Goal: Transaction & Acquisition: Purchase product/service

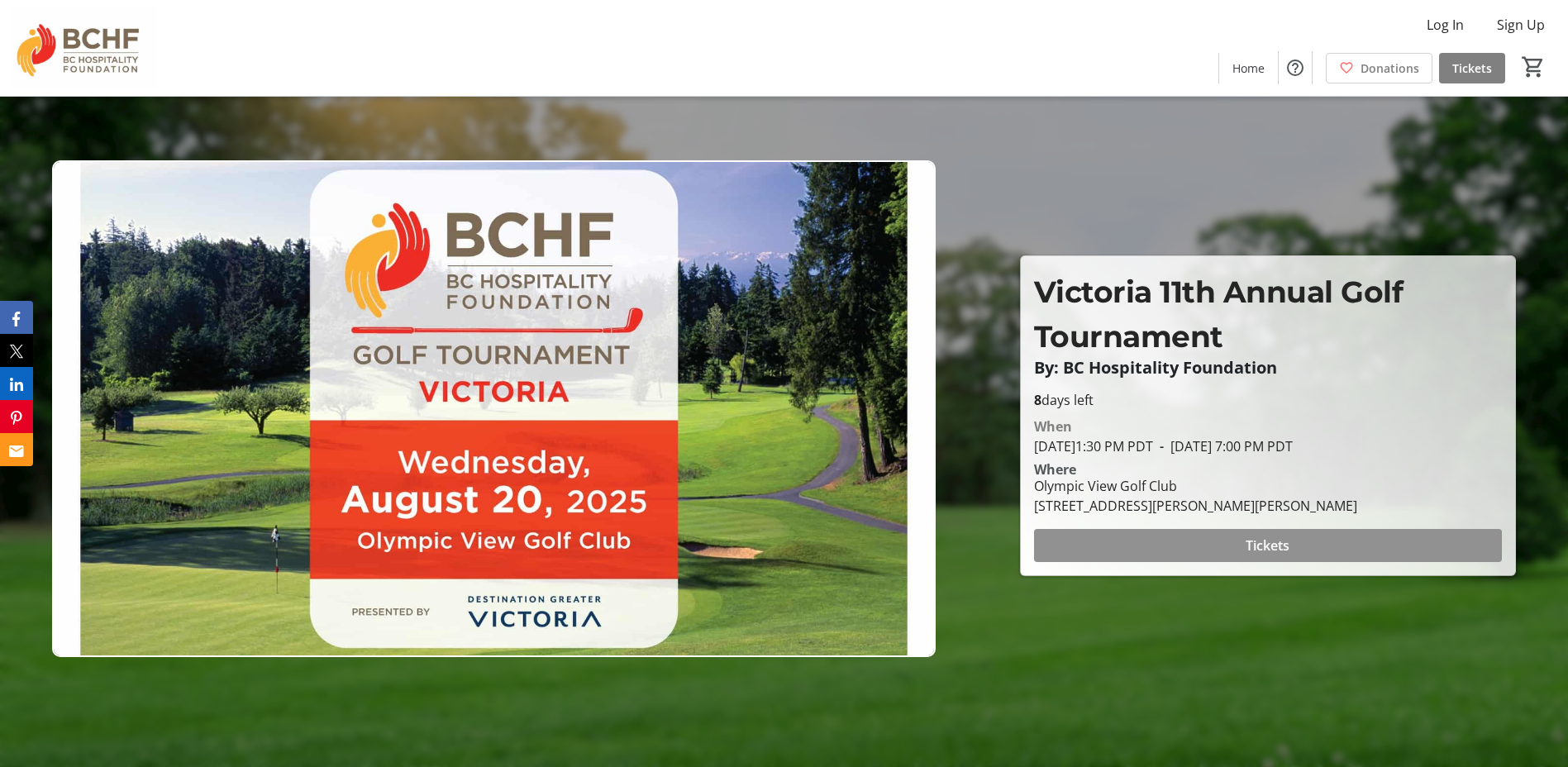
click at [1126, 543] on span at bounding box center [1267, 545] width 468 height 40
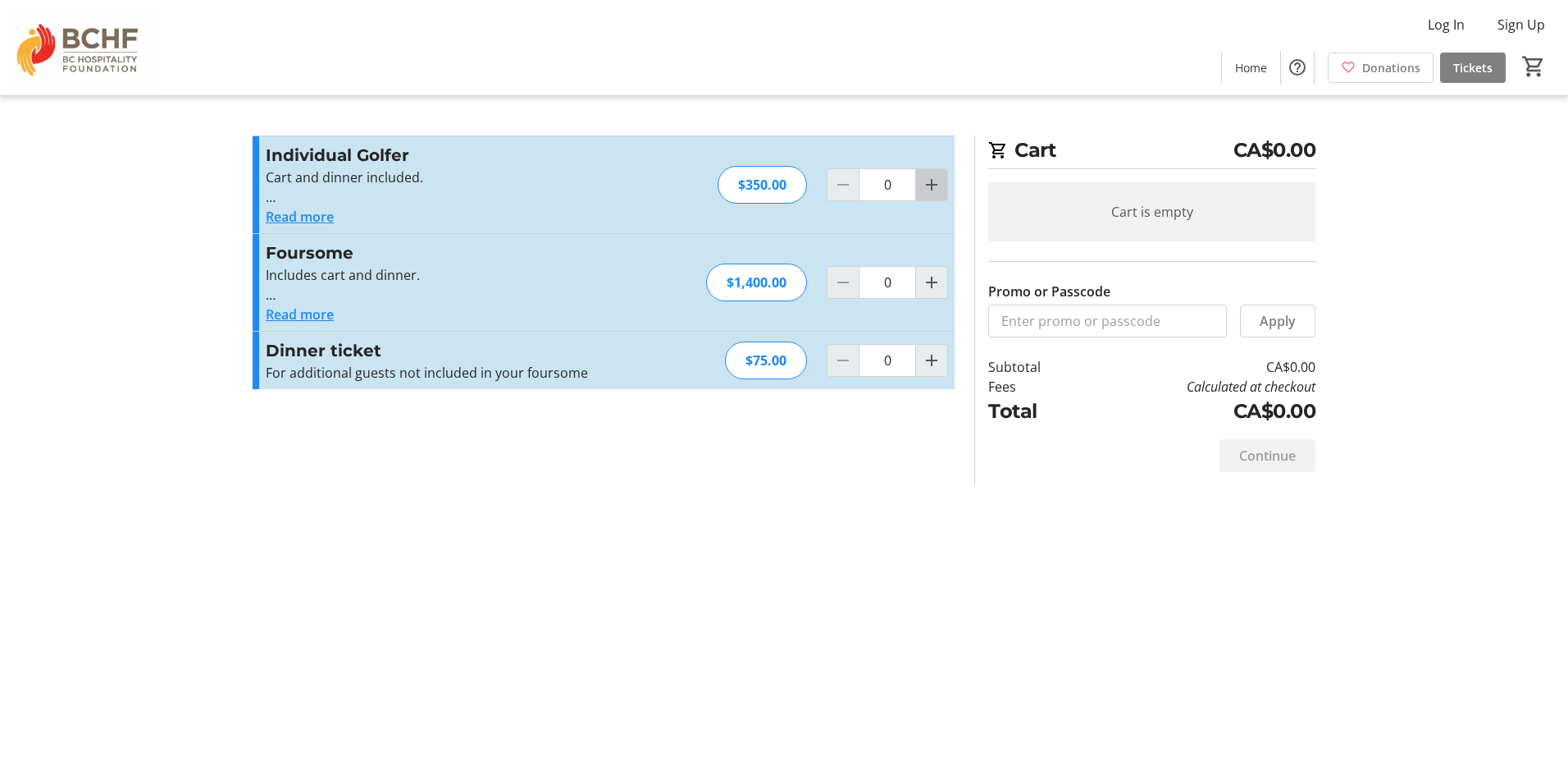
click at [929, 181] on mat-icon "Increment by one" at bounding box center [931, 184] width 19 height 19
type input "2"
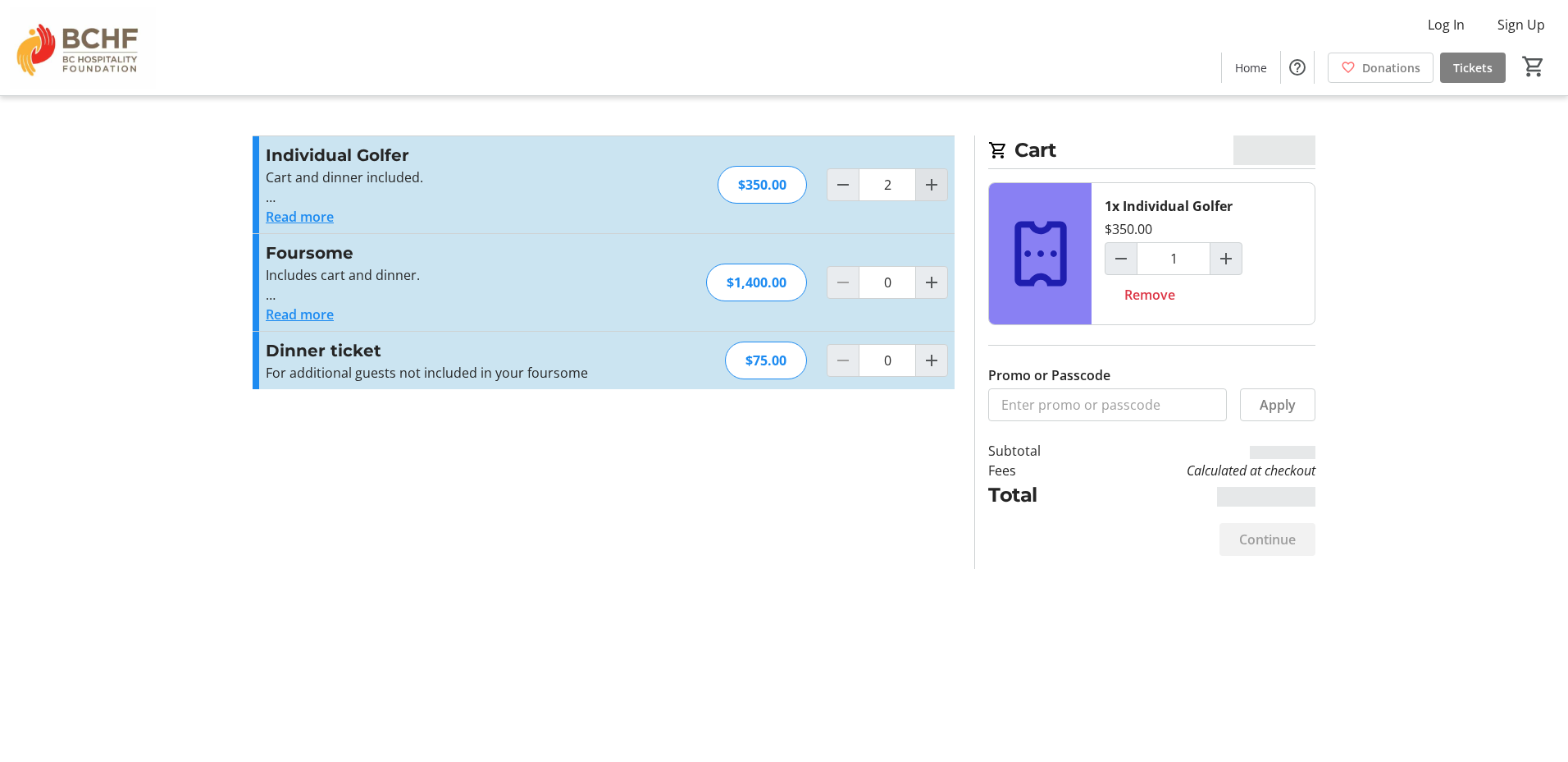
type input "2"
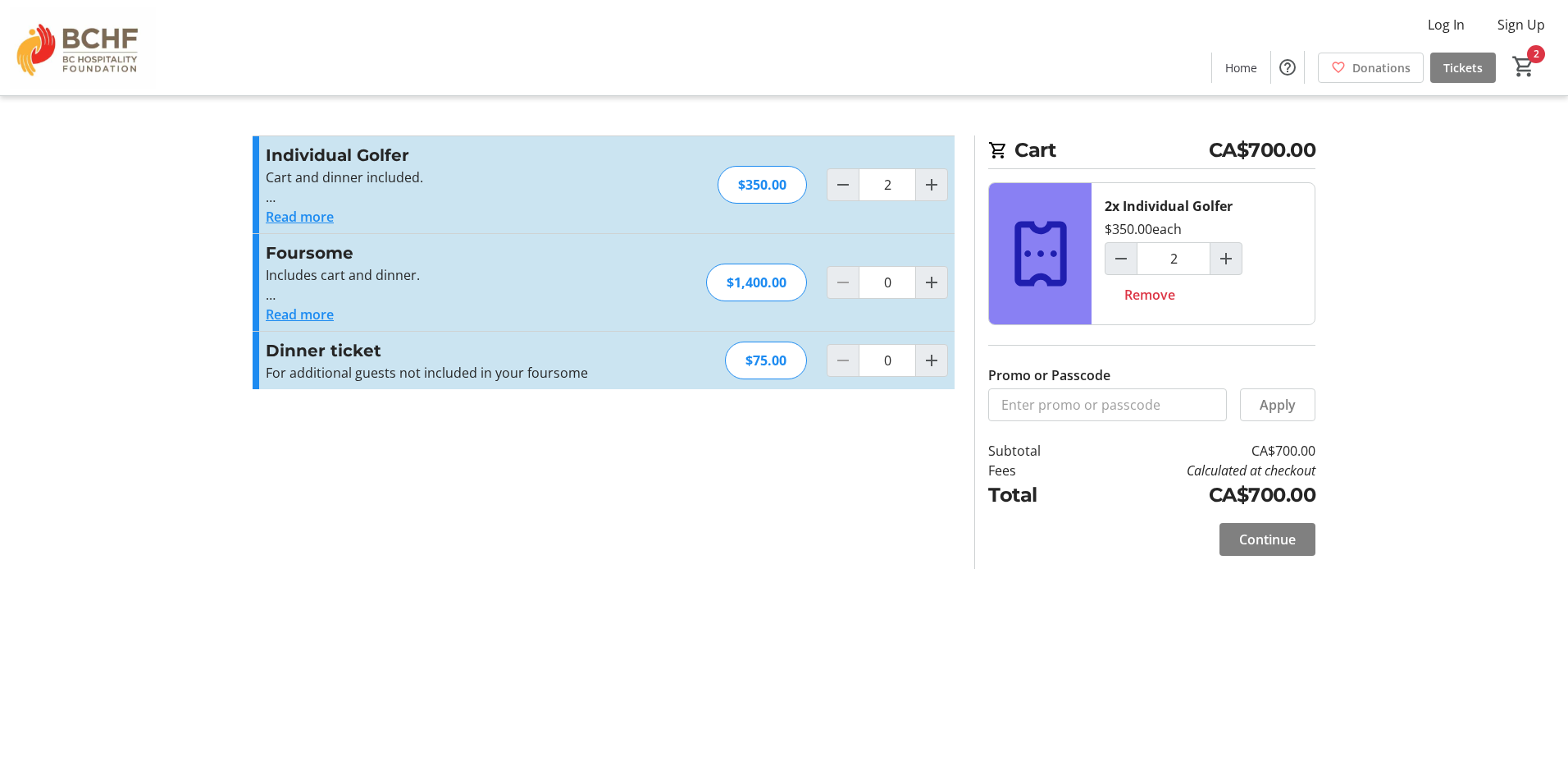
click at [321, 217] on button "Read more" at bounding box center [299, 216] width 68 height 19
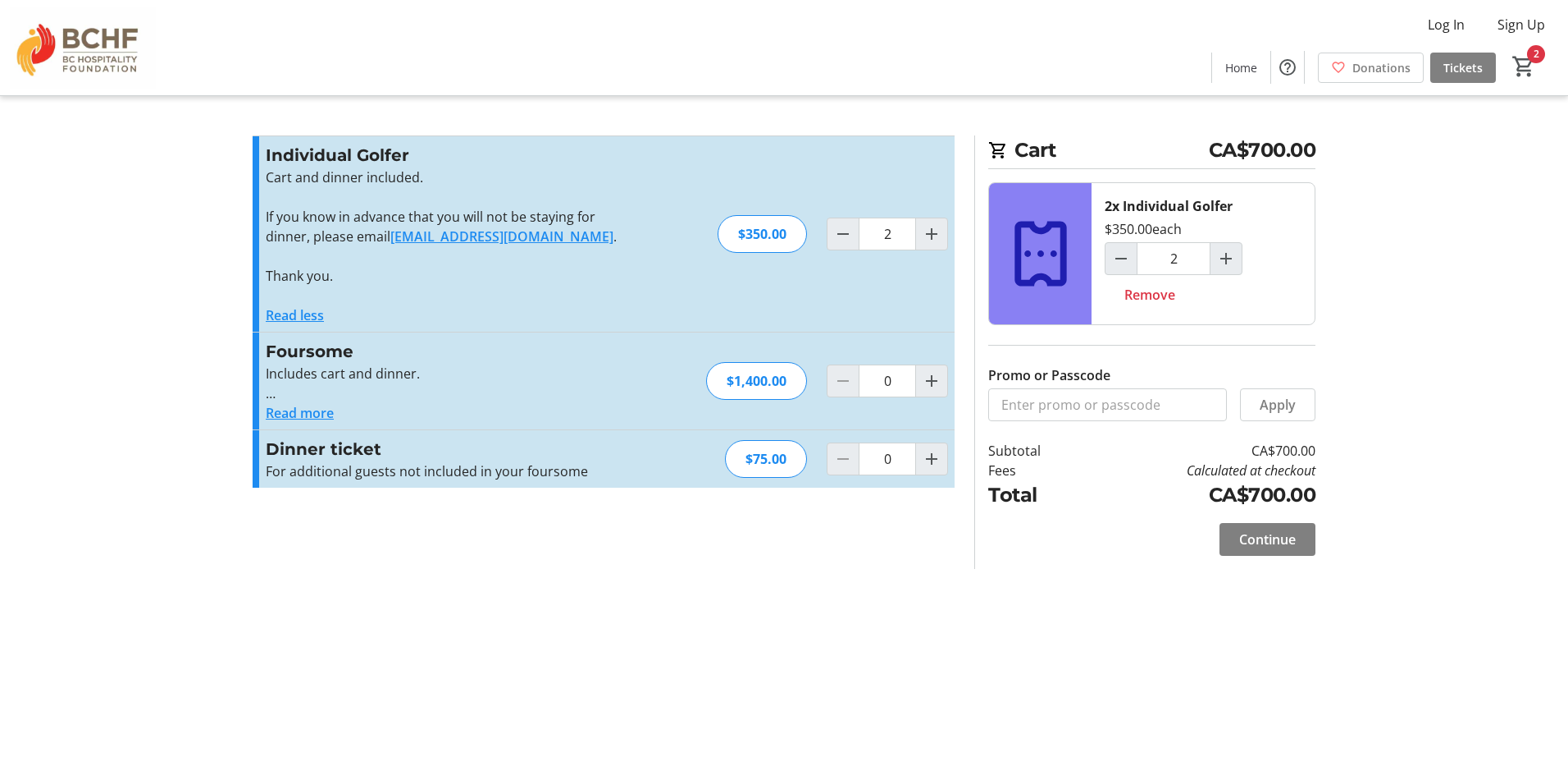
type input "3"
type input "2"
type input "0"
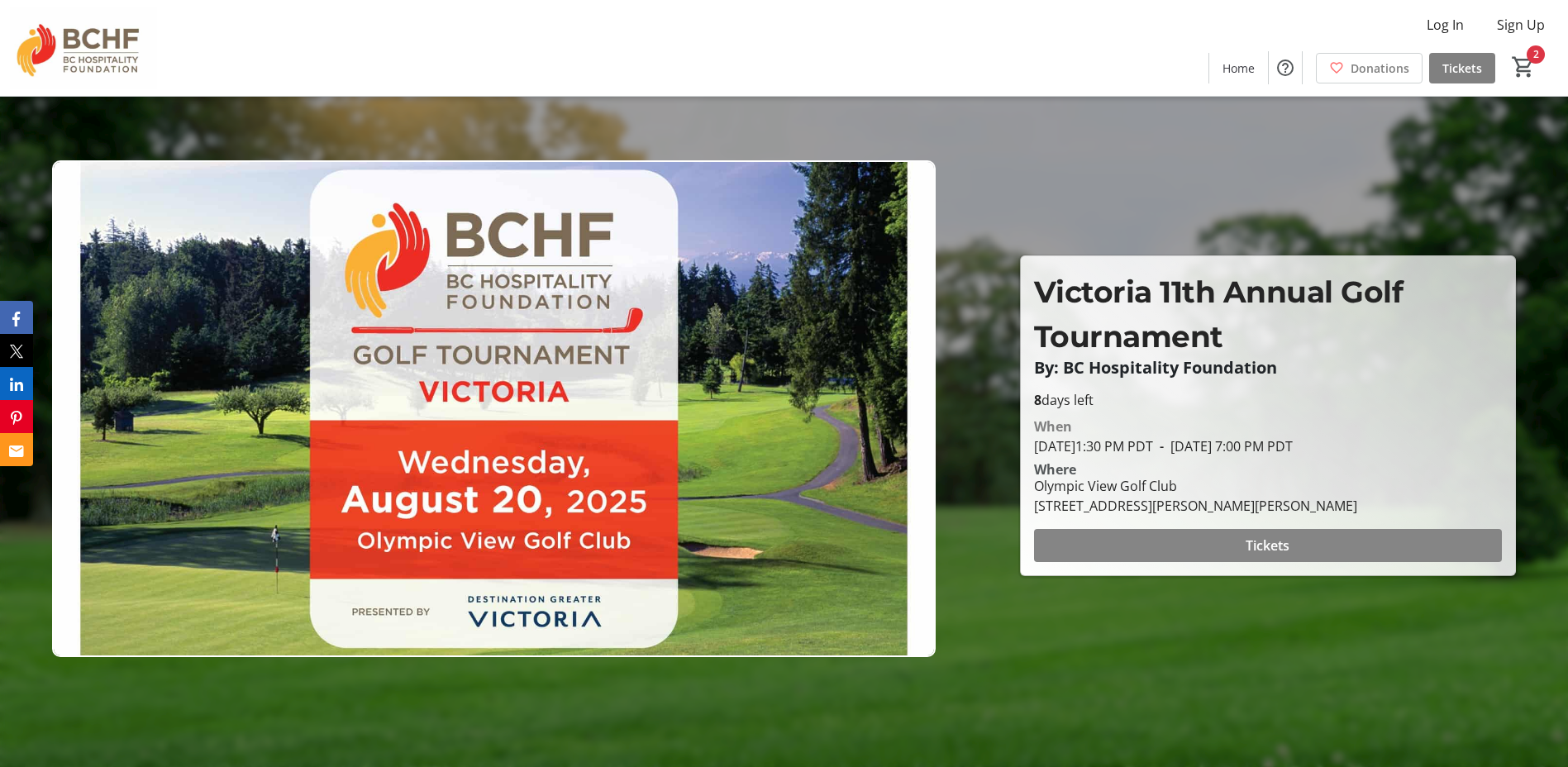
click at [1277, 539] on span "Tickets" at bounding box center [1267, 545] width 44 height 20
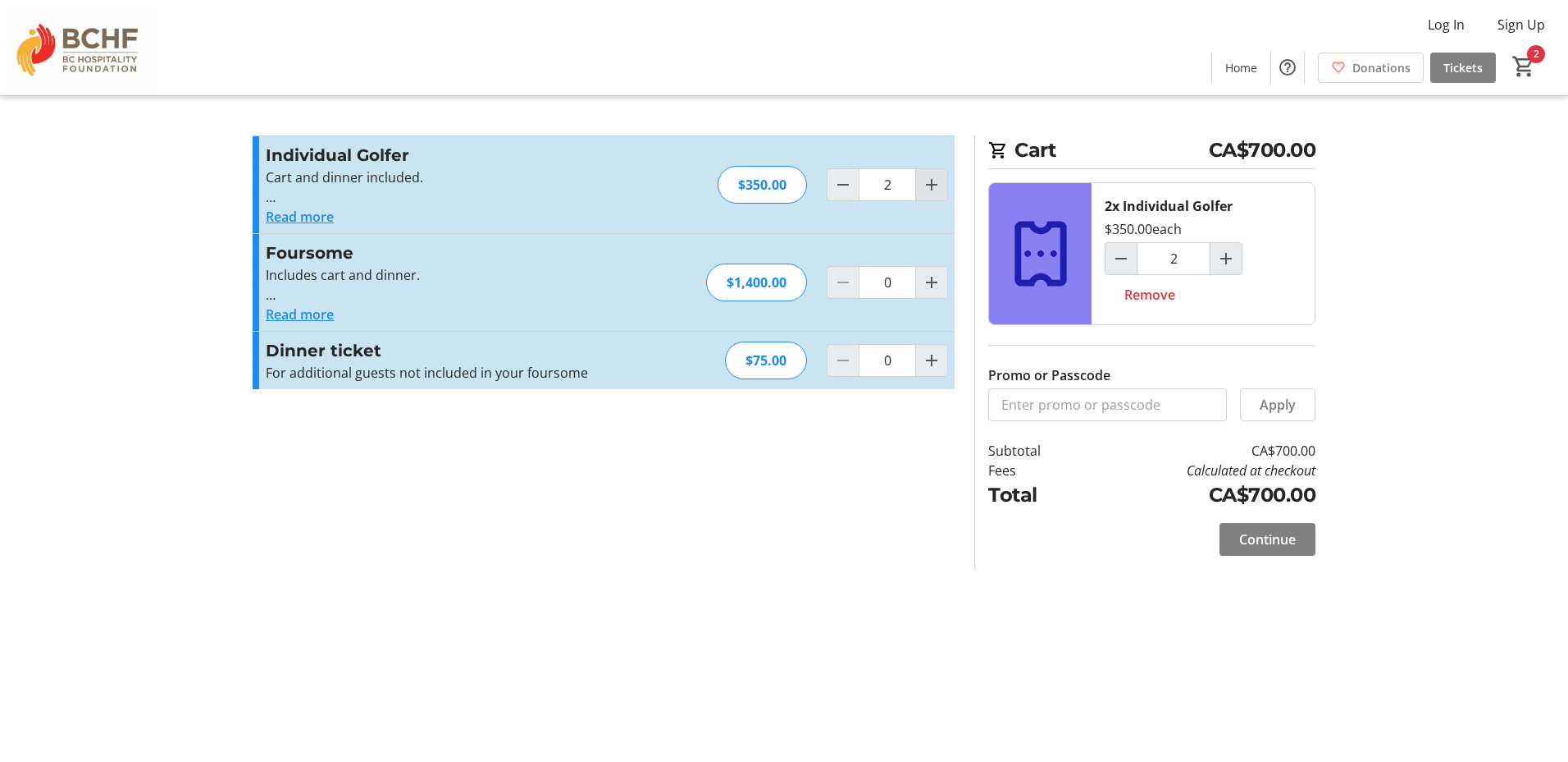
click at [933, 192] on mat-icon "Increment by one" at bounding box center [931, 184] width 19 height 19
type input "3"
click at [1288, 540] on span "Continue" at bounding box center [1268, 539] width 56 height 19
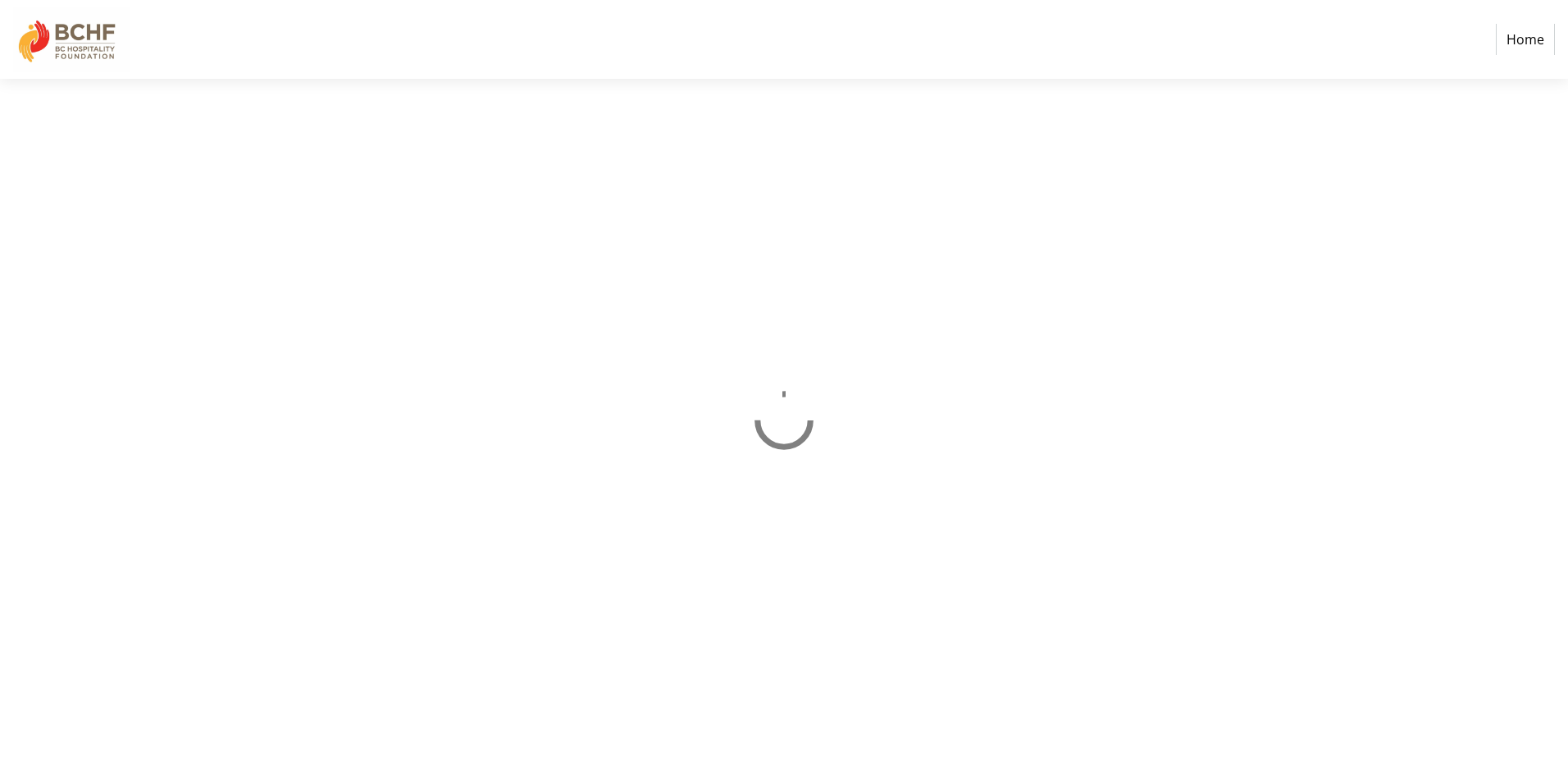
select select "CA"
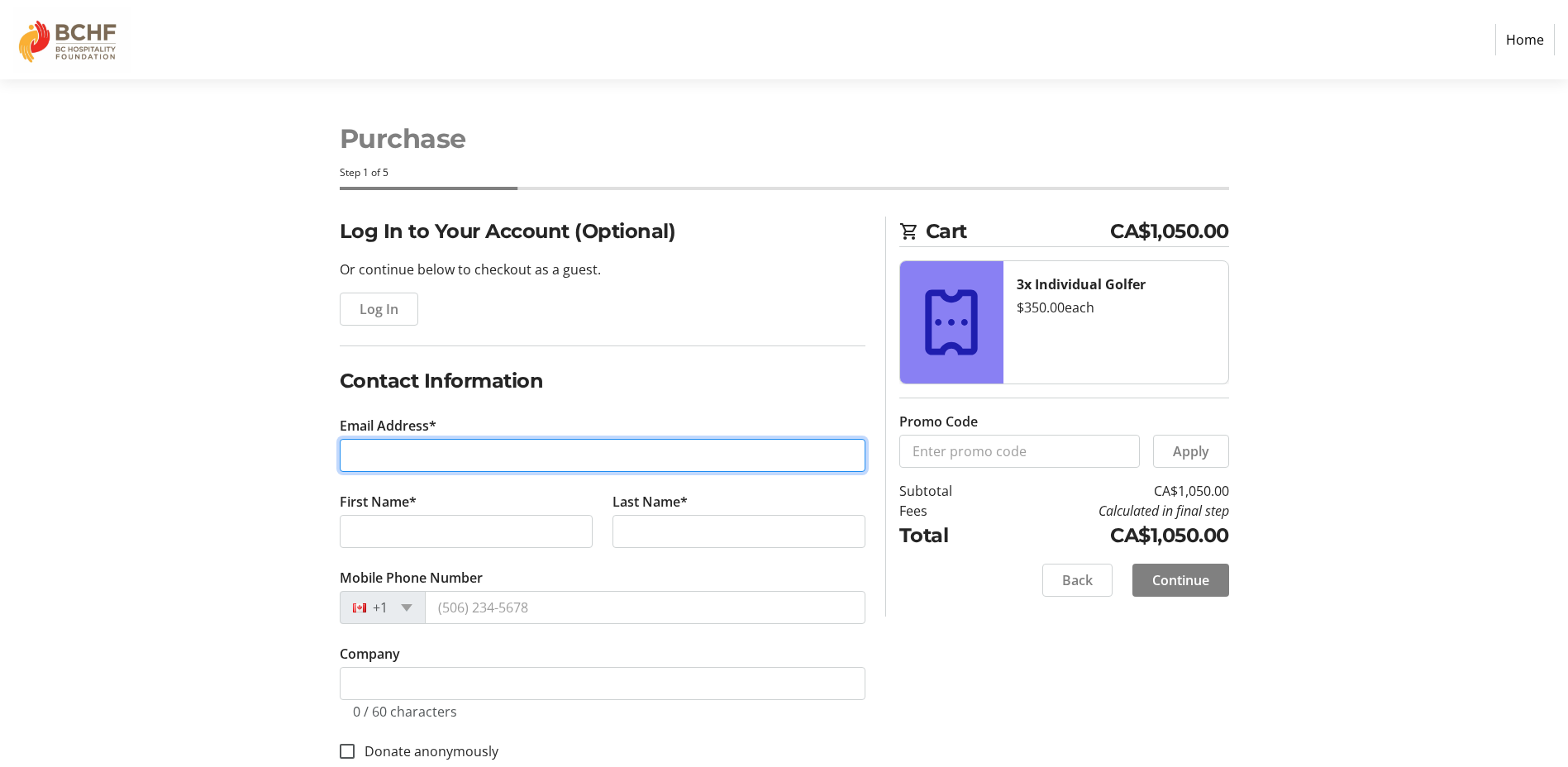
click at [395, 444] on input "Email Address*" at bounding box center [602, 455] width 525 height 33
type input "[EMAIL_ADDRESS][DOMAIN_NAME]"
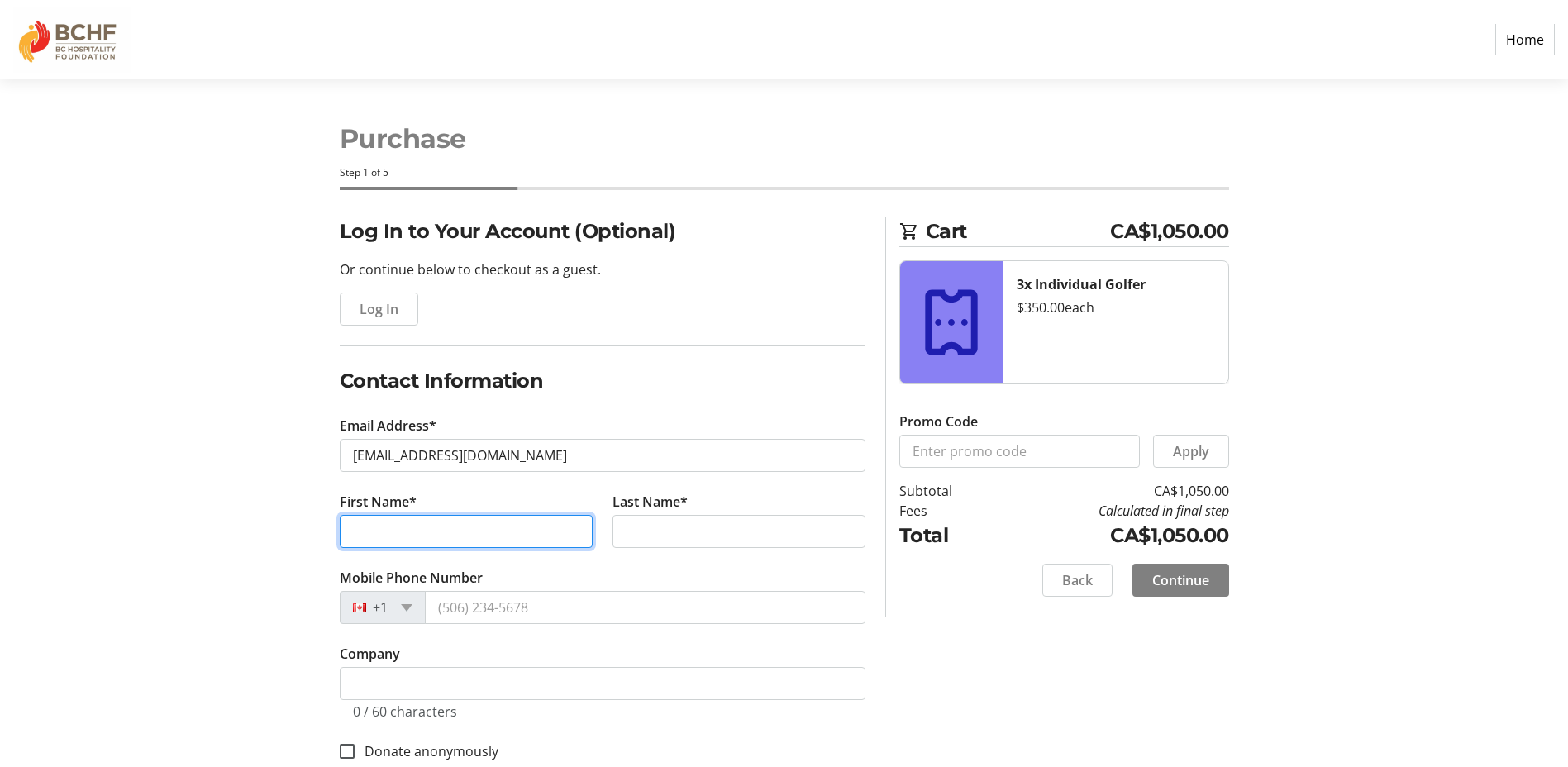
type input "[PERSON_NAME]"
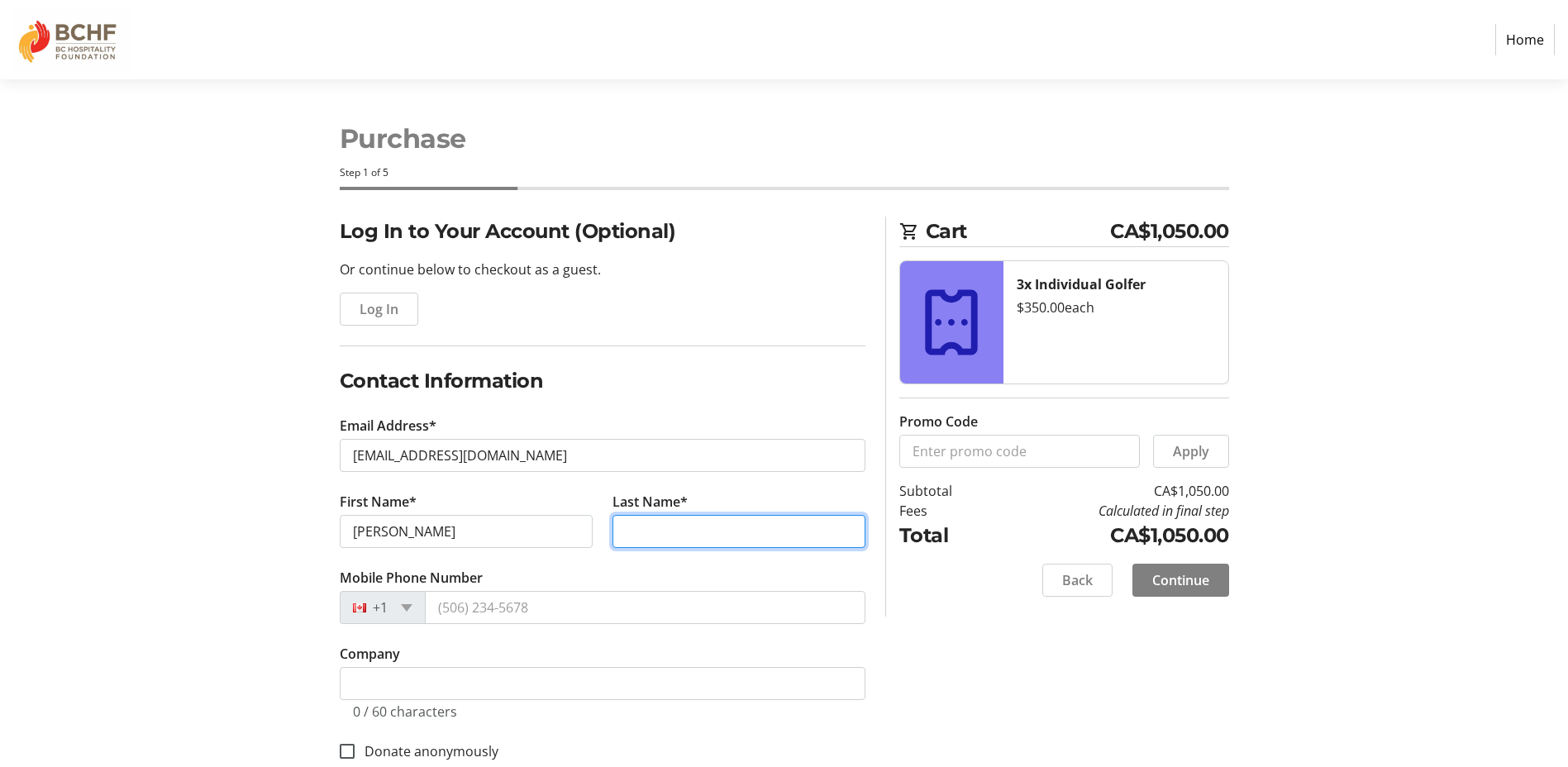
type input "[PERSON_NAME]"
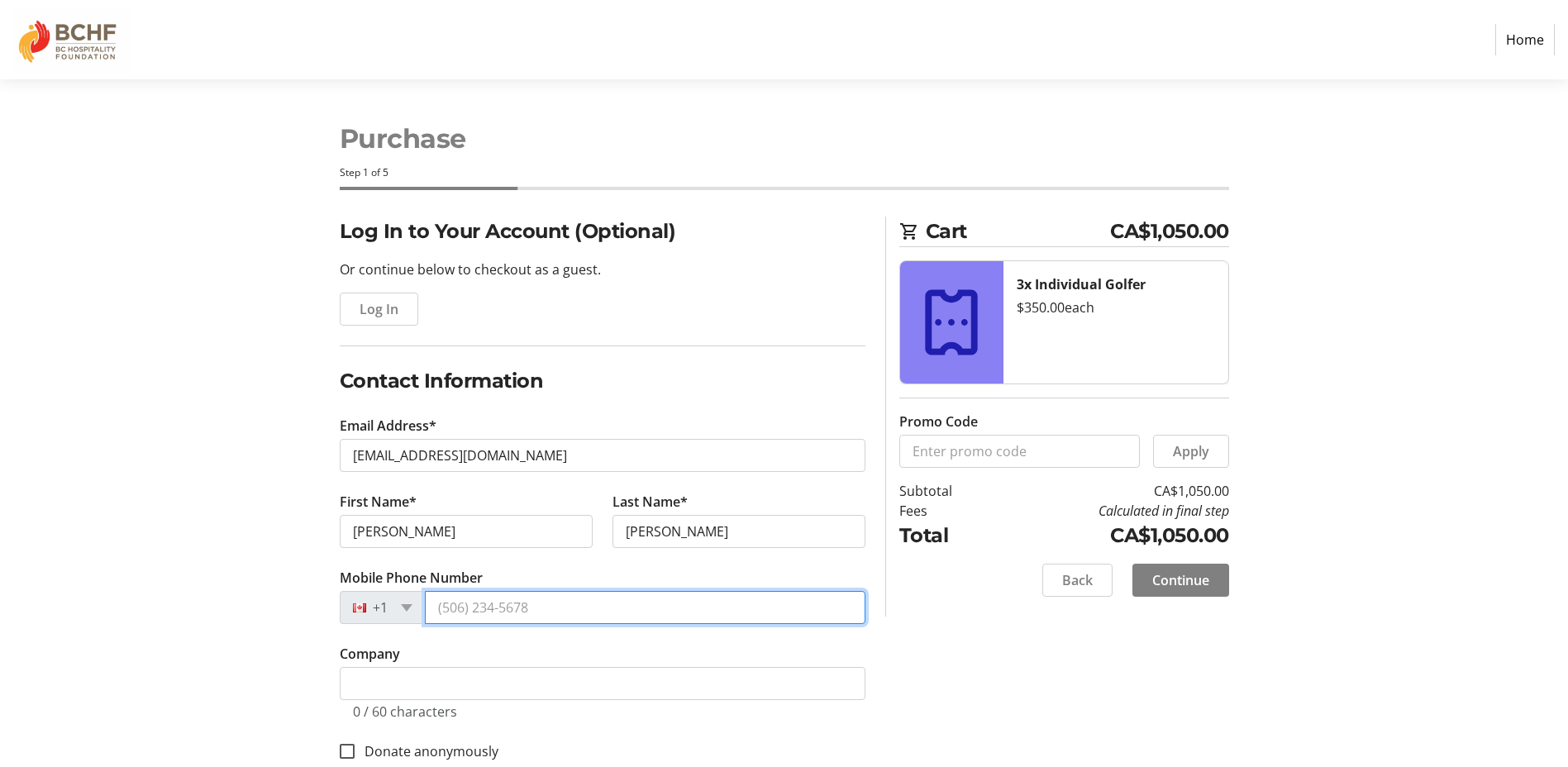
type input "[PHONE_NUMBER]"
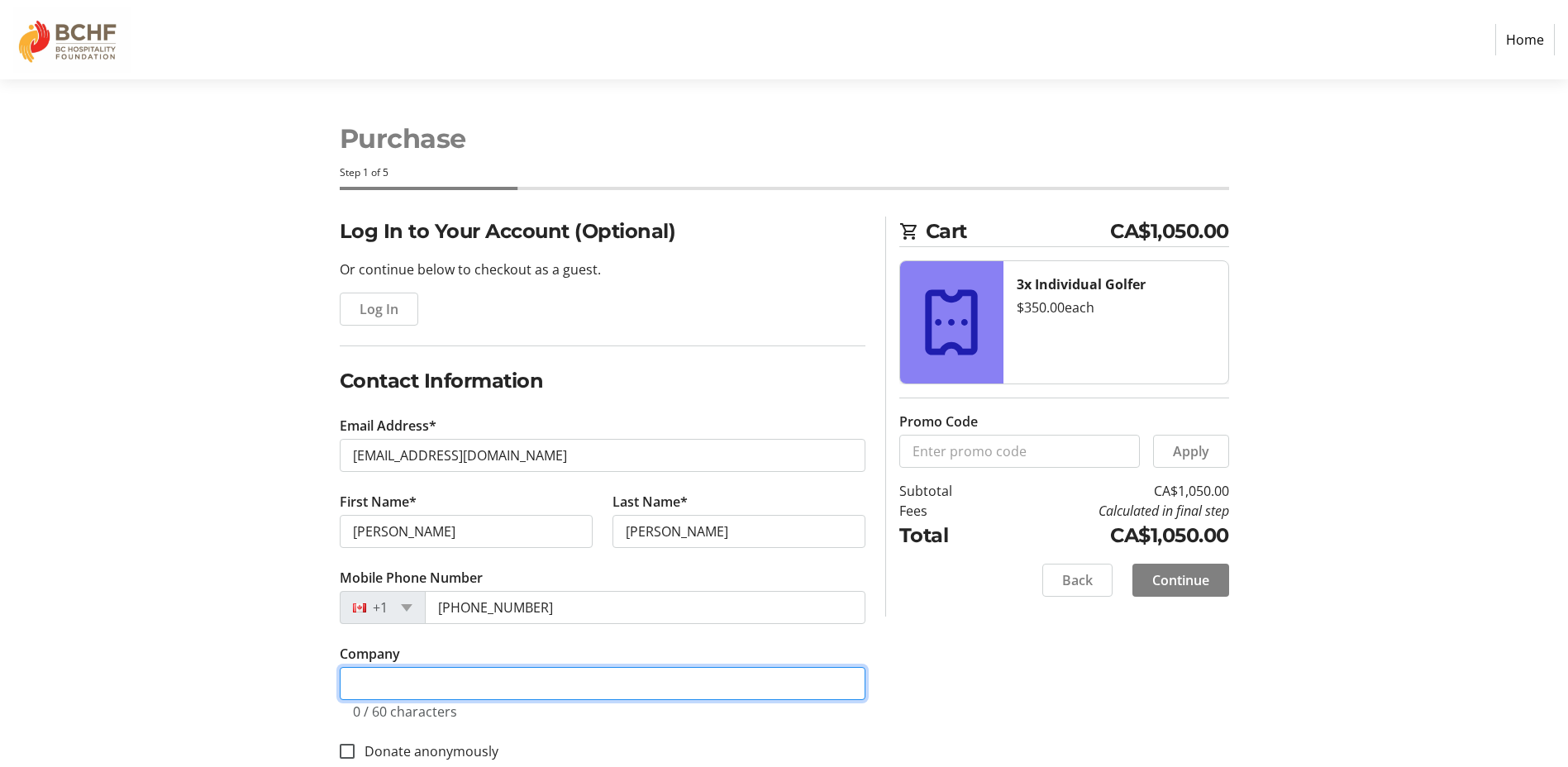
type input "[GEOGRAPHIC_DATA]"
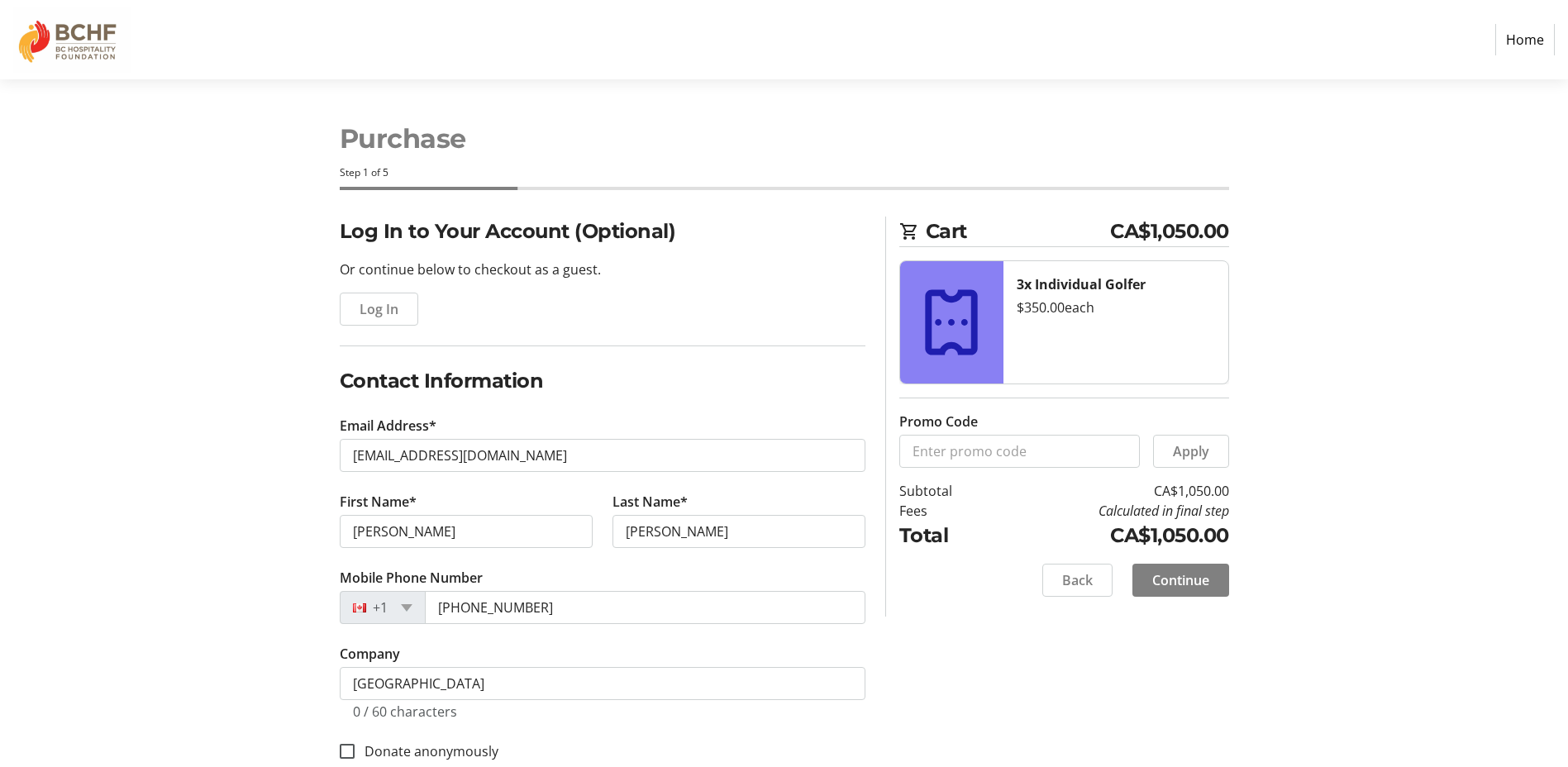
type input "[STREET_ADDRESS][PERSON_NAME]"
type input "Victoria"
type input "V9C 4M4"
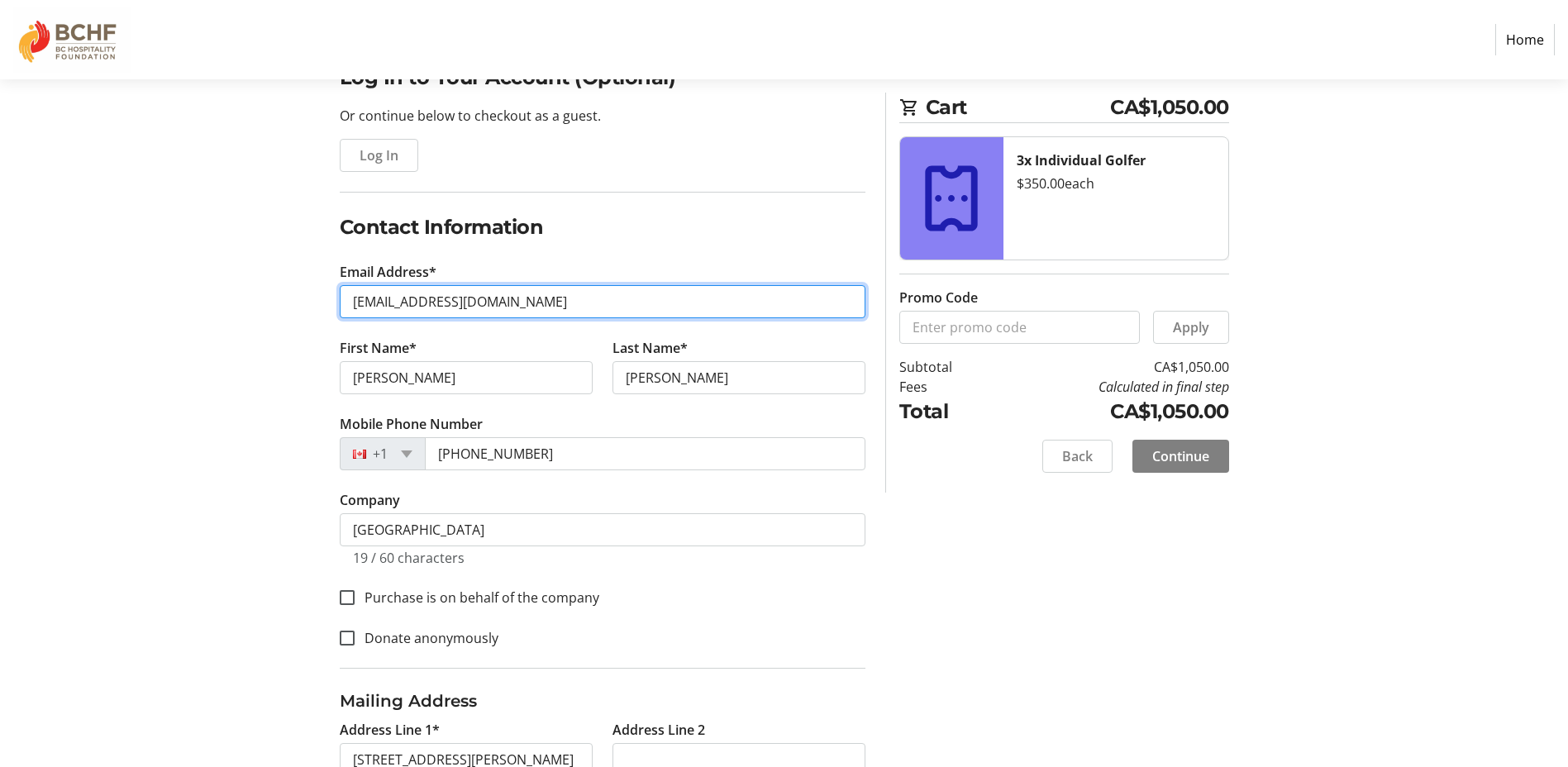
scroll to position [165, 0]
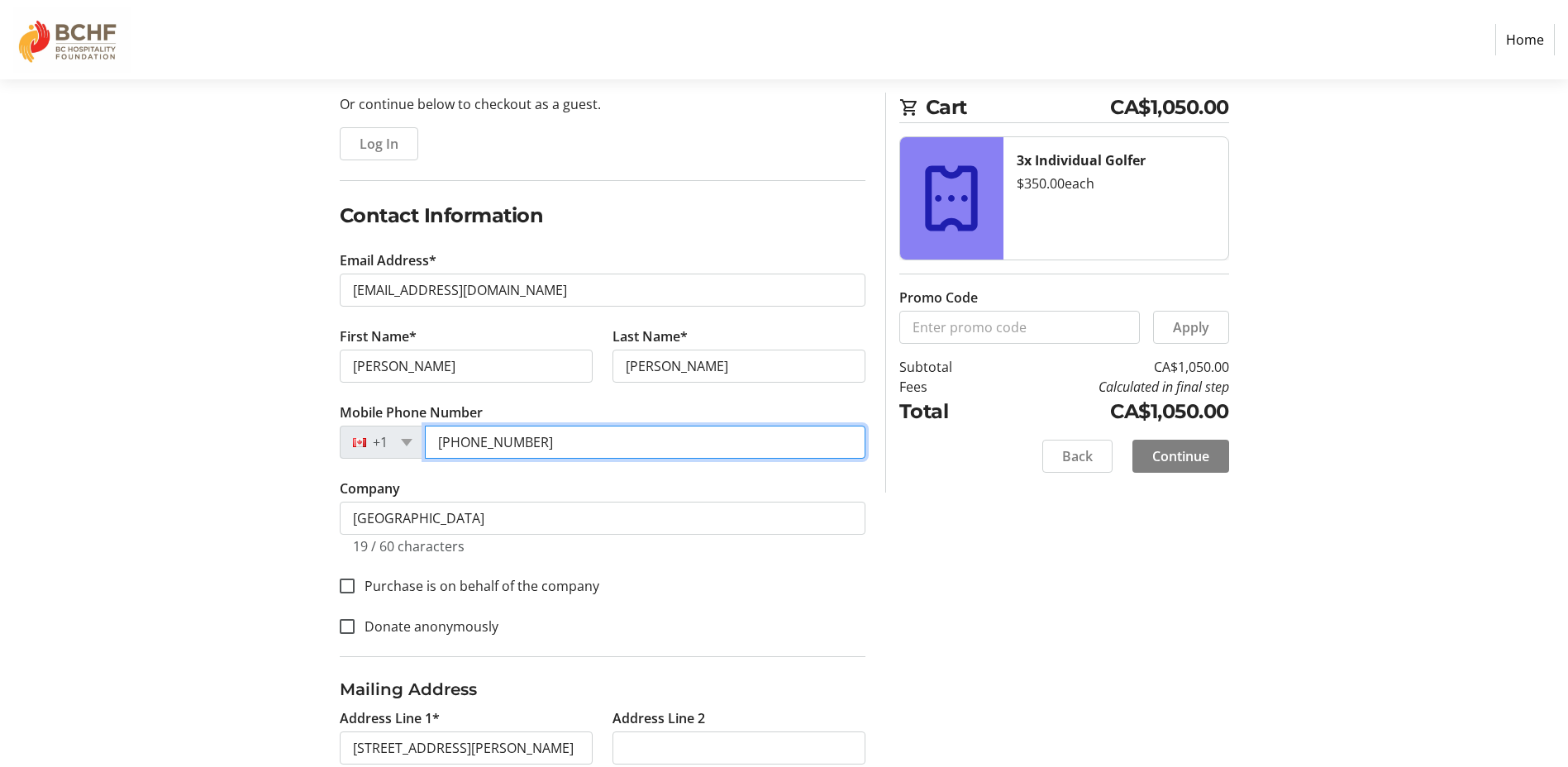
drag, startPoint x: 557, startPoint y: 444, endPoint x: 292, endPoint y: 454, distance: 265.2
click at [292, 454] on div "Log In to Your Account (Optional) Or continue below to checkout as a guest. Log…" at bounding box center [784, 611] width 1091 height 1120
type input "[PHONE_NUMBER]"
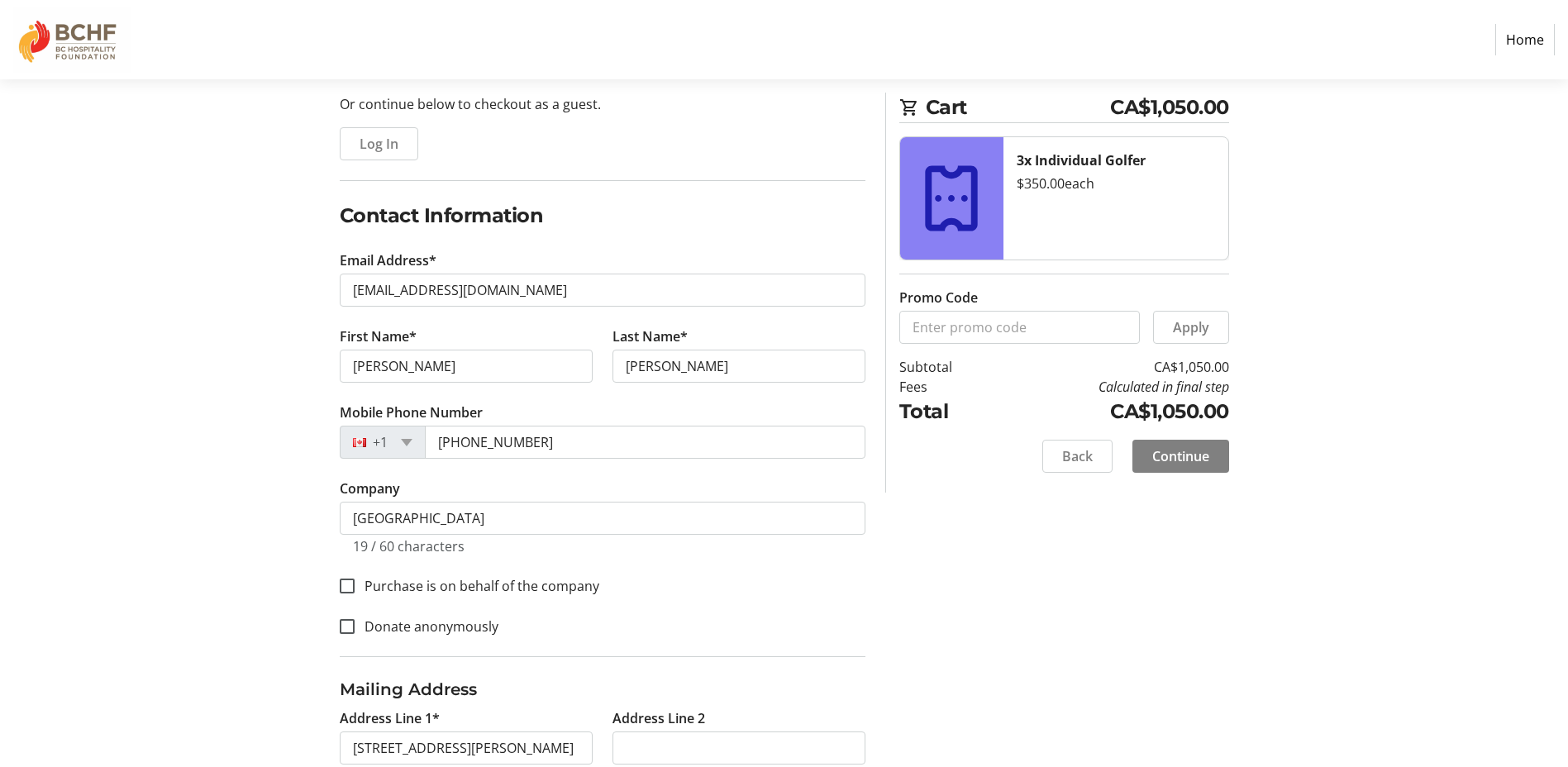
click at [257, 536] on div "Log In to Your Account (Optional) Or continue below to checkout as a guest. Log…" at bounding box center [784, 611] width 1091 height 1120
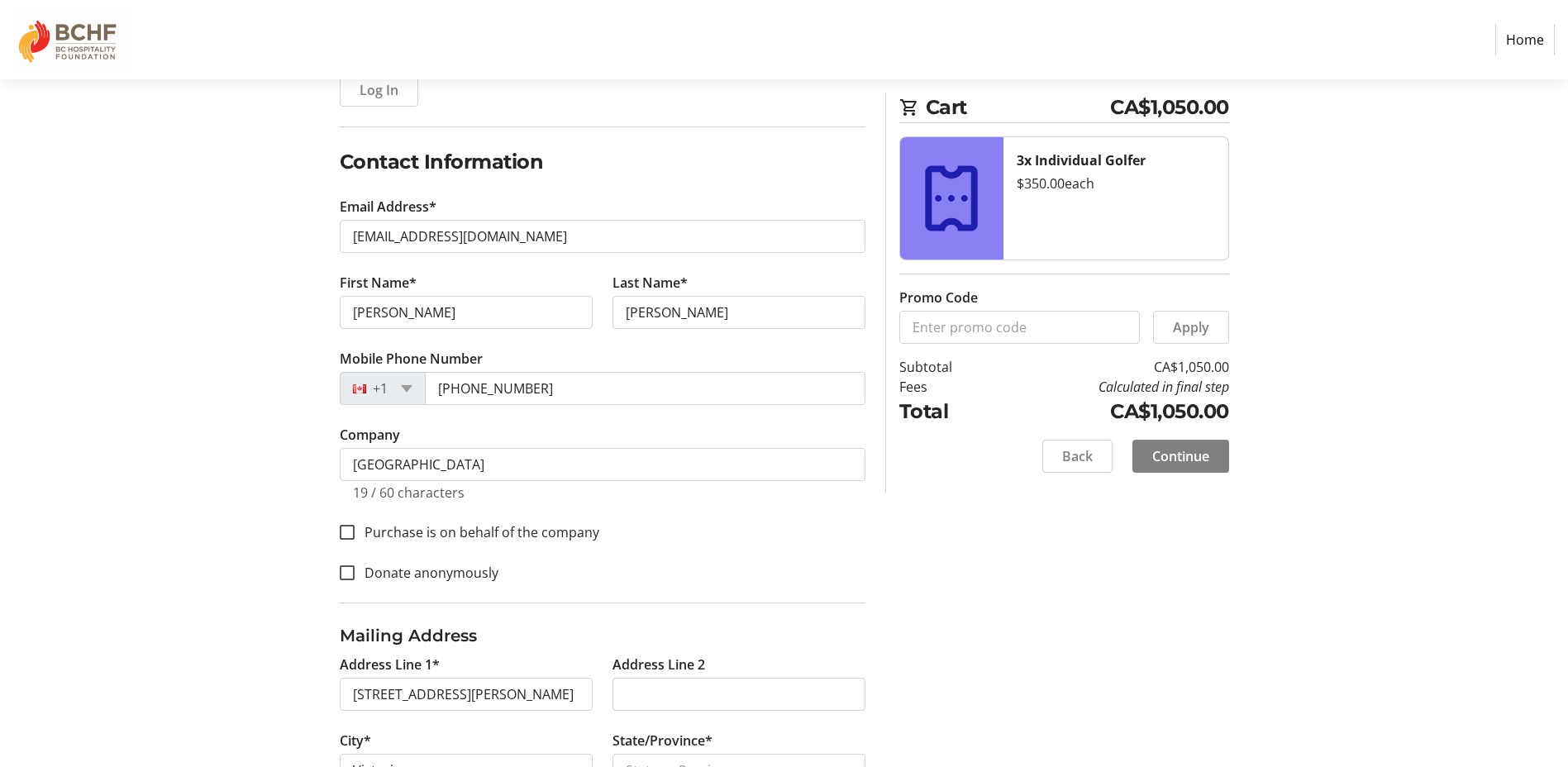
scroll to position [248, 0]
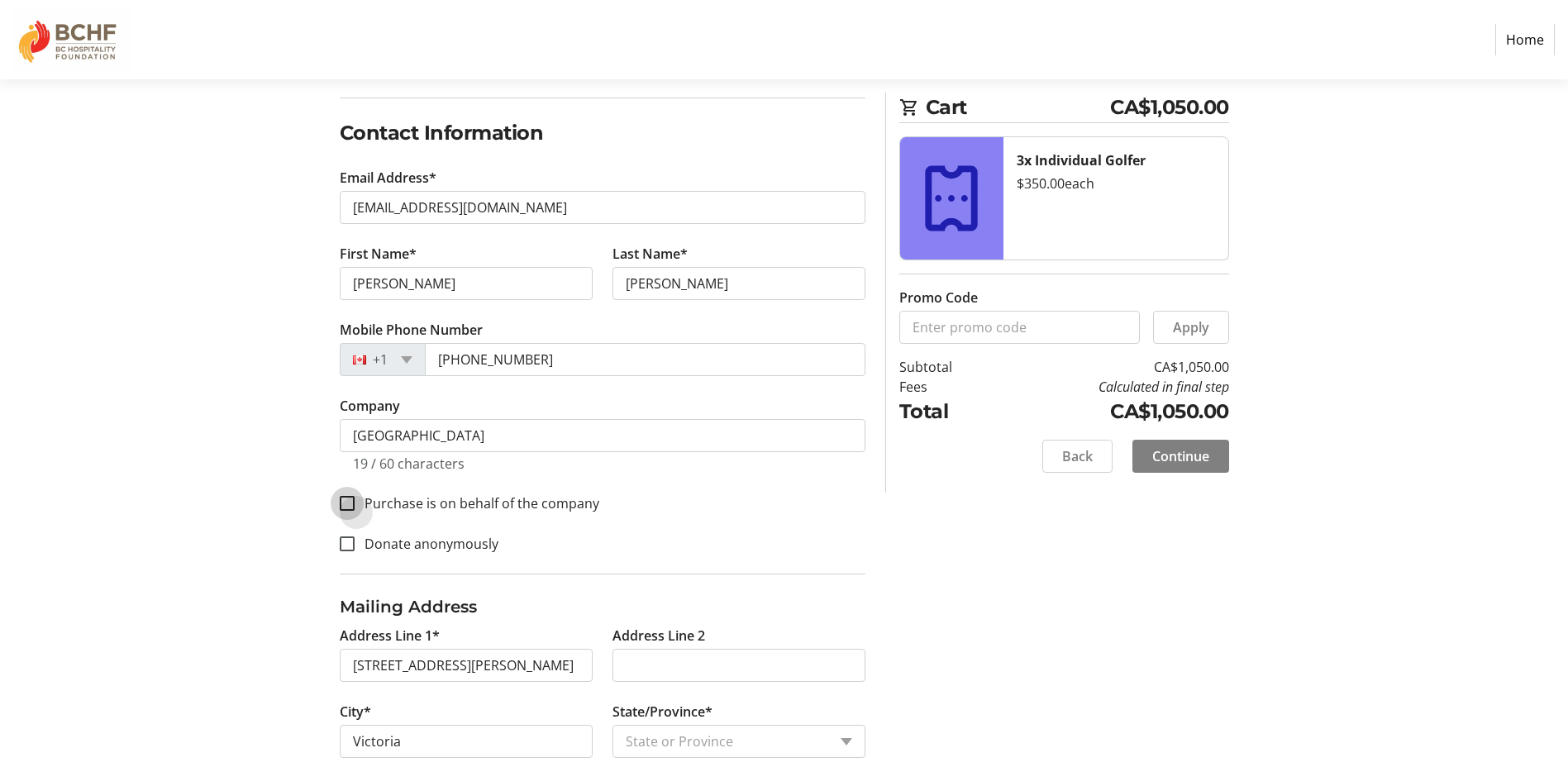
click at [342, 503] on input "Purchase is on behalf of the company" at bounding box center [347, 503] width 15 height 15
checkbox input "true"
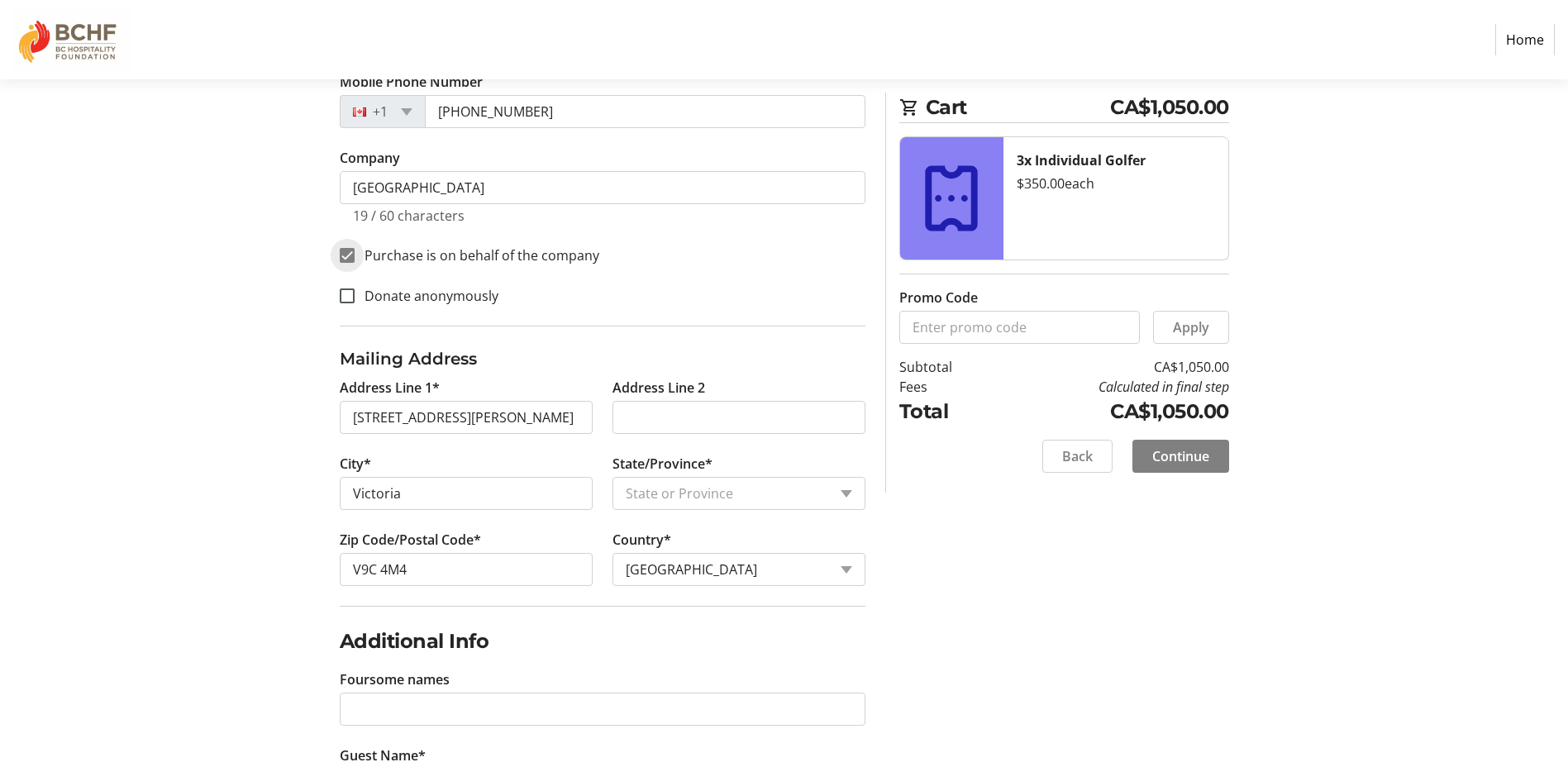
scroll to position [570, 0]
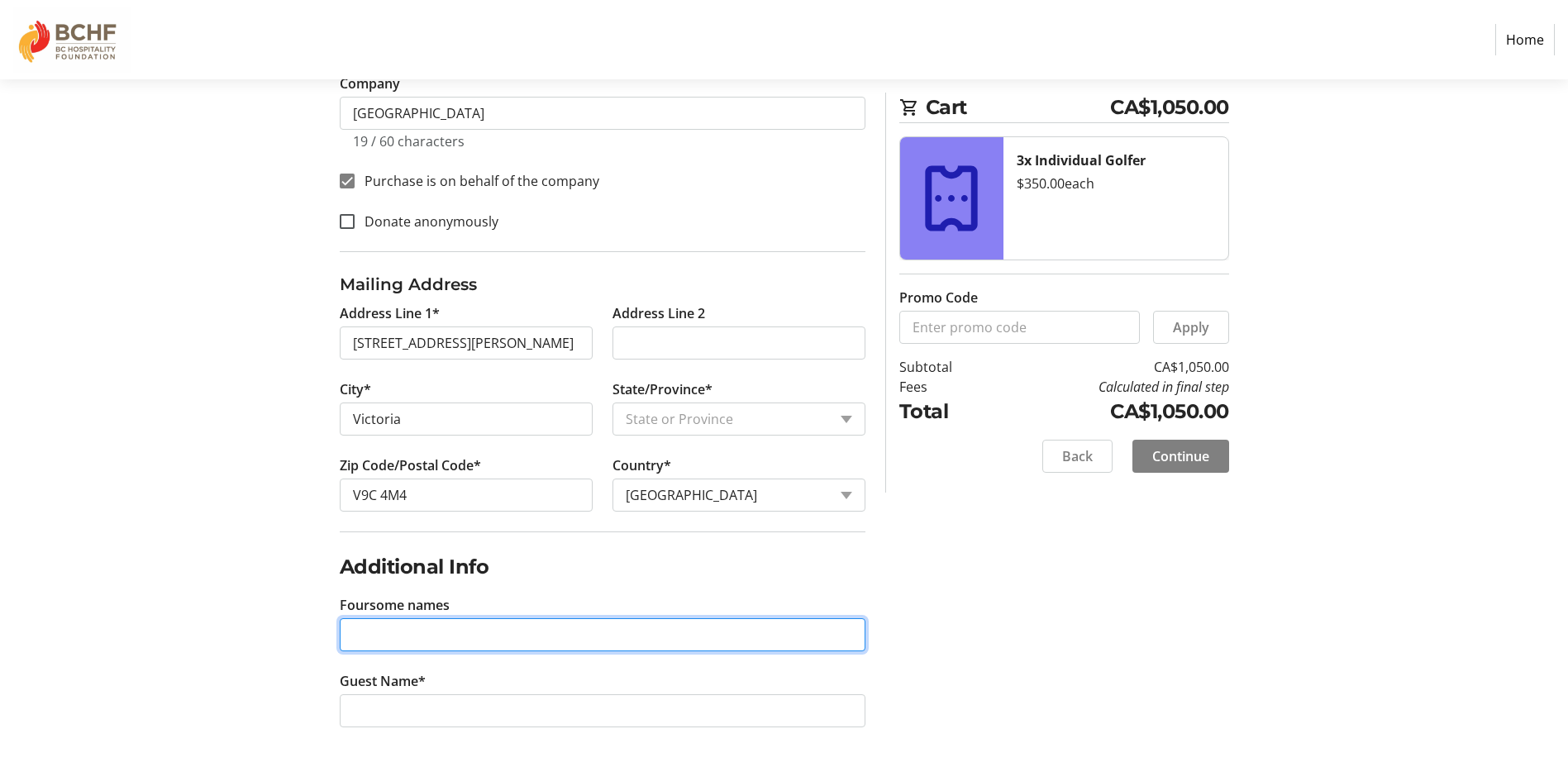
click at [391, 632] on input "Foursome names" at bounding box center [602, 634] width 525 height 33
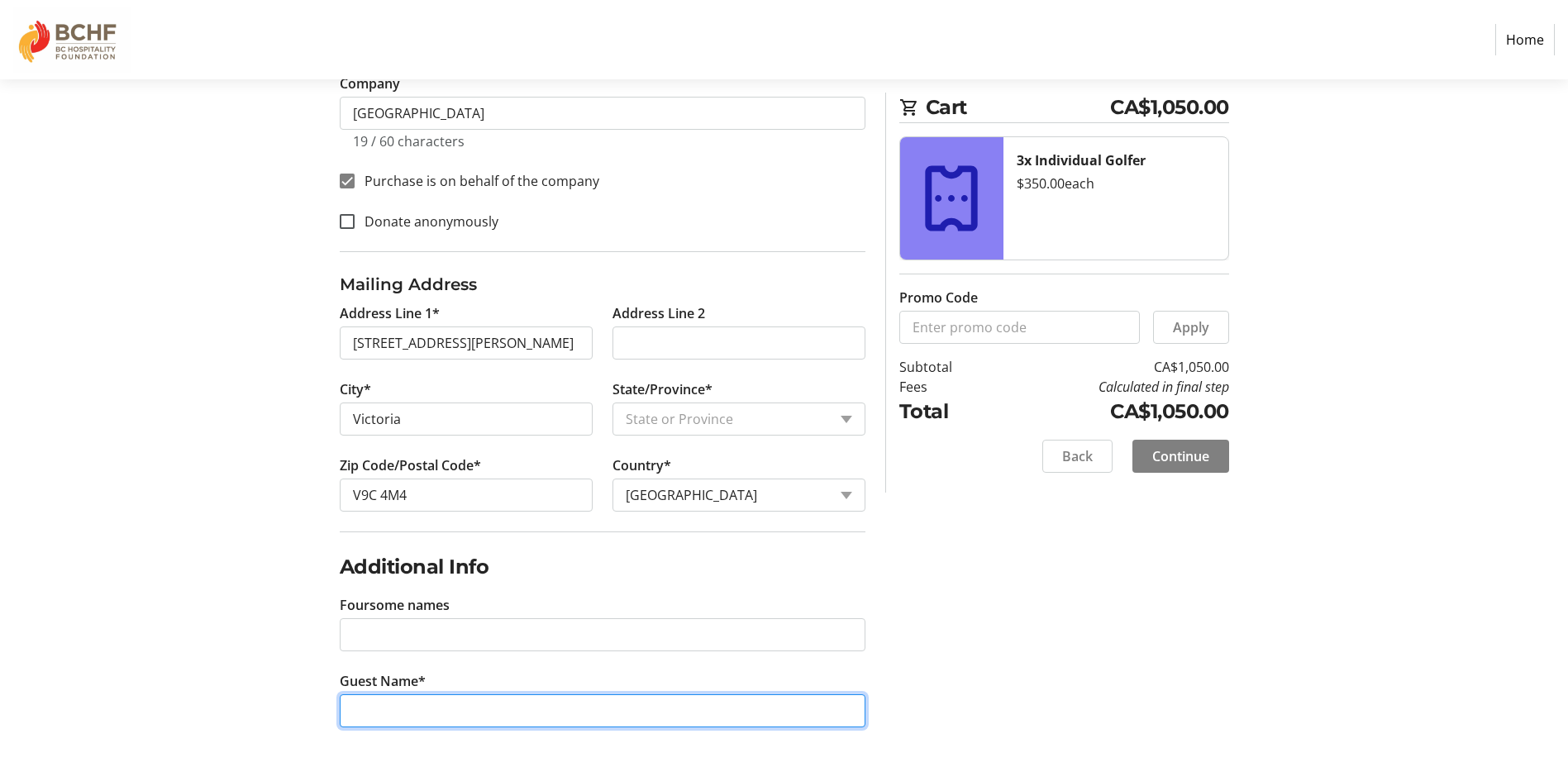
click at [383, 699] on input "Guest Name*" at bounding box center [602, 710] width 525 height 33
click at [476, 710] on input "Guest Name*" at bounding box center [602, 710] width 525 height 33
type input "[PERSON_NAME], [PERSON_NAME]"
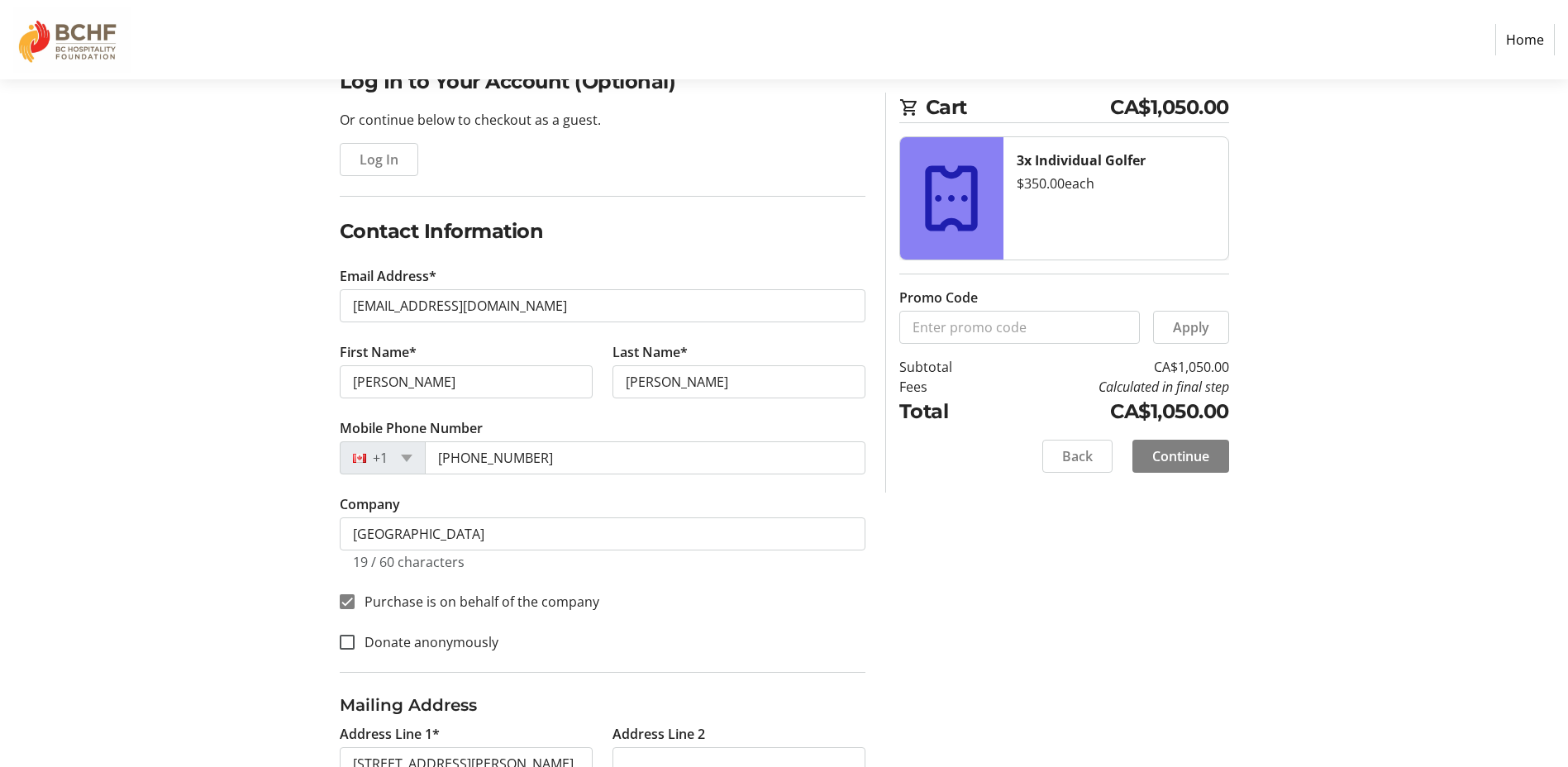
scroll to position [331, 0]
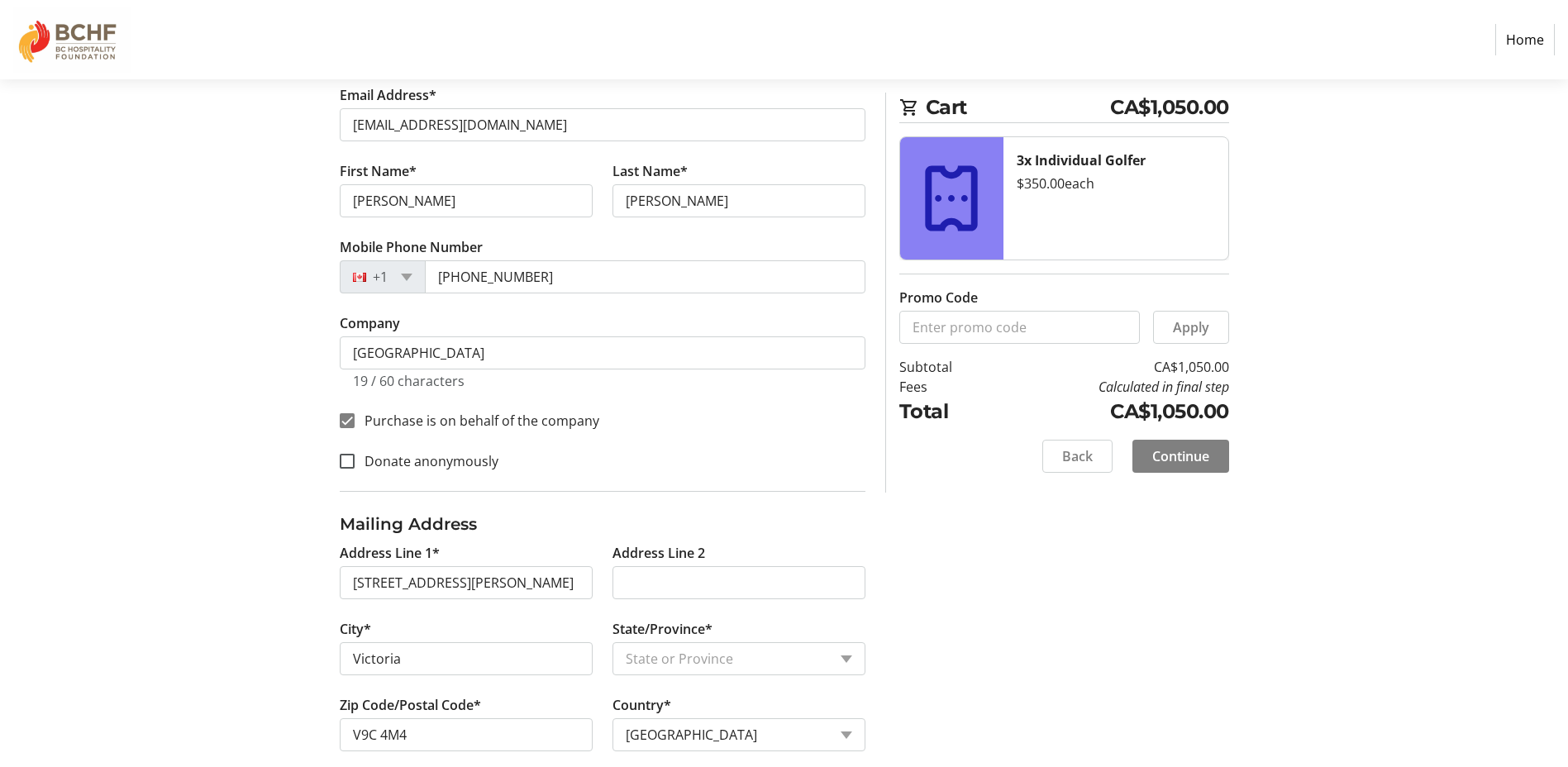
click at [1063, 179] on div "$350.00 each" at bounding box center [1115, 183] width 198 height 20
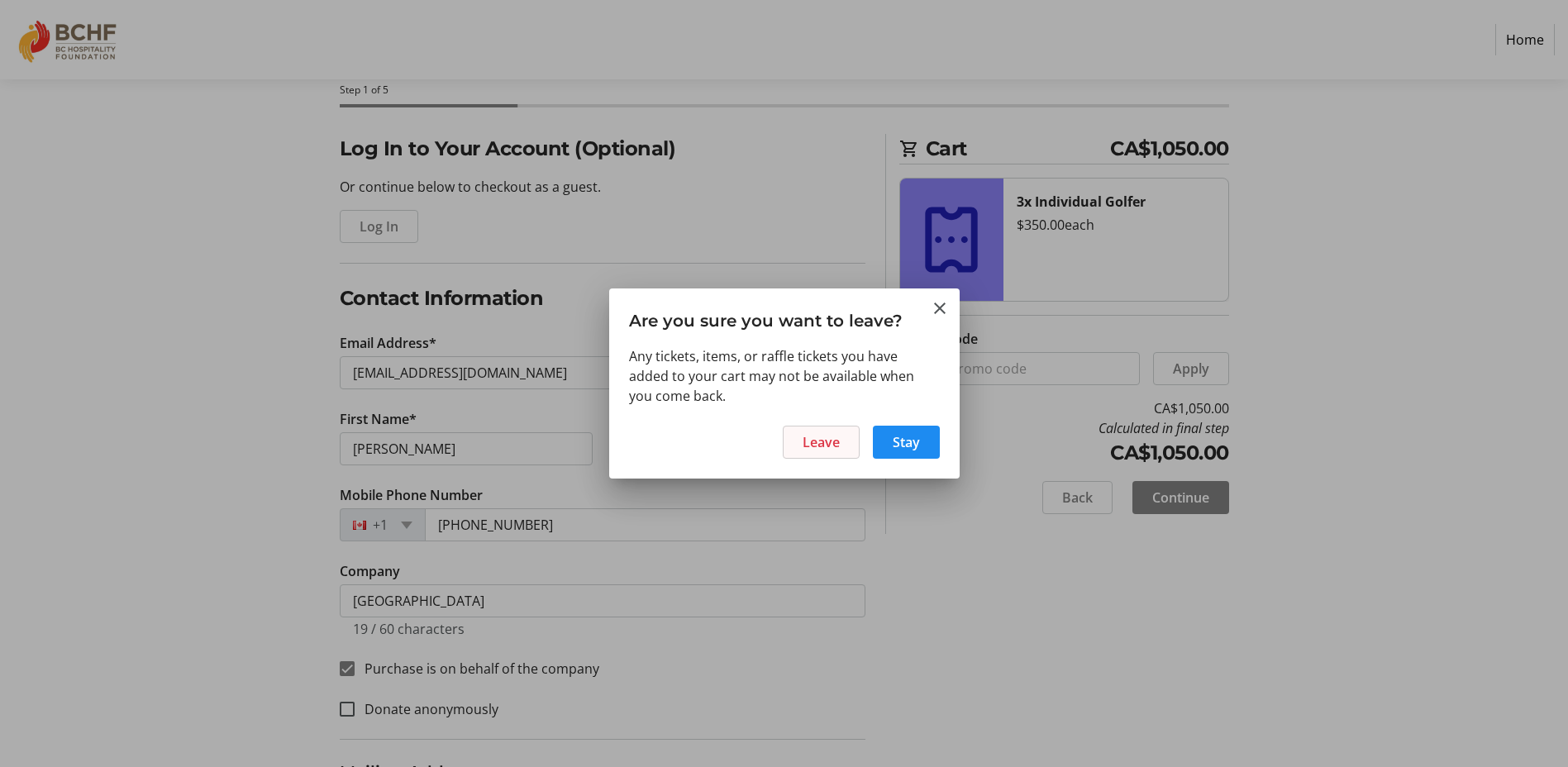
click at [823, 454] on span at bounding box center [820, 442] width 75 height 40
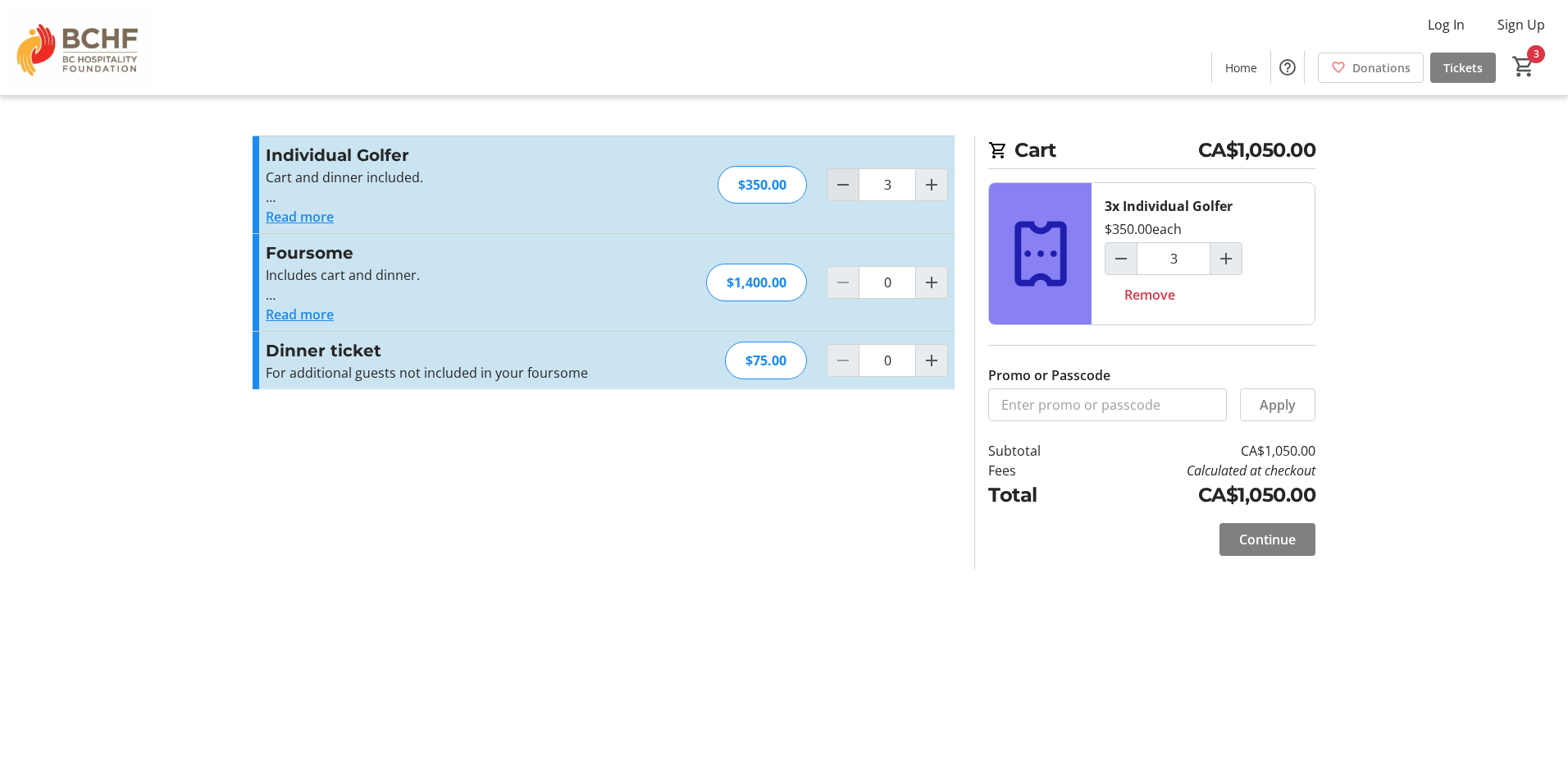
click at [840, 188] on mat-icon "Decrement by one" at bounding box center [843, 184] width 19 height 19
type input "2"
click at [1285, 533] on span "Continue" at bounding box center [1268, 539] width 56 height 19
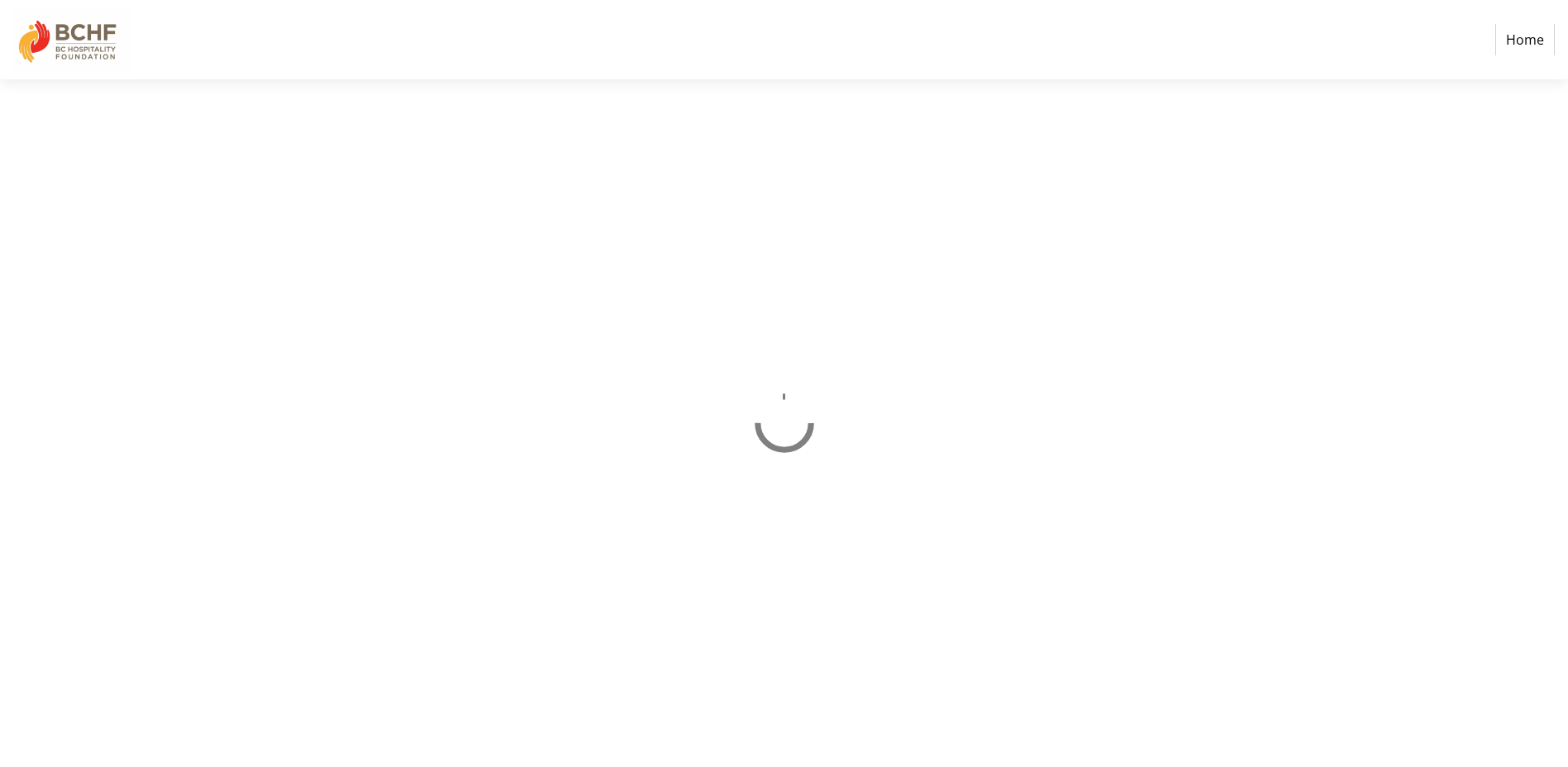
select select "CA"
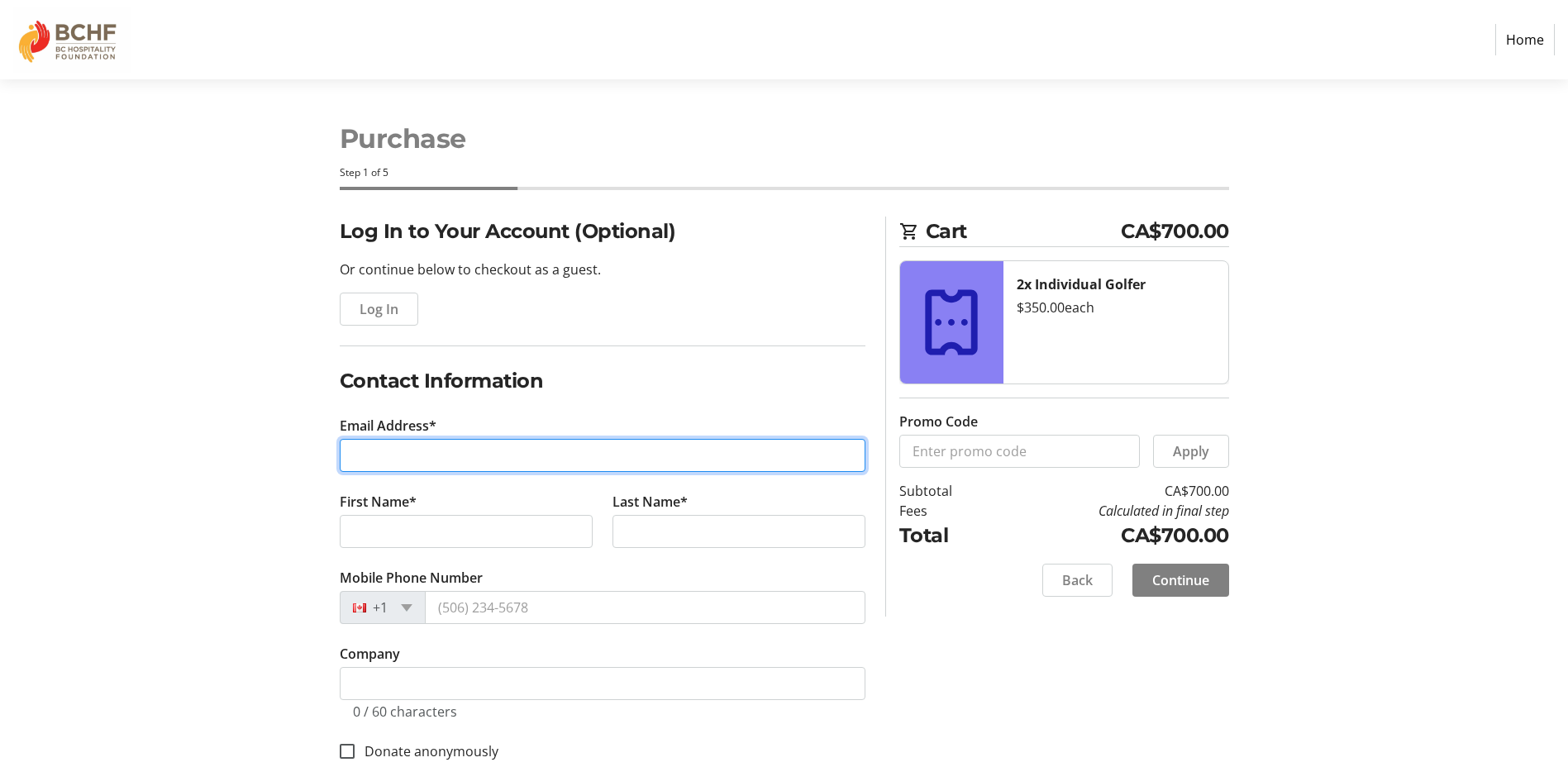
click at [445, 449] on input "Email Address*" at bounding box center [602, 455] width 525 height 33
type input "[EMAIL_ADDRESS][DOMAIN_NAME]"
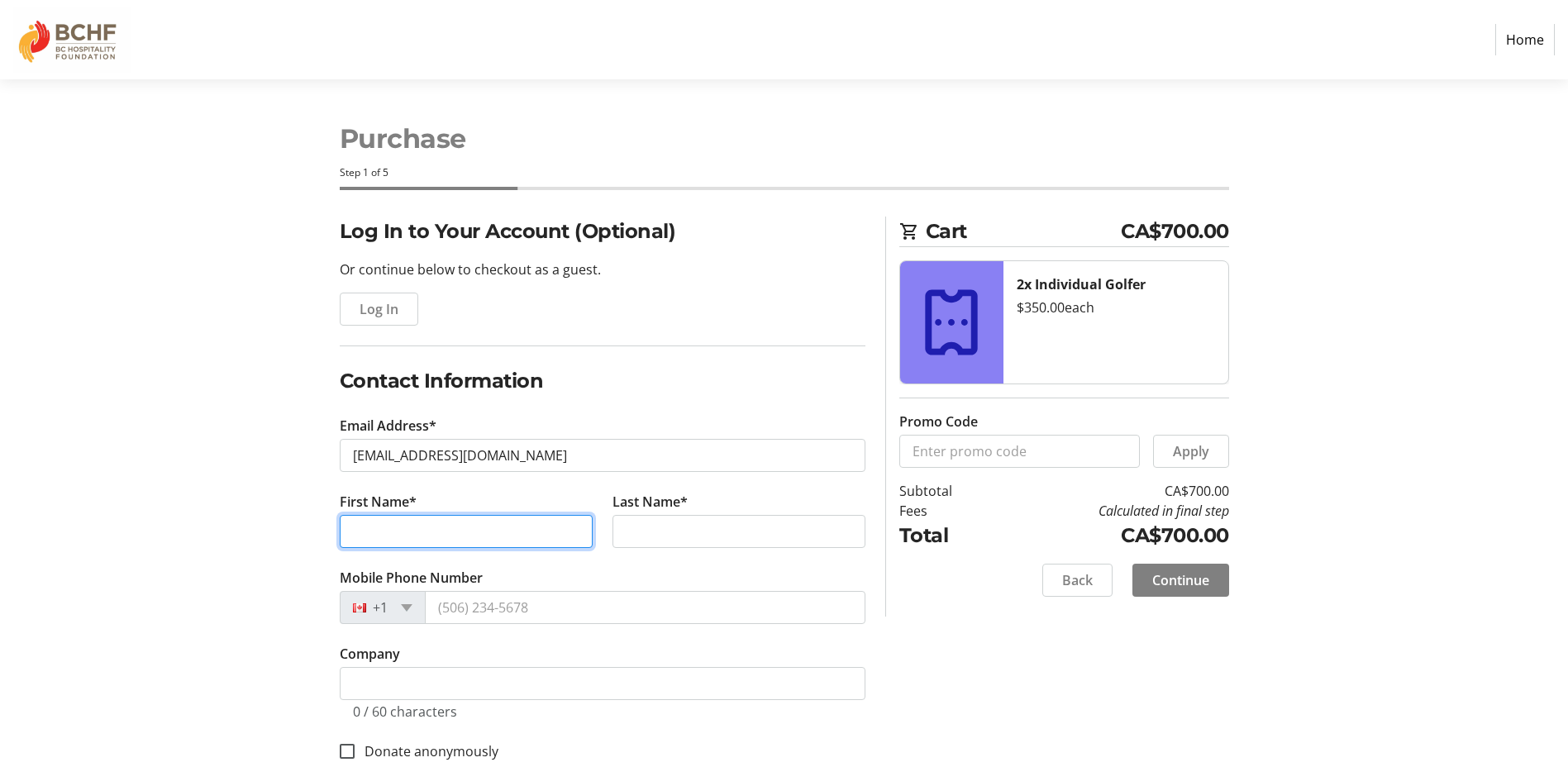
type input "[PERSON_NAME]"
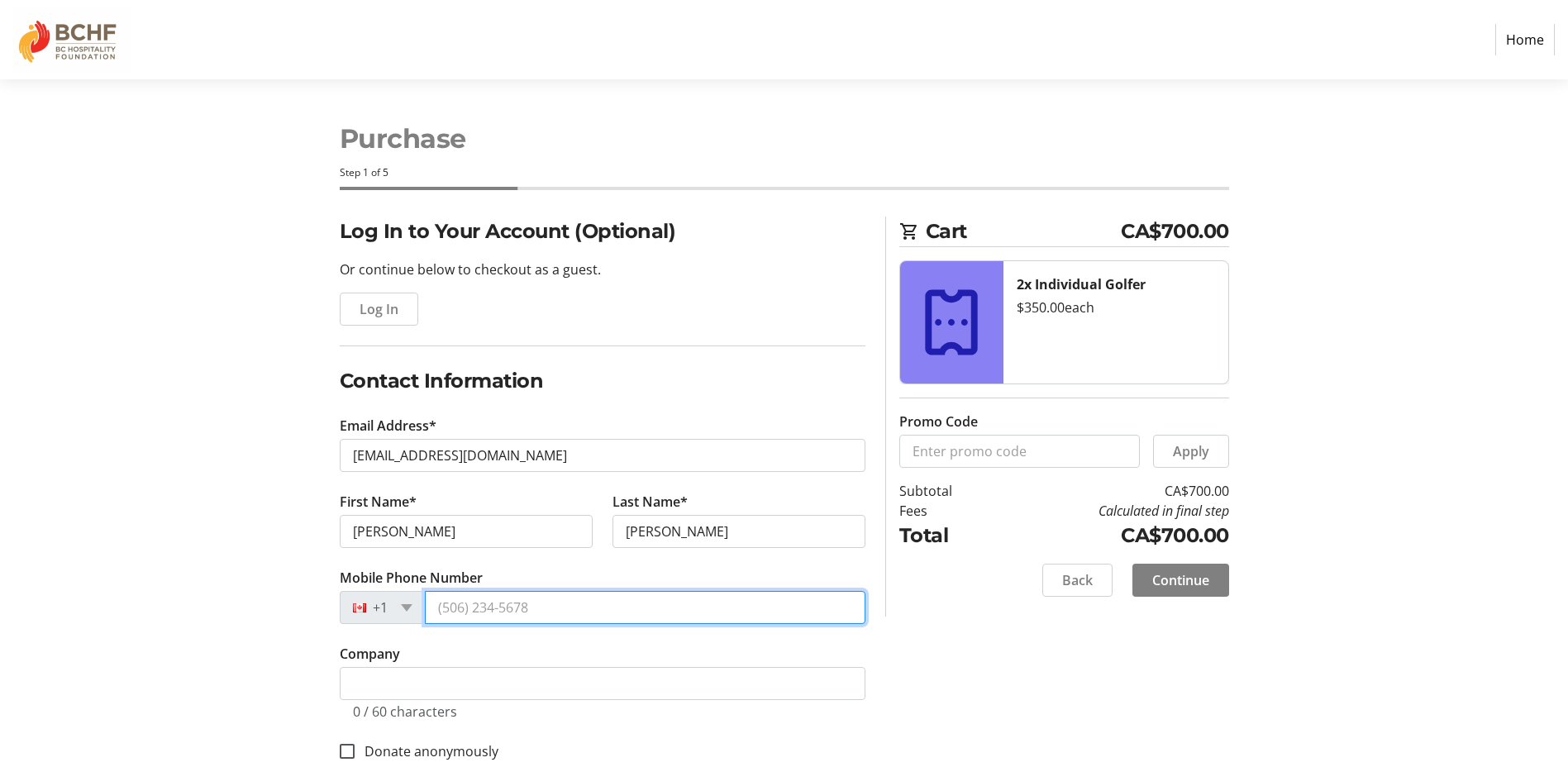
type input "[PHONE_NUMBER]"
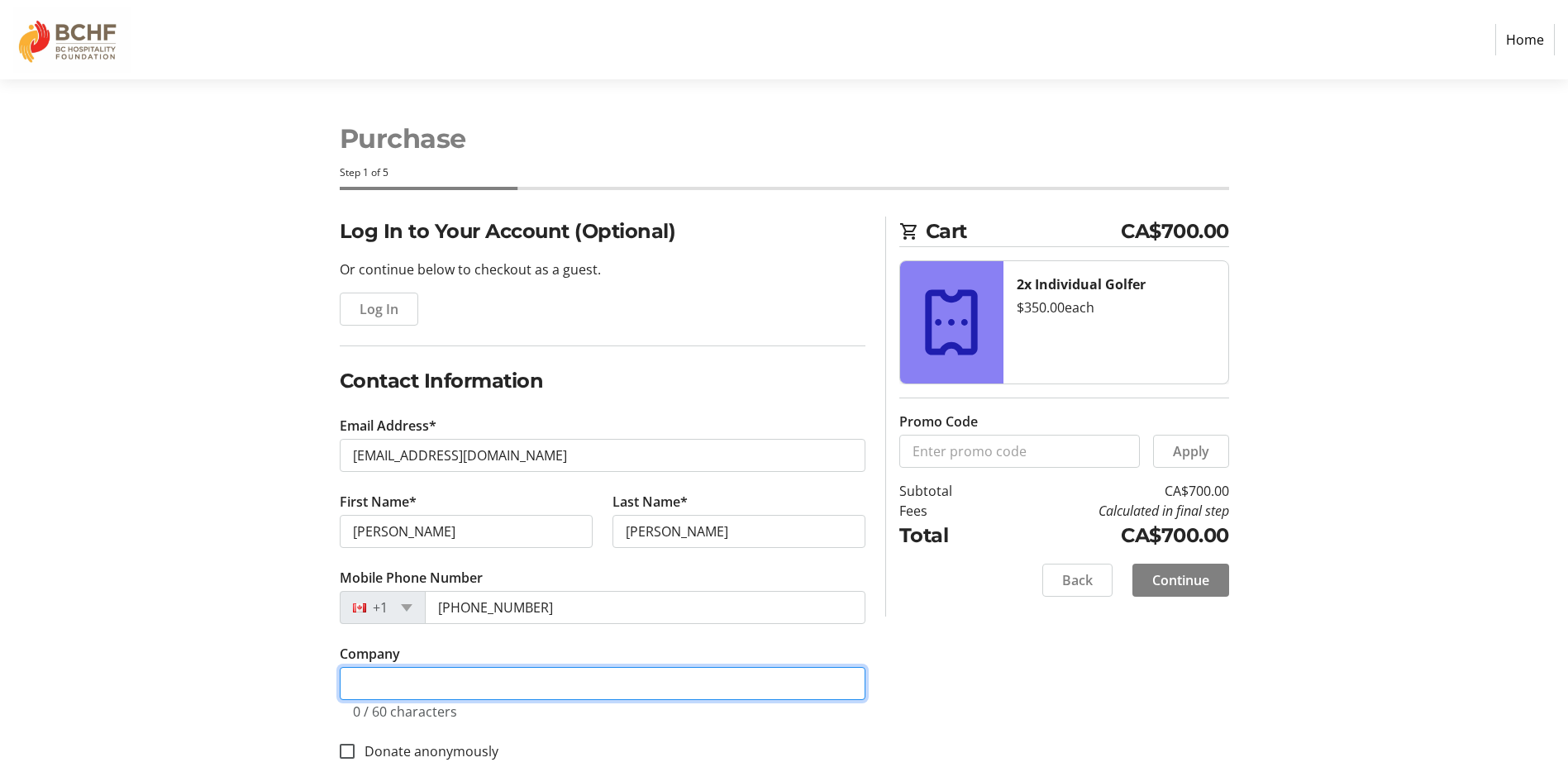
type input "[GEOGRAPHIC_DATA]"
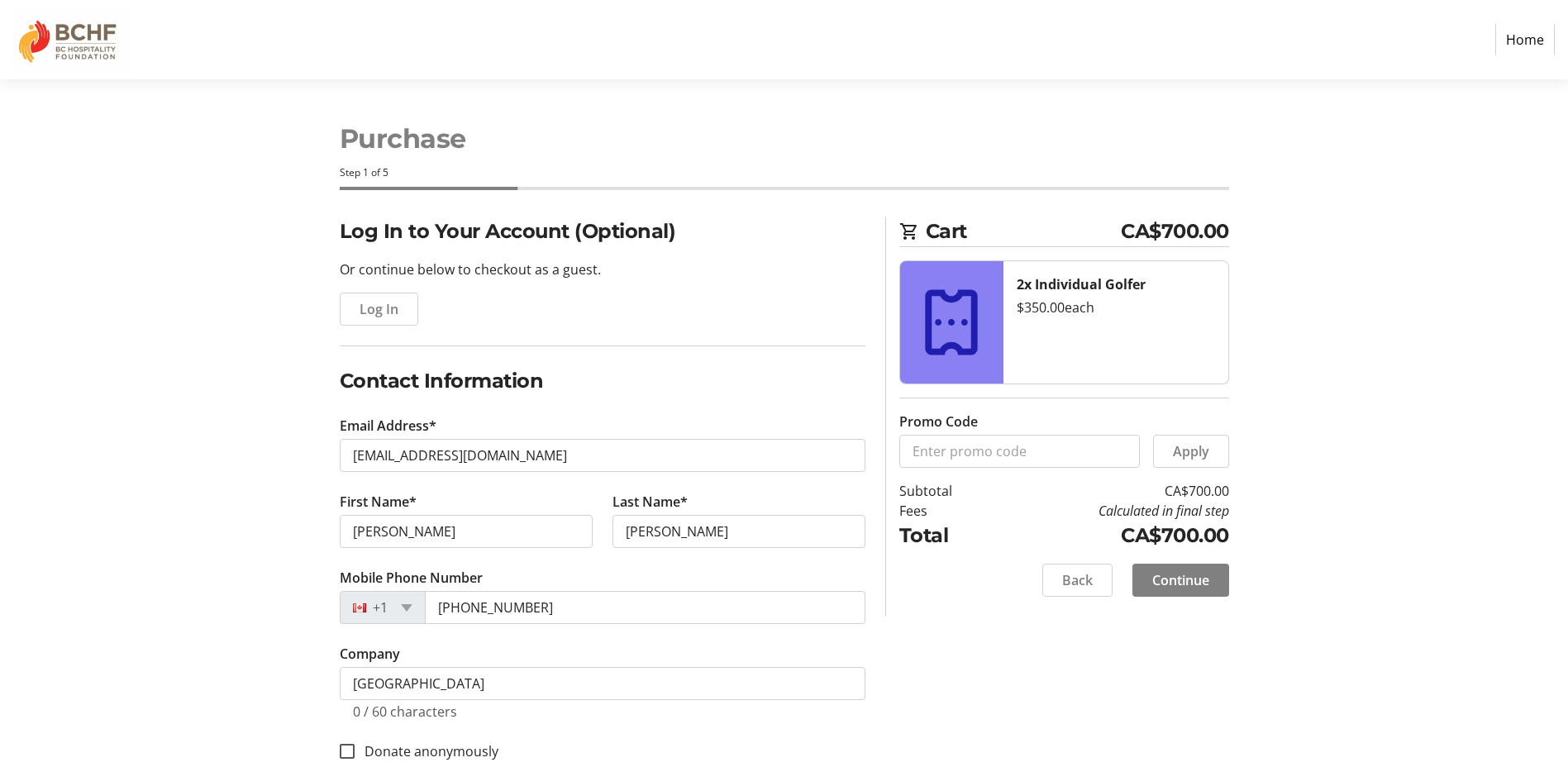
type input "[STREET_ADDRESS][PERSON_NAME]"
type input "Victoria"
type input "V9C 4M4"
type input "[PERSON_NAME], [PERSON_NAME]"
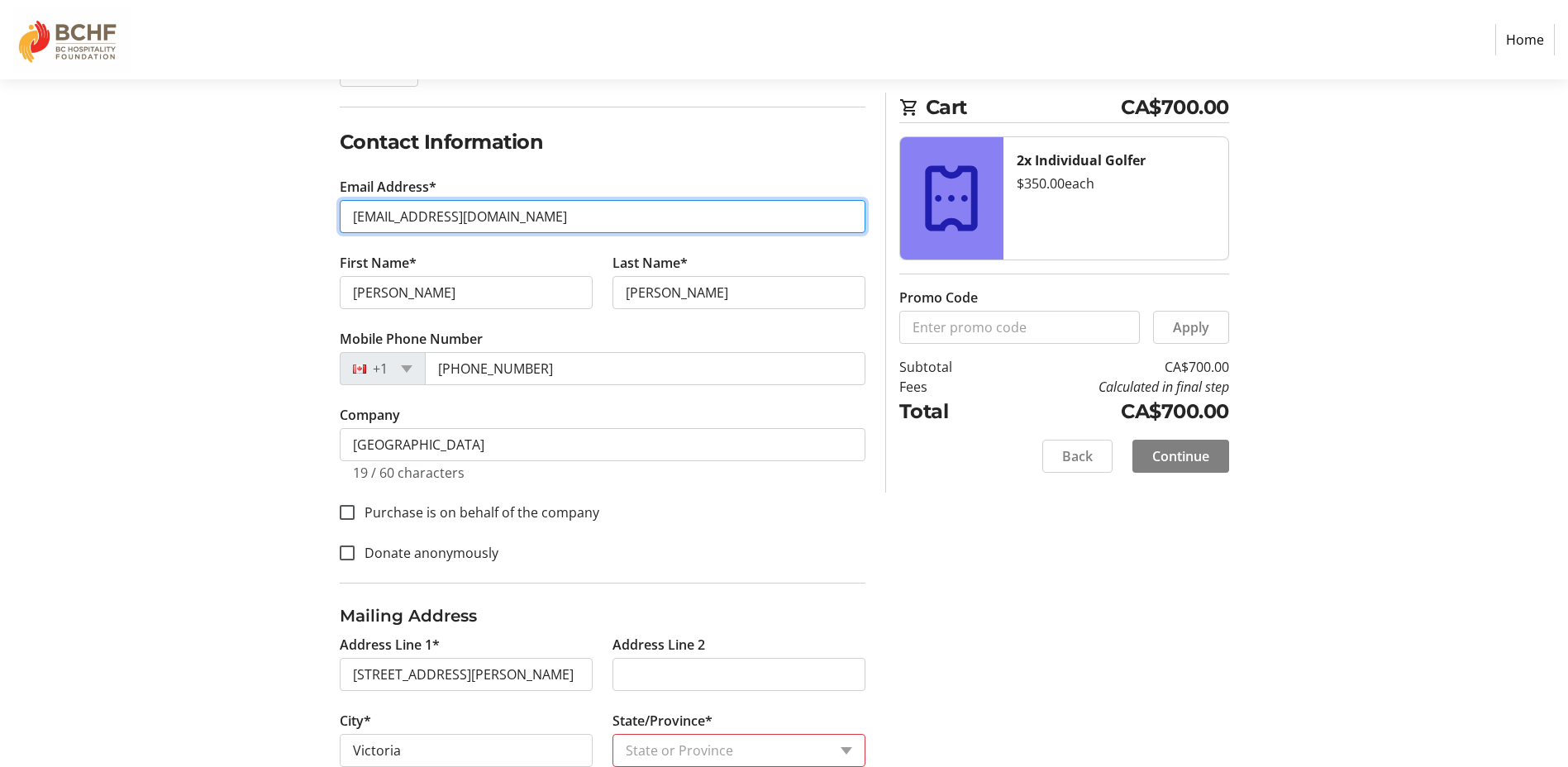
scroll to position [248, 0]
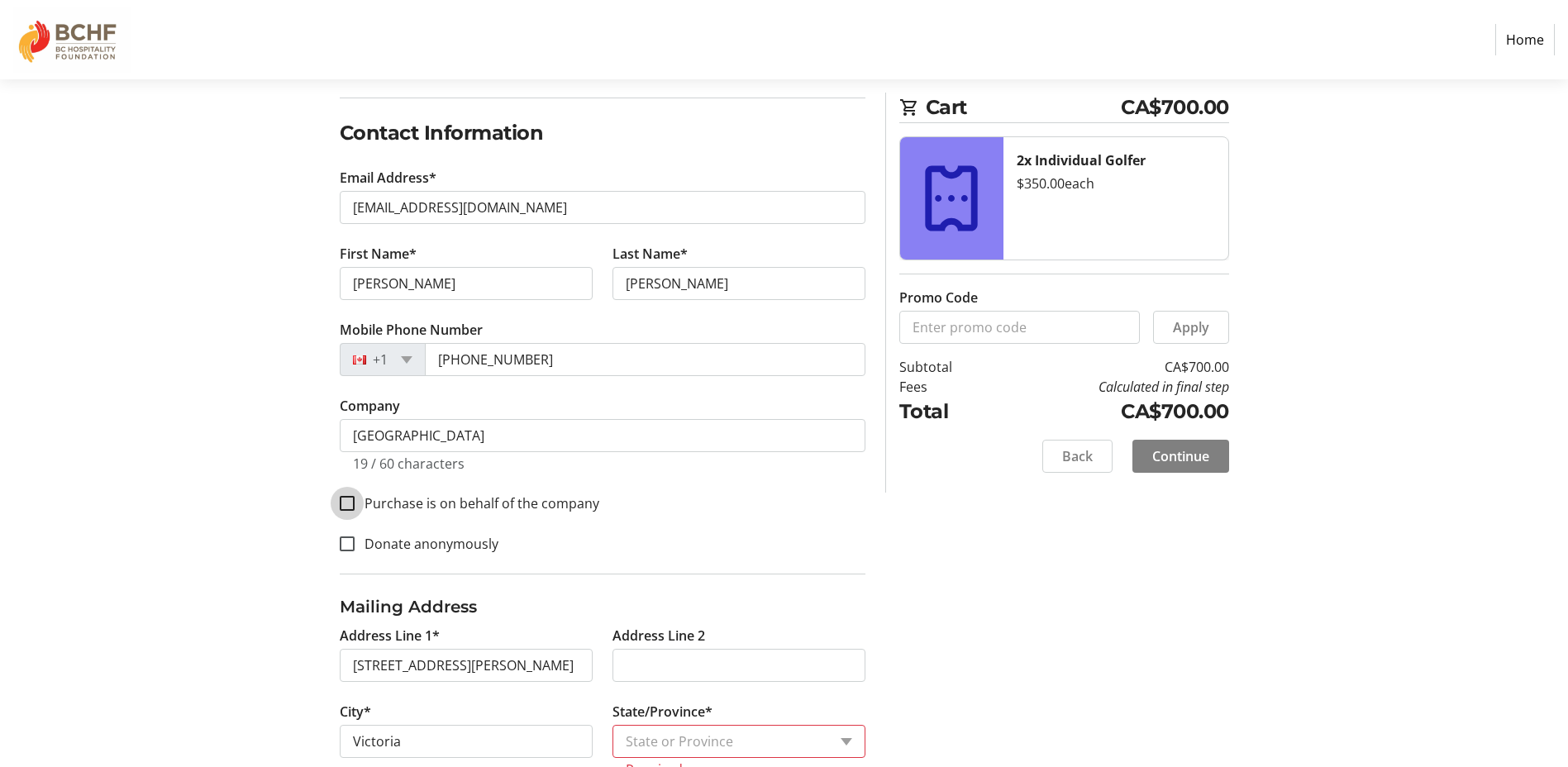
click at [342, 503] on input "Purchase is on behalf of the company" at bounding box center [347, 503] width 15 height 15
checkbox input "true"
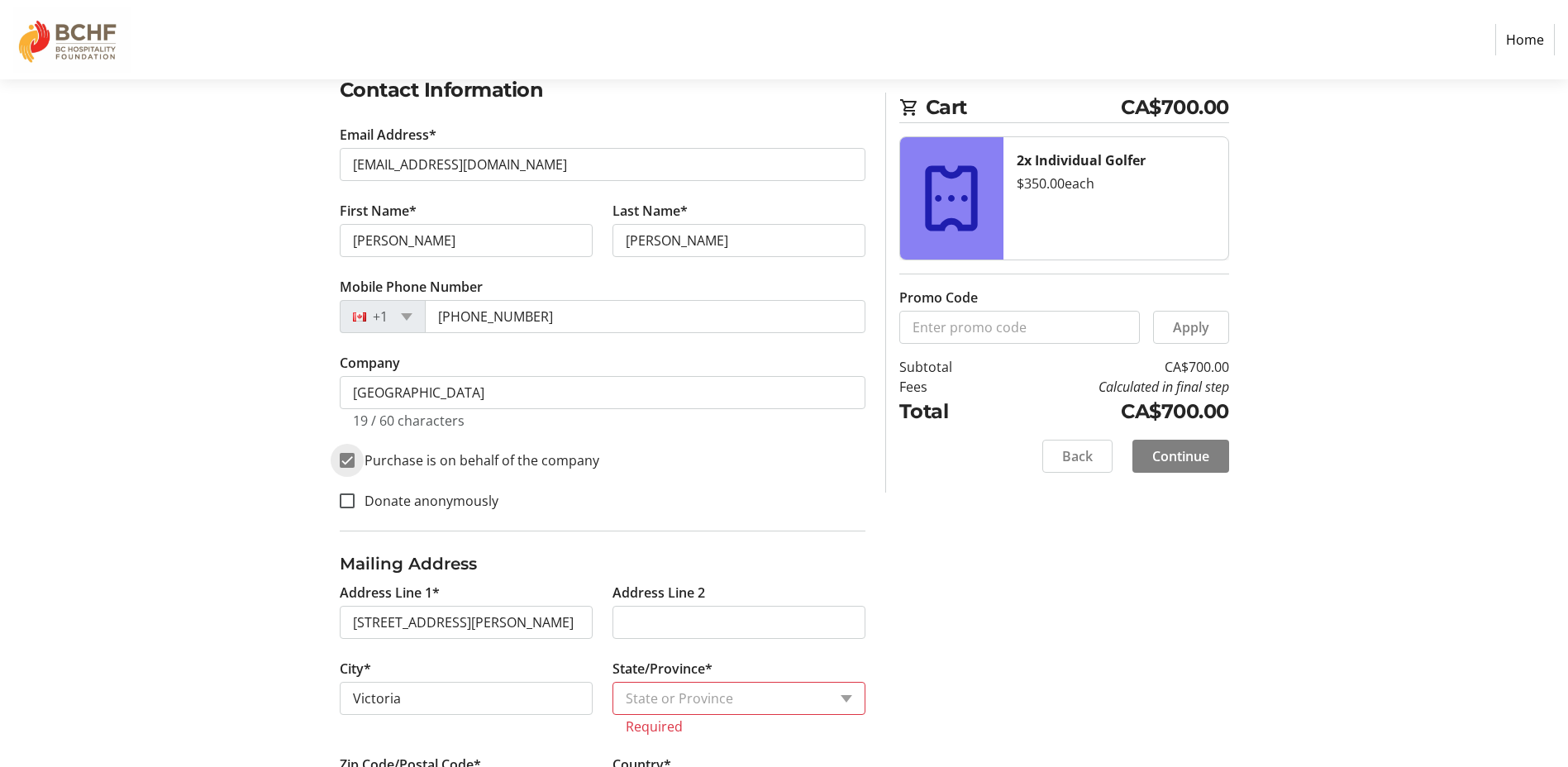
scroll to position [413, 0]
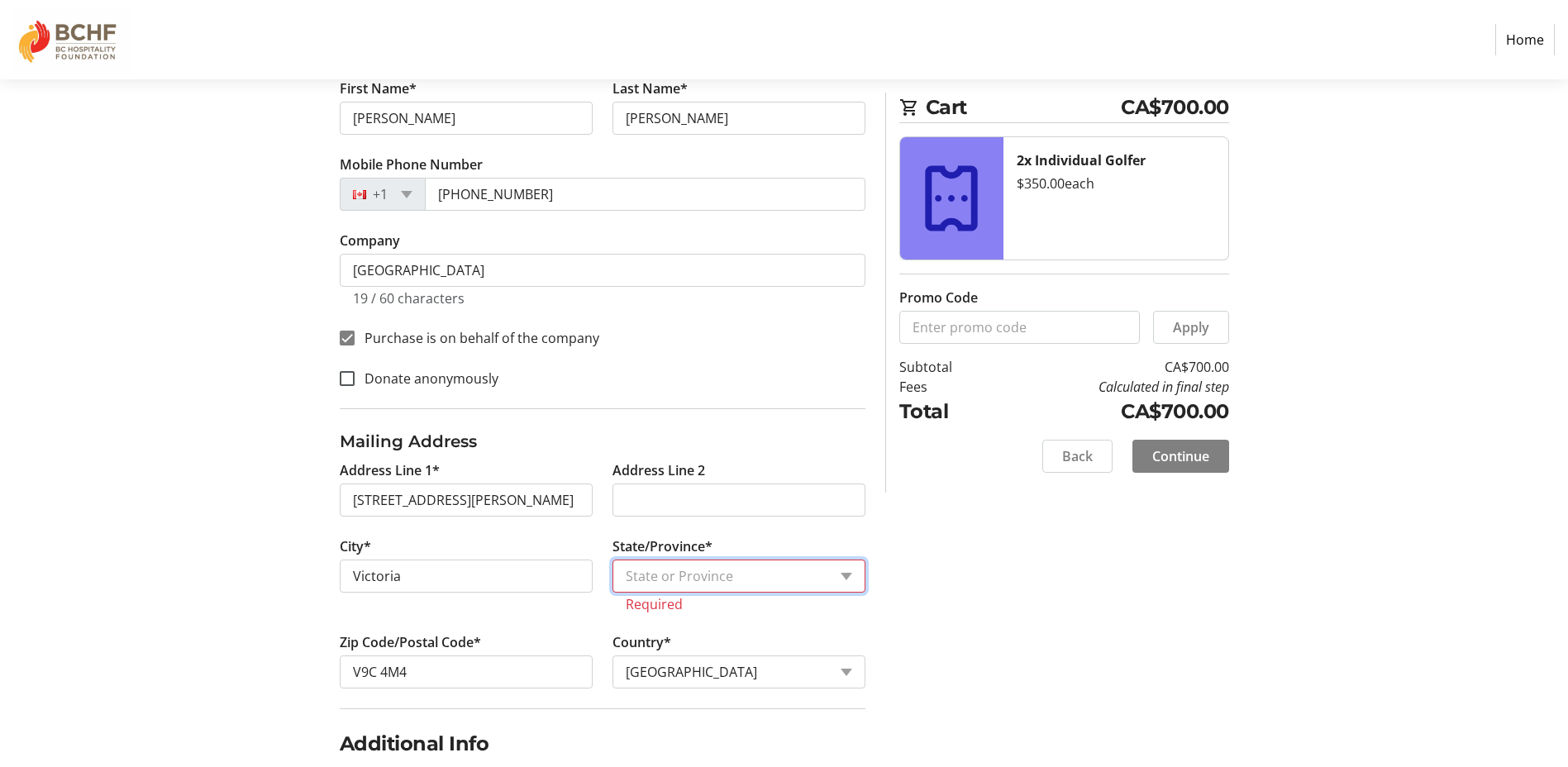
click at [795, 582] on select "State or Province State or Province [GEOGRAPHIC_DATA] [GEOGRAPHIC_DATA] [GEOGRA…" at bounding box center [738, 576] width 253 height 33
drag, startPoint x: 522, startPoint y: 571, endPoint x: 545, endPoint y: 573, distance: 23.1
click at [522, 571] on input "Victoria" at bounding box center [466, 576] width 253 height 33
click at [699, 571] on select "State or Province State or Province [GEOGRAPHIC_DATA] [GEOGRAPHIC_DATA] [GEOGRA…" at bounding box center [738, 576] width 253 height 33
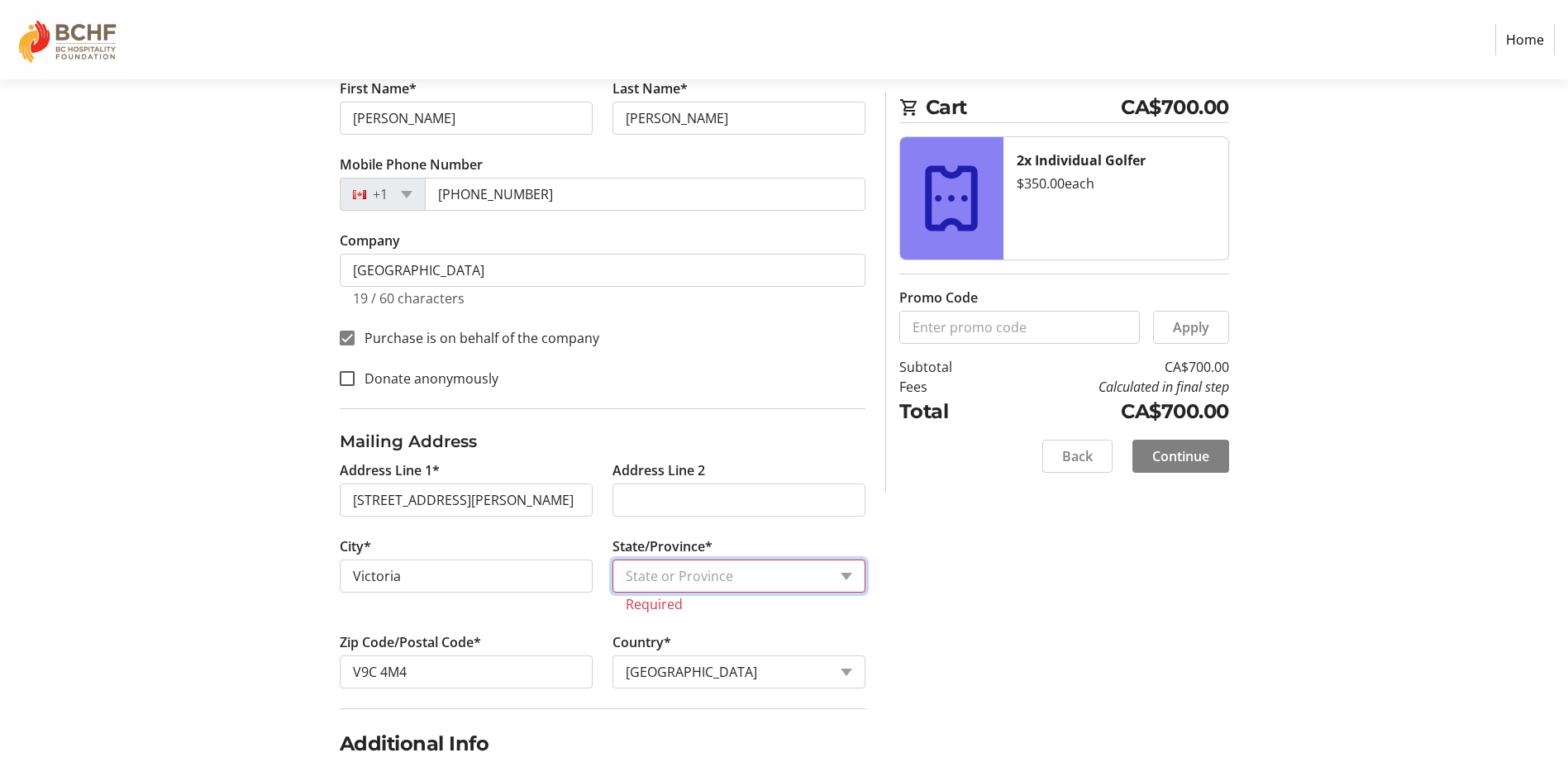
select select "BC"
click at [612, 559] on select "State or Province State or Province [GEOGRAPHIC_DATA] [GEOGRAPHIC_DATA] [GEOGRA…" at bounding box center [738, 576] width 253 height 33
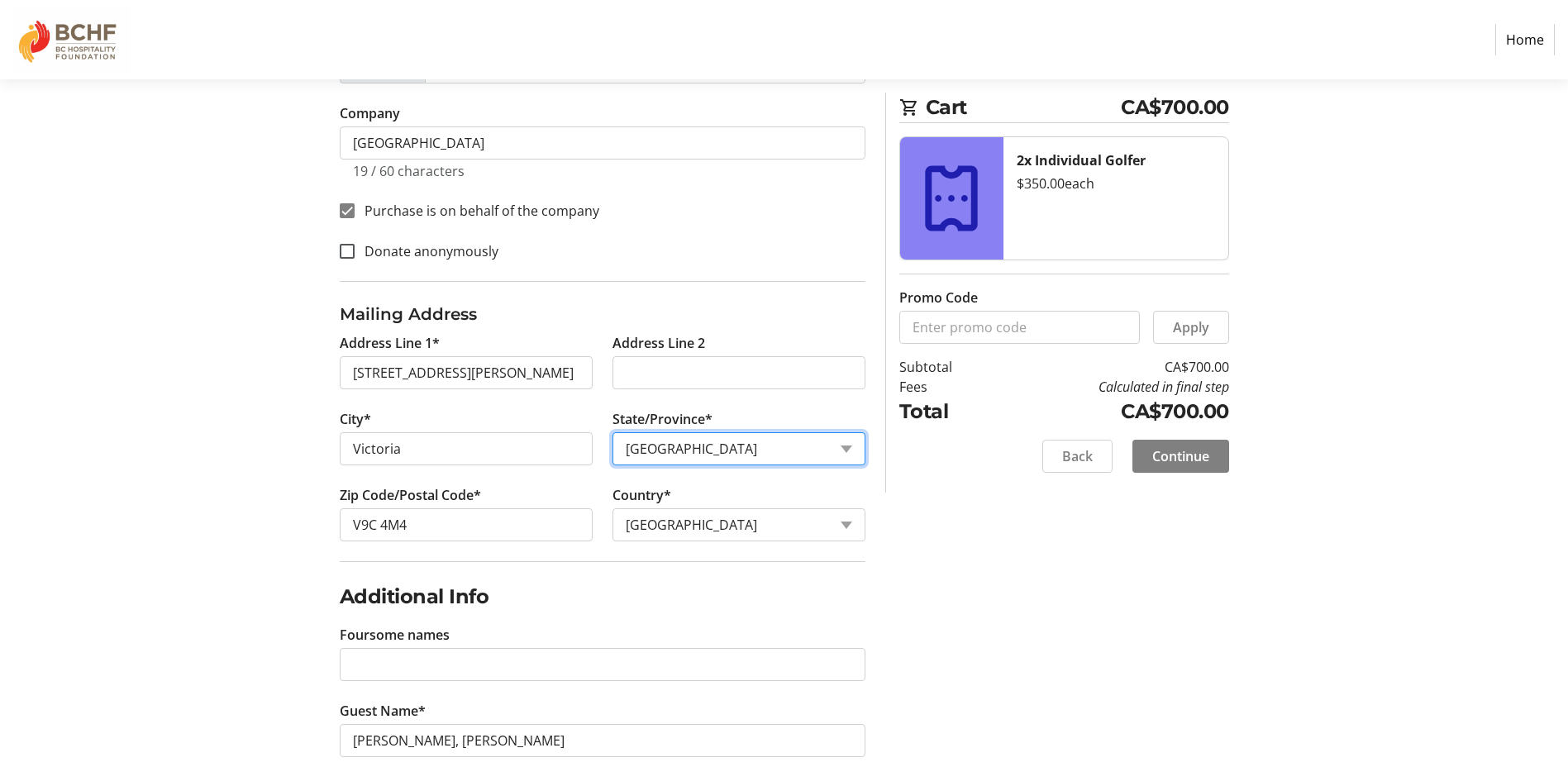
scroll to position [570, 0]
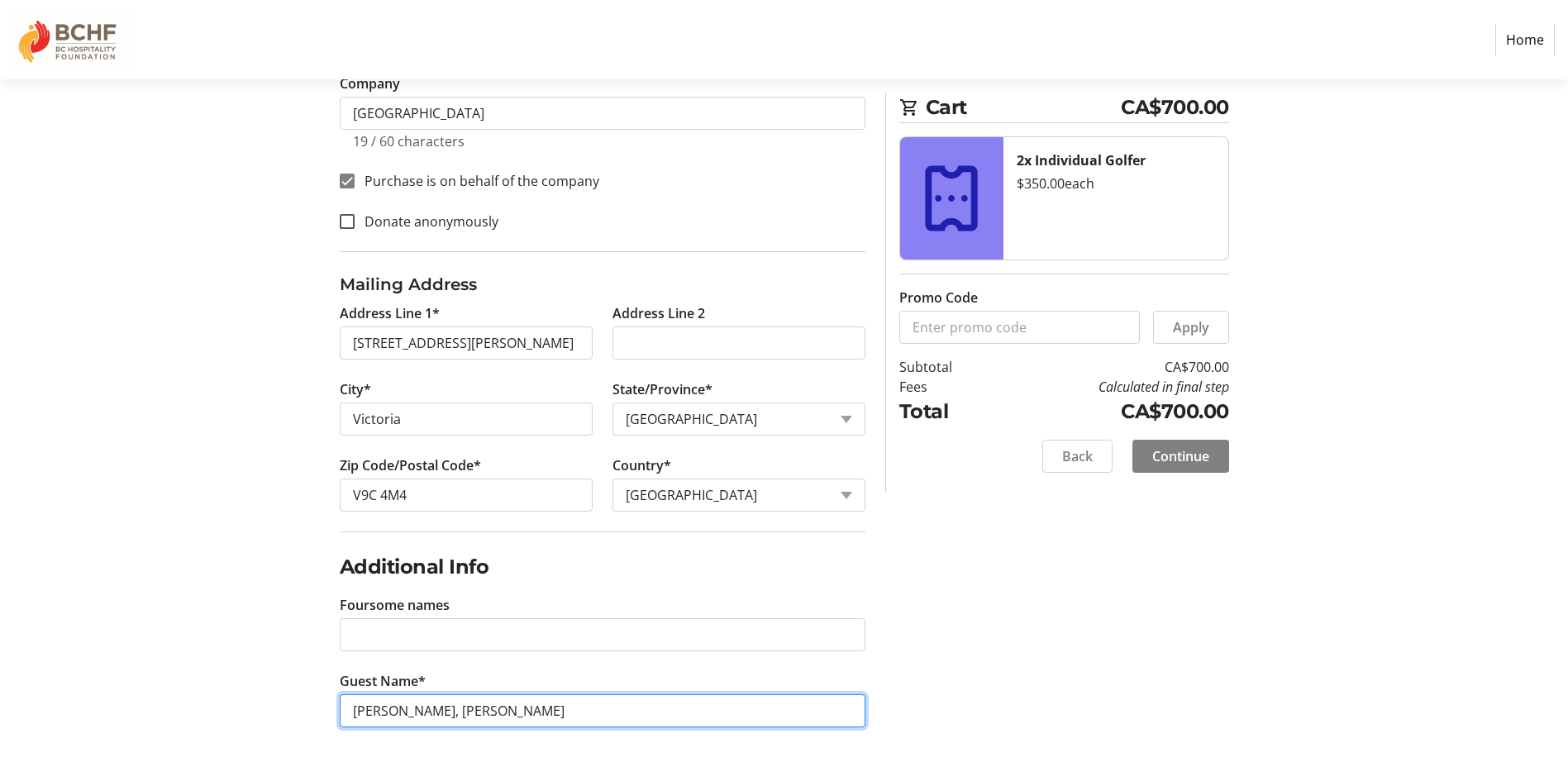
drag, startPoint x: 568, startPoint y: 710, endPoint x: 436, endPoint y: 712, distance: 132.0
click at [436, 712] on input "[PERSON_NAME], [PERSON_NAME]" at bounding box center [602, 710] width 525 height 33
click at [500, 712] on input "[PERSON_NAME], [PERSON_NAME]" at bounding box center [602, 710] width 525 height 33
type input "[PERSON_NAME], [PERSON_NAME]"
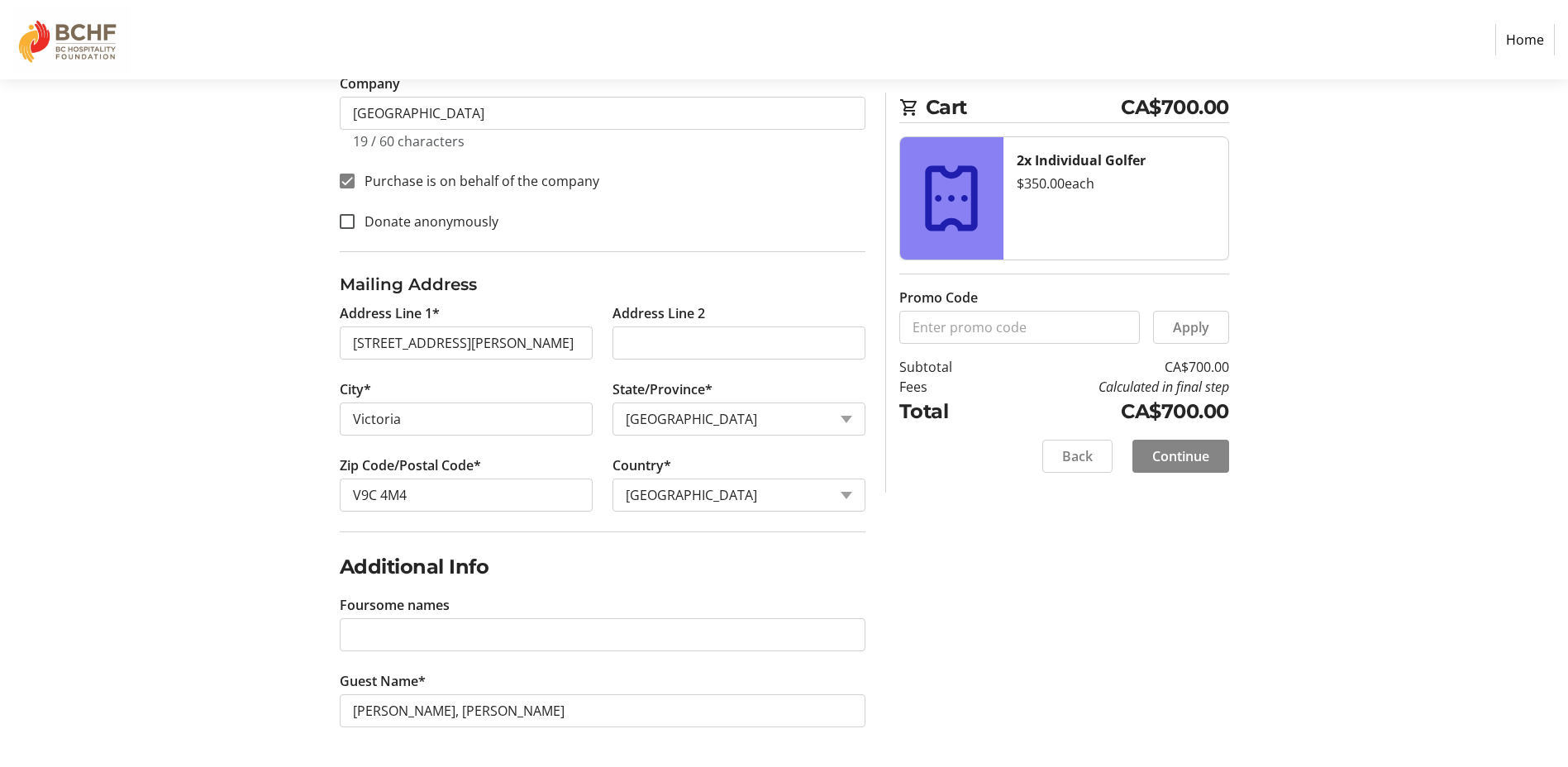
click at [1208, 461] on span "Continue" at bounding box center [1180, 456] width 57 height 20
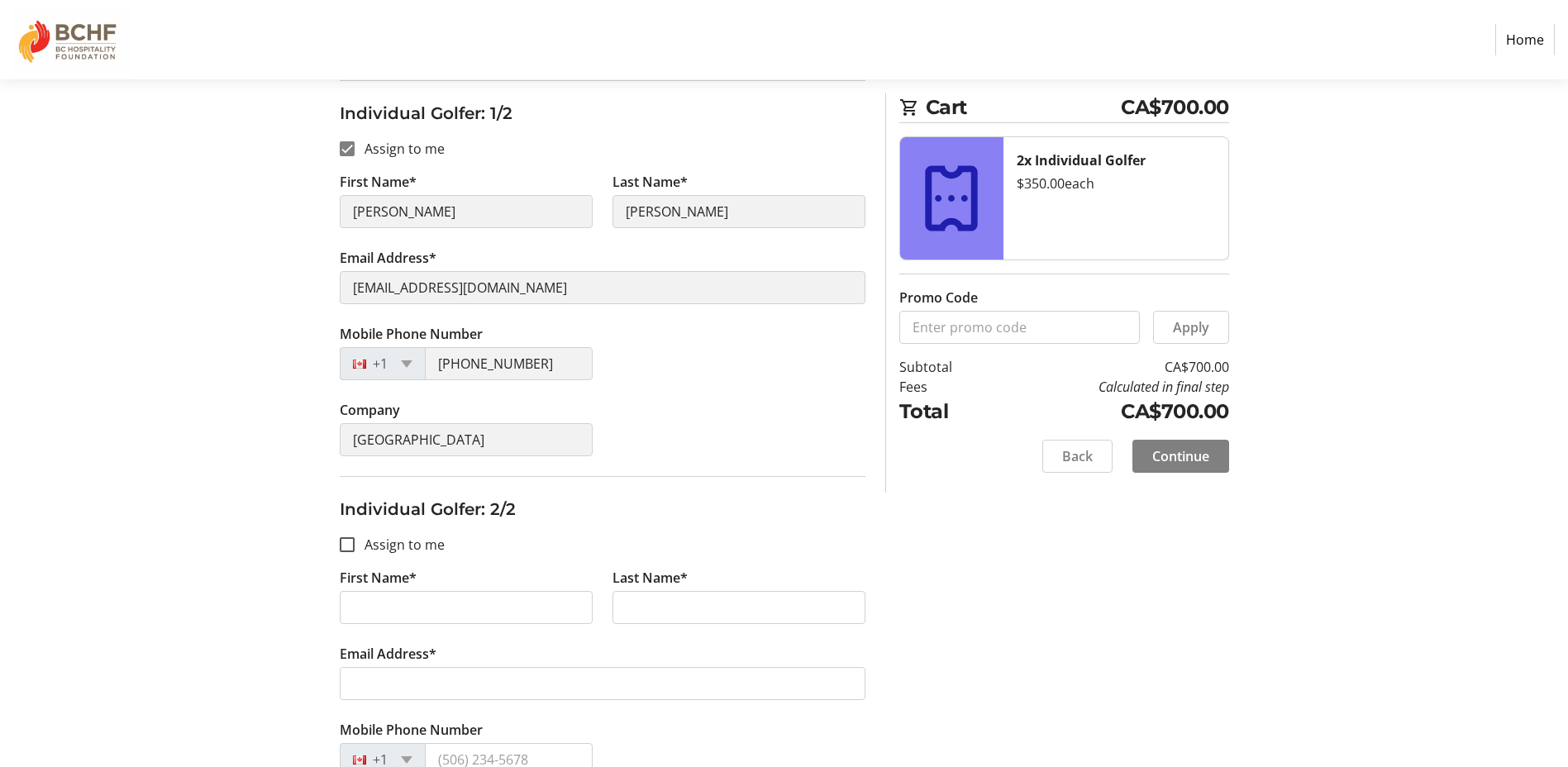
scroll to position [142, 0]
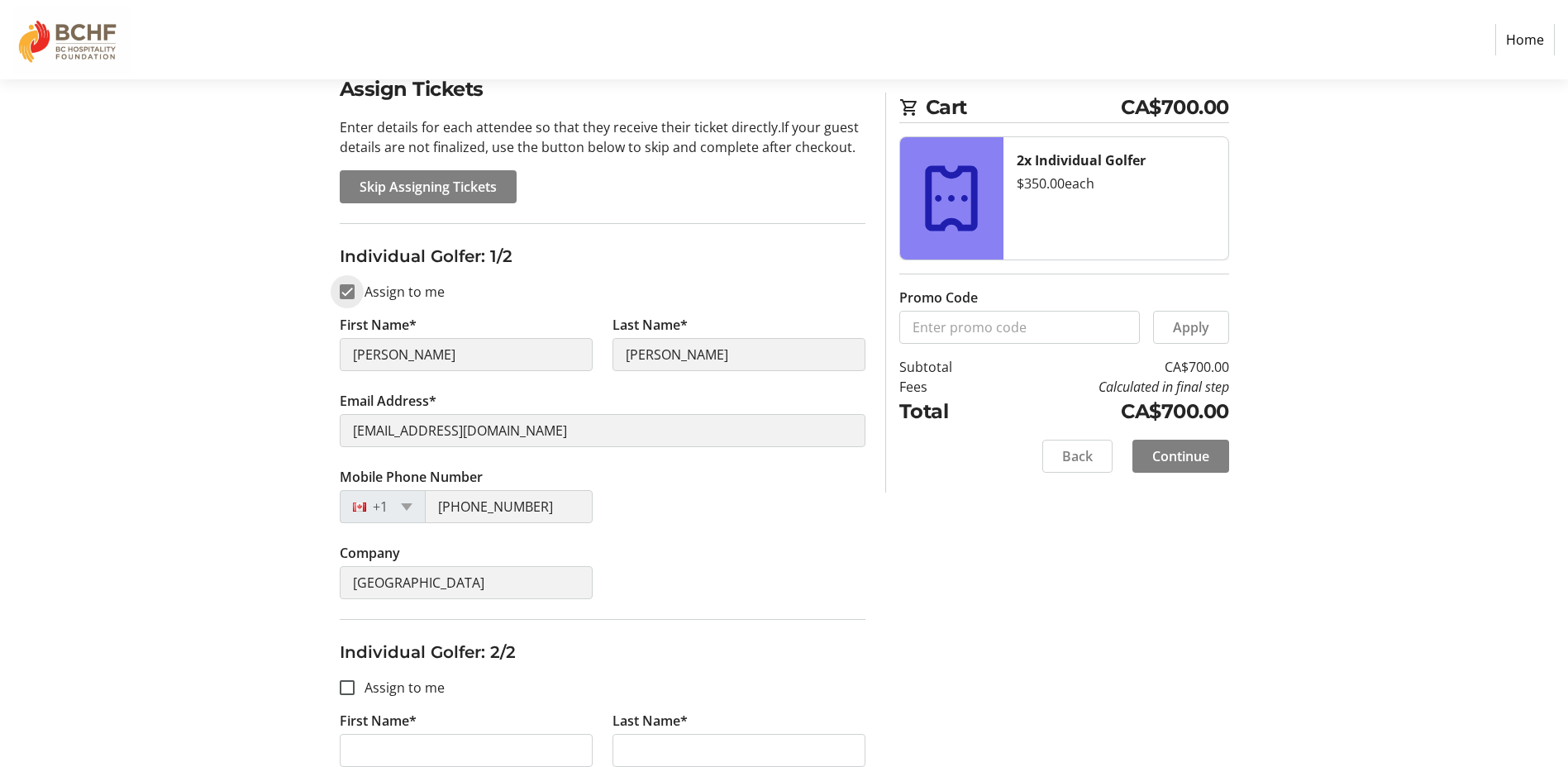
click at [352, 299] on input "Assign to me" at bounding box center [347, 291] width 15 height 15
checkbox input "false"
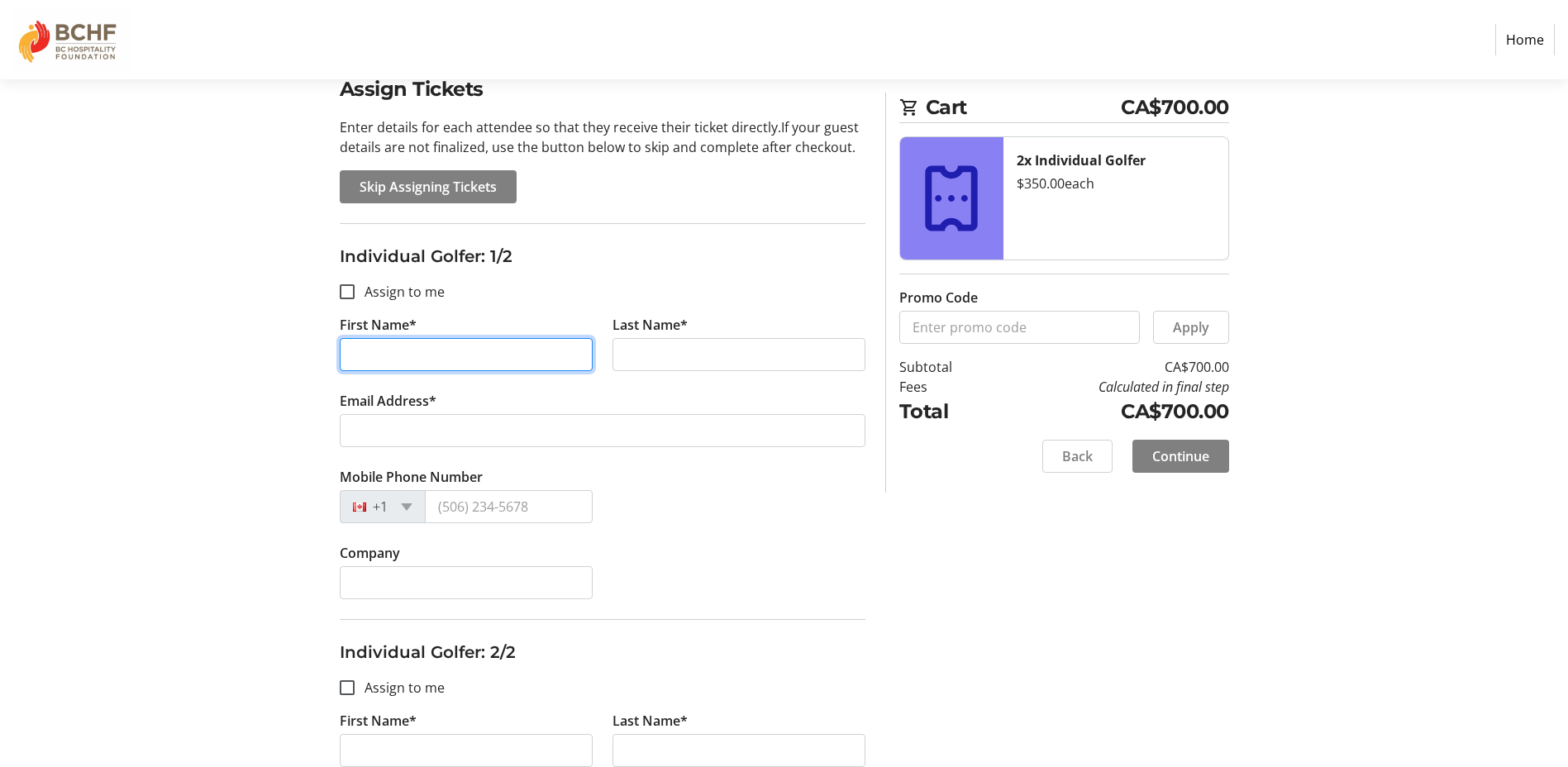
click at [406, 347] on input "First Name*" at bounding box center [466, 354] width 253 height 33
type input "[PERSON_NAME]"
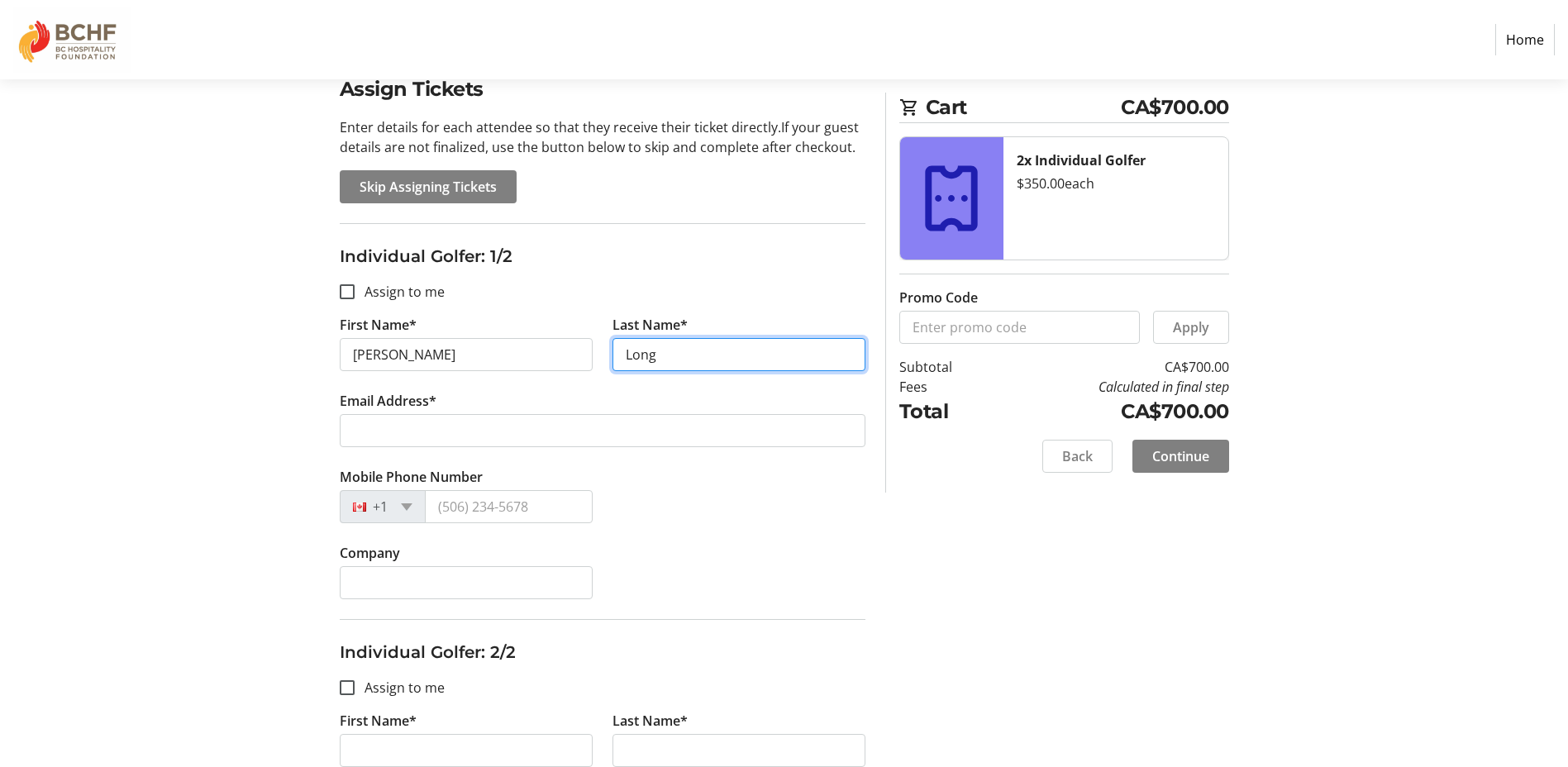
type input "Long"
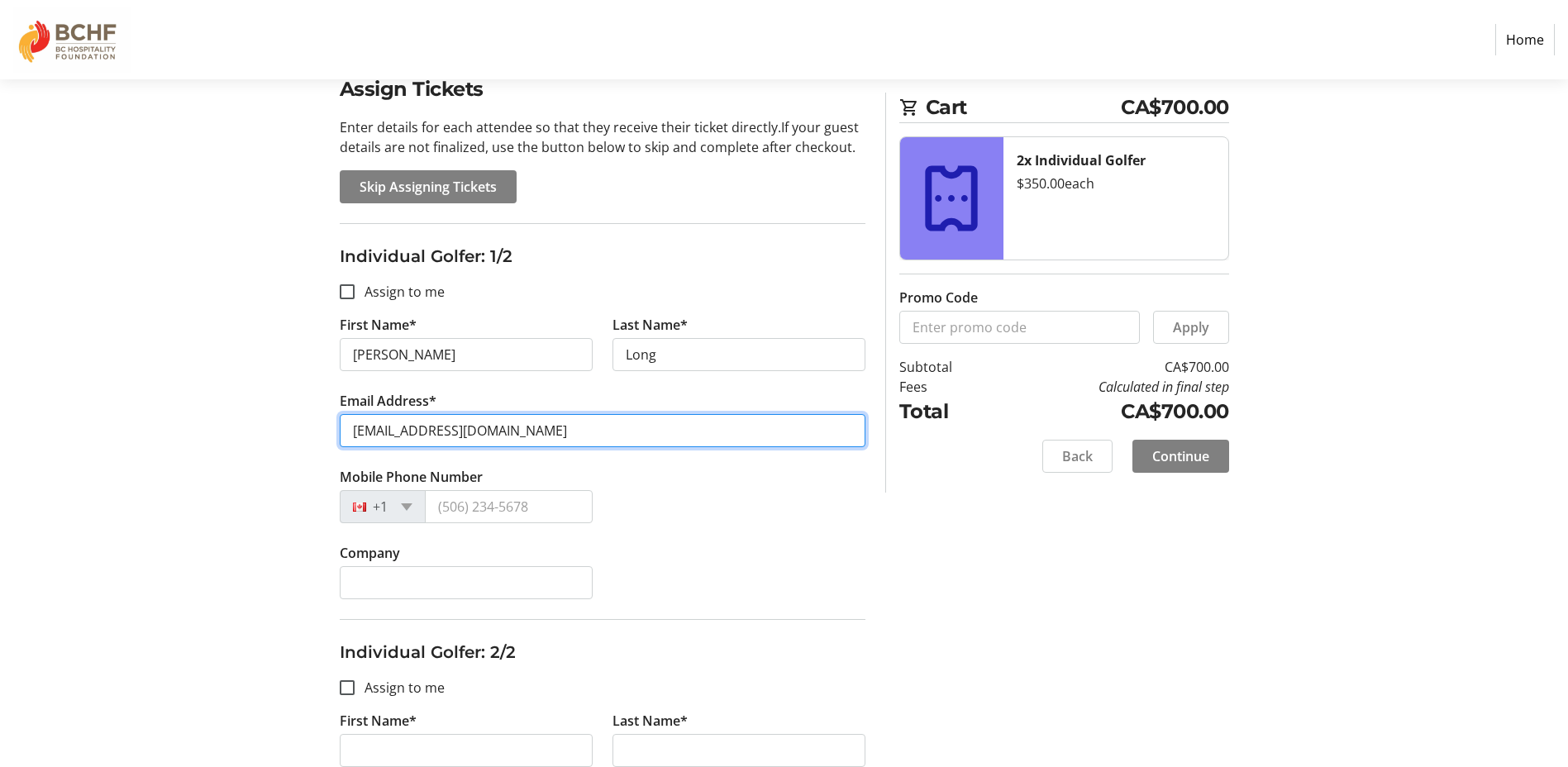
type input "[EMAIL_ADDRESS][DOMAIN_NAME]"
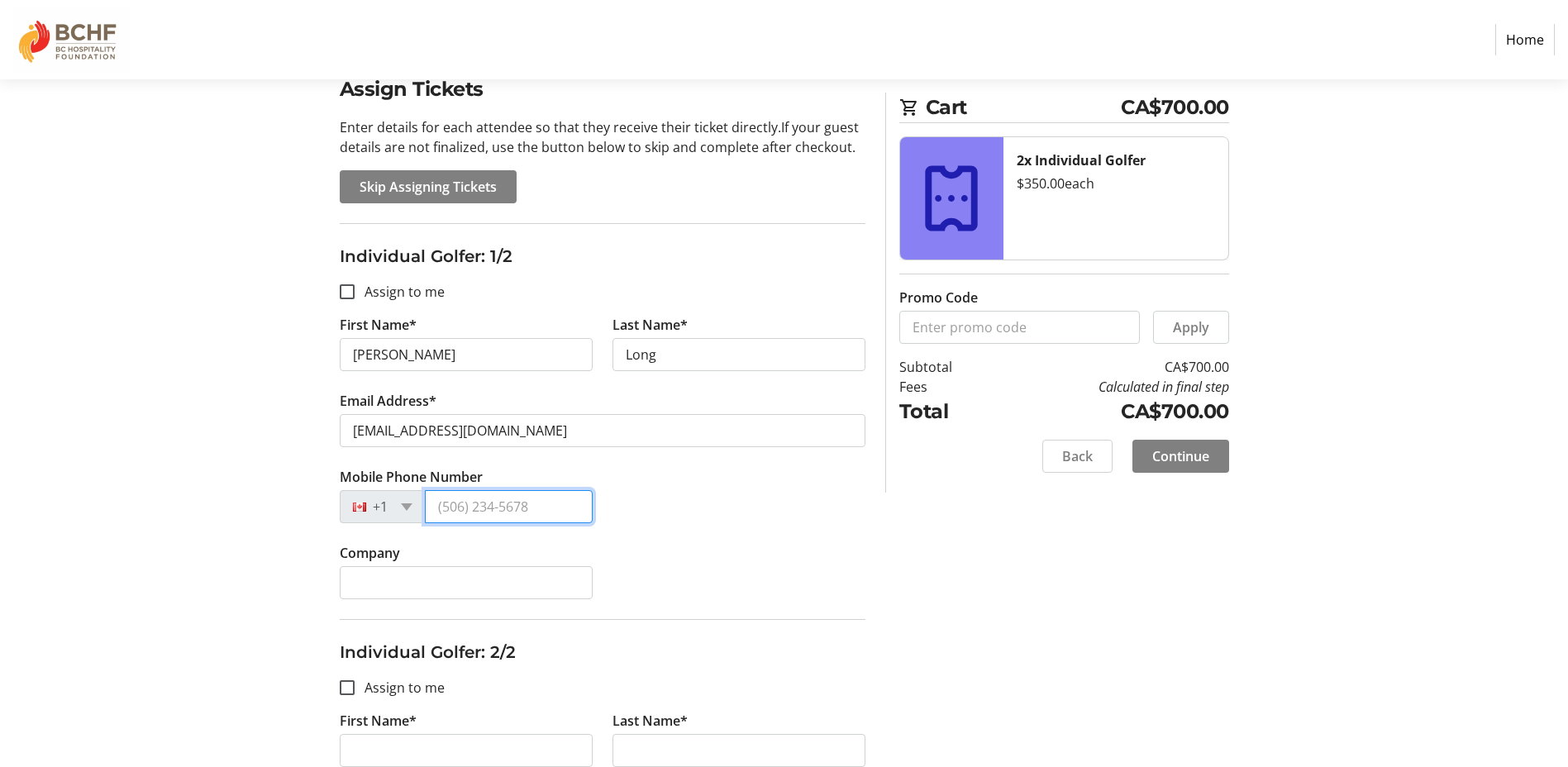
click at [474, 503] on input "Mobile Phone Number" at bounding box center [509, 506] width 168 height 33
type input "[PHONE_NUMBER]"
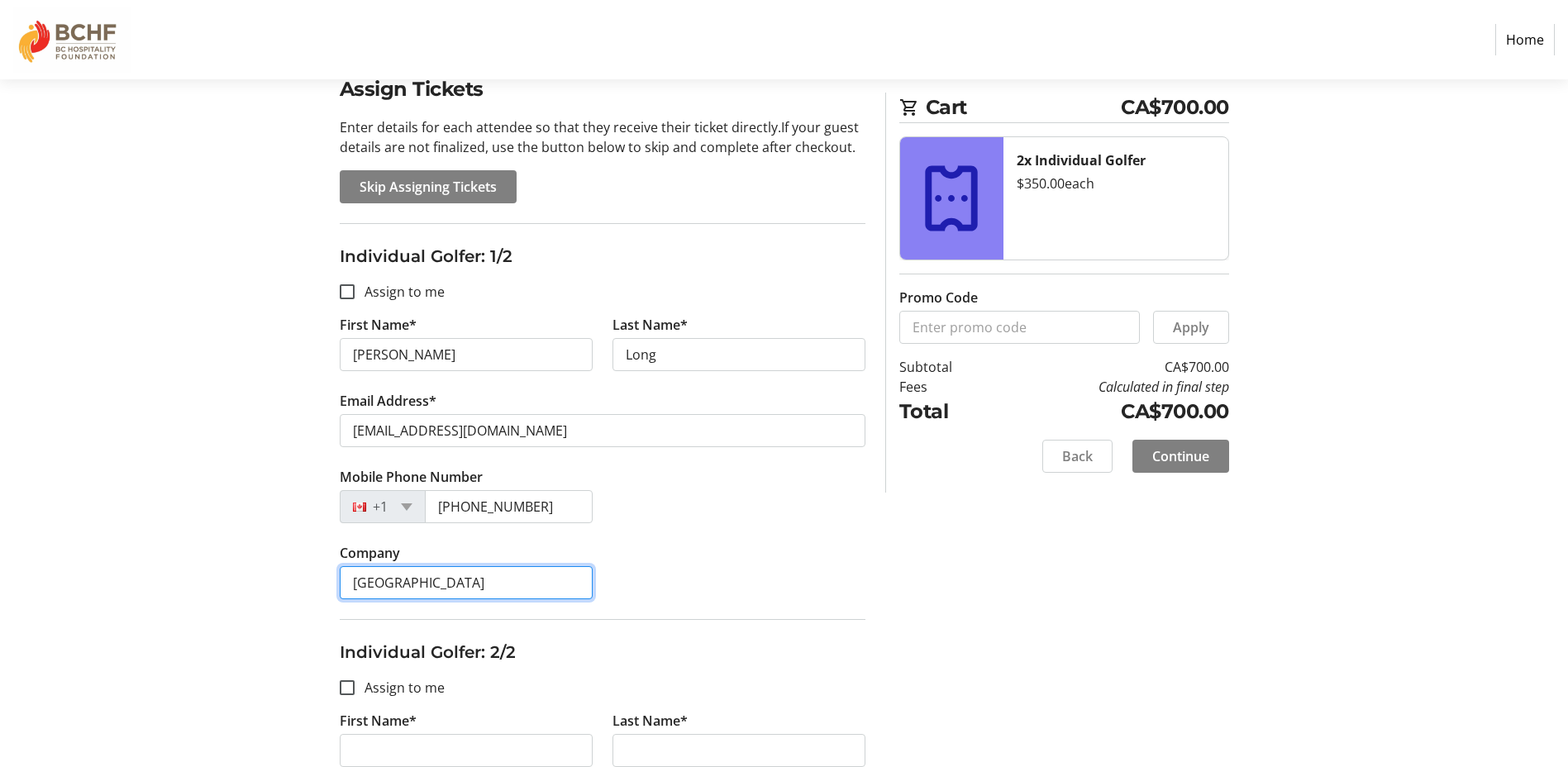
type input "[GEOGRAPHIC_DATA]"
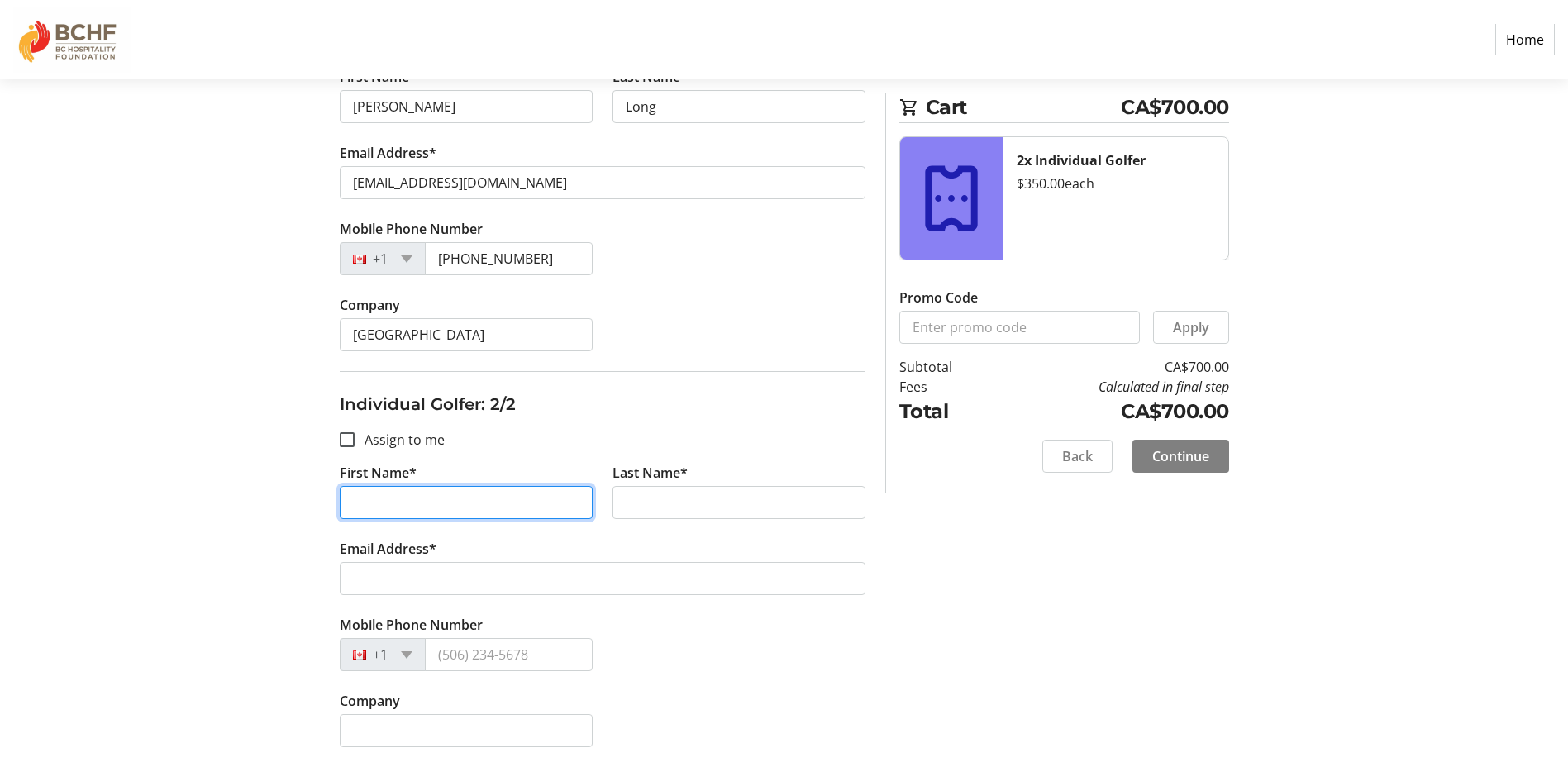
click at [374, 491] on input "First Name*" at bounding box center [466, 503] width 253 height 33
type input "Lauren"
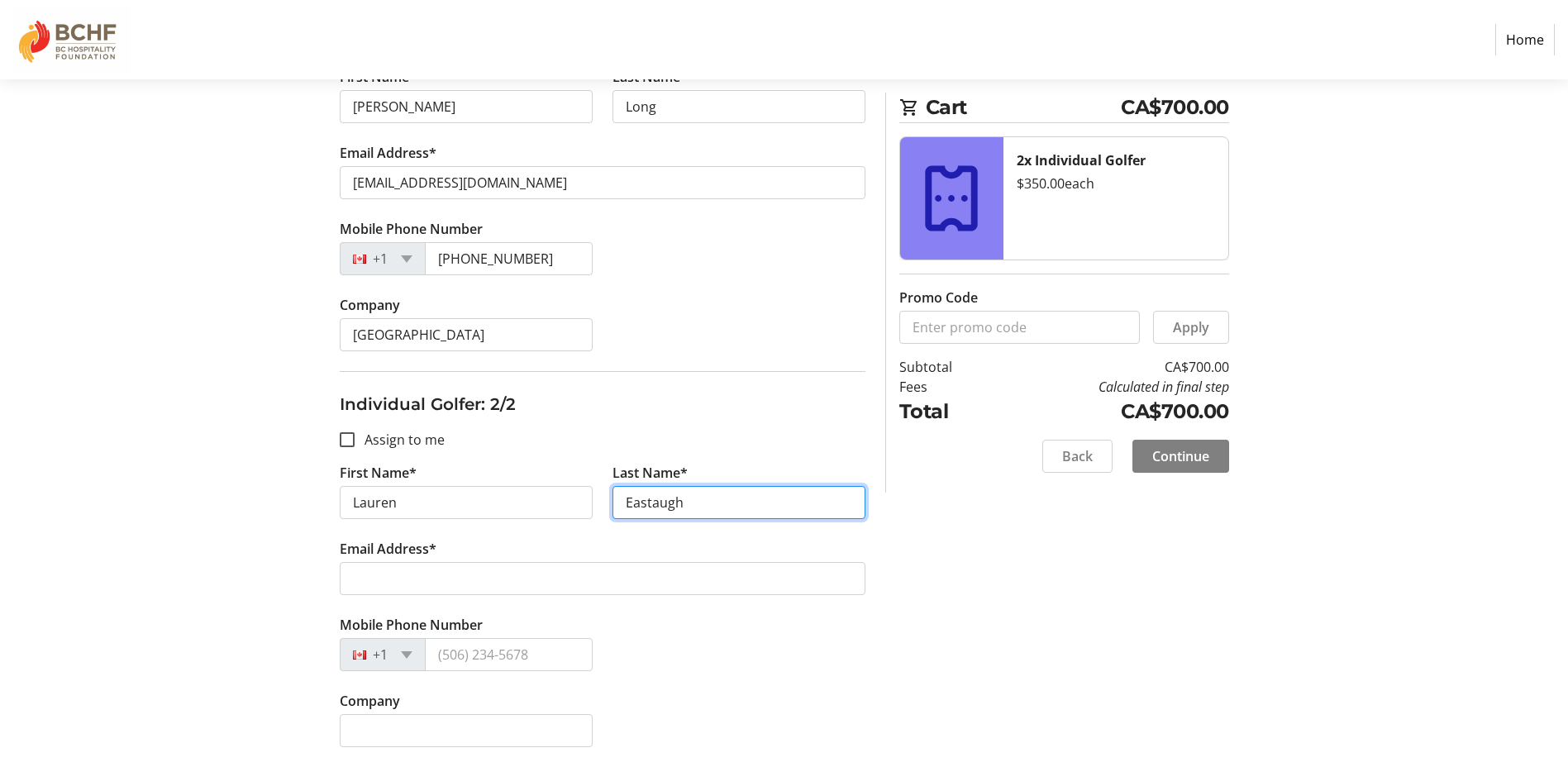
type input "Eastaugh"
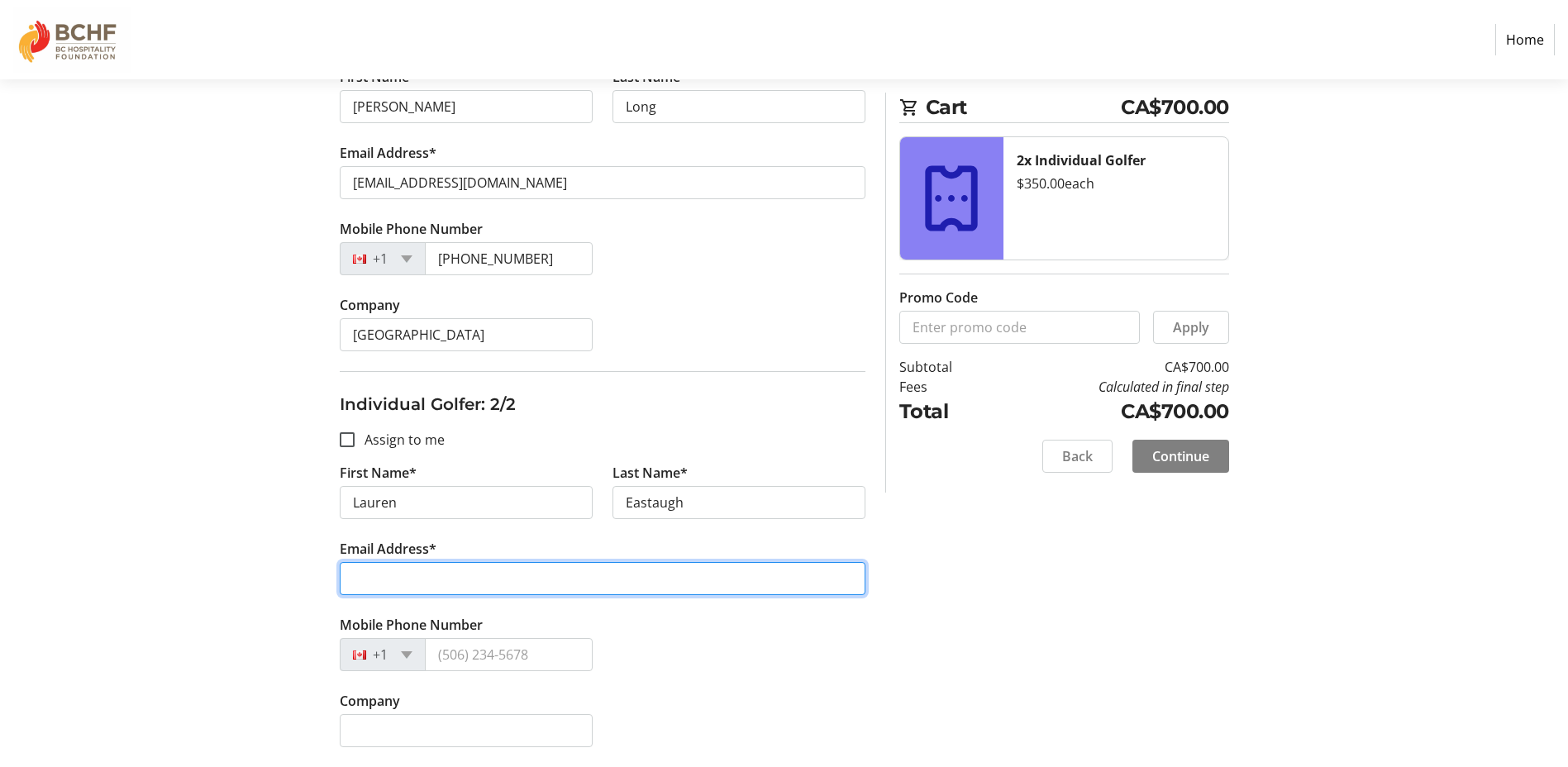
click at [397, 578] on input "Email Address*" at bounding box center [602, 579] width 525 height 33
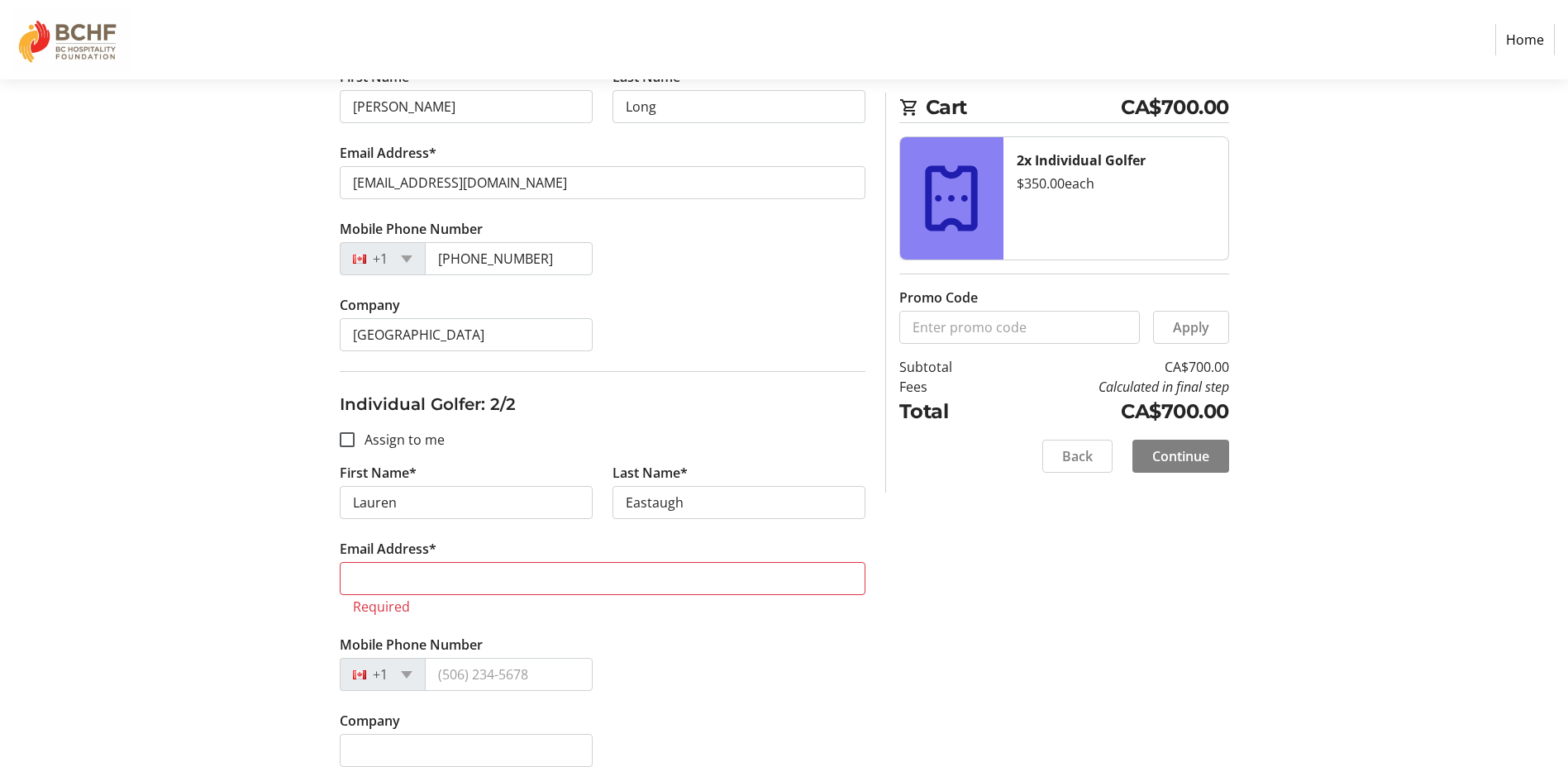
click at [296, 579] on div "Assign Tickets Enter details for each attendee so that they receive their ticke…" at bounding box center [784, 306] width 1091 height 960
click at [395, 584] on input "Email Address*" at bounding box center [602, 579] width 525 height 33
click at [413, 571] on input "Email Address*" at bounding box center [602, 579] width 525 height 33
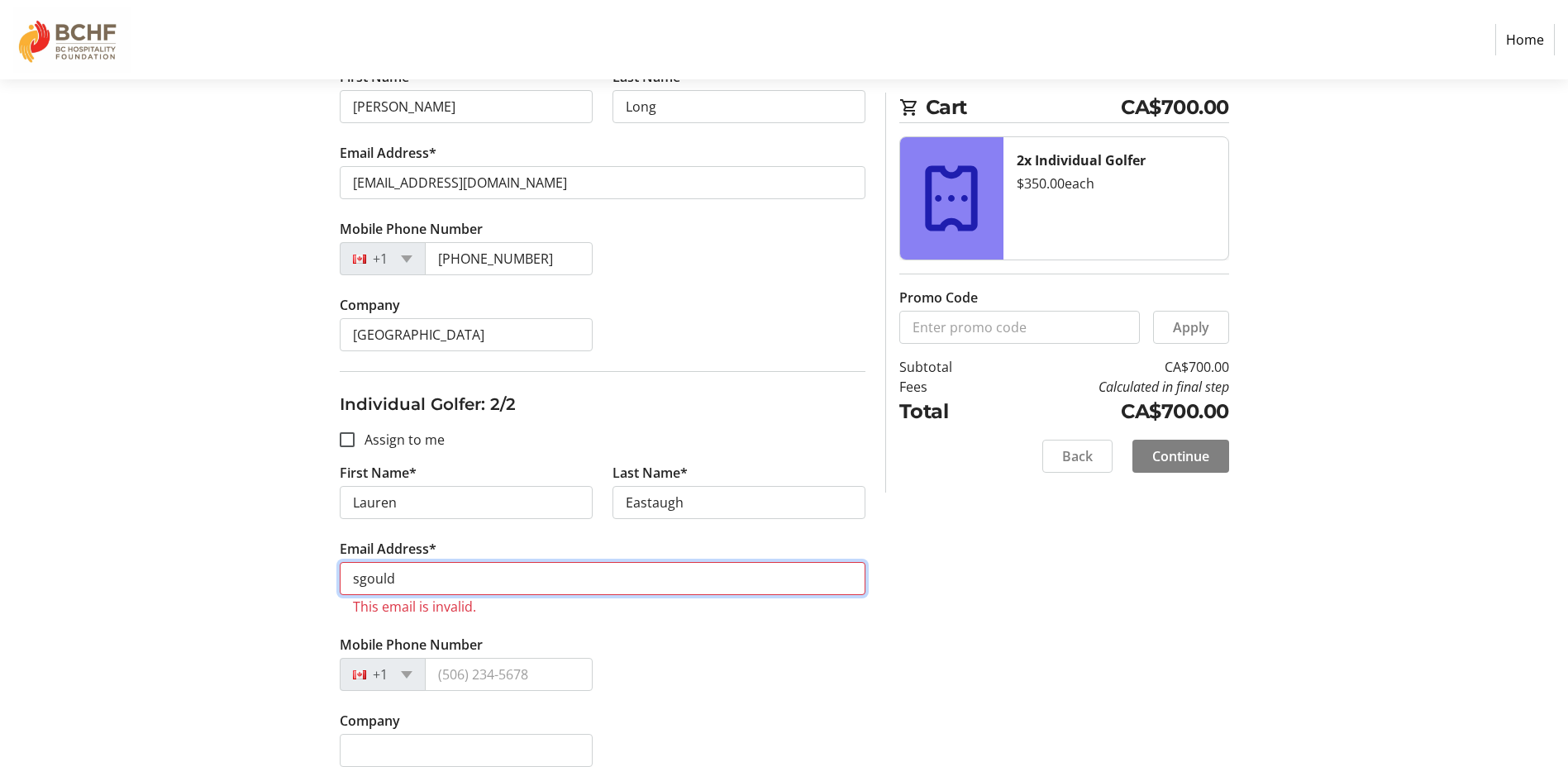
type input "[EMAIL_ADDRESS][DOMAIN_NAME]"
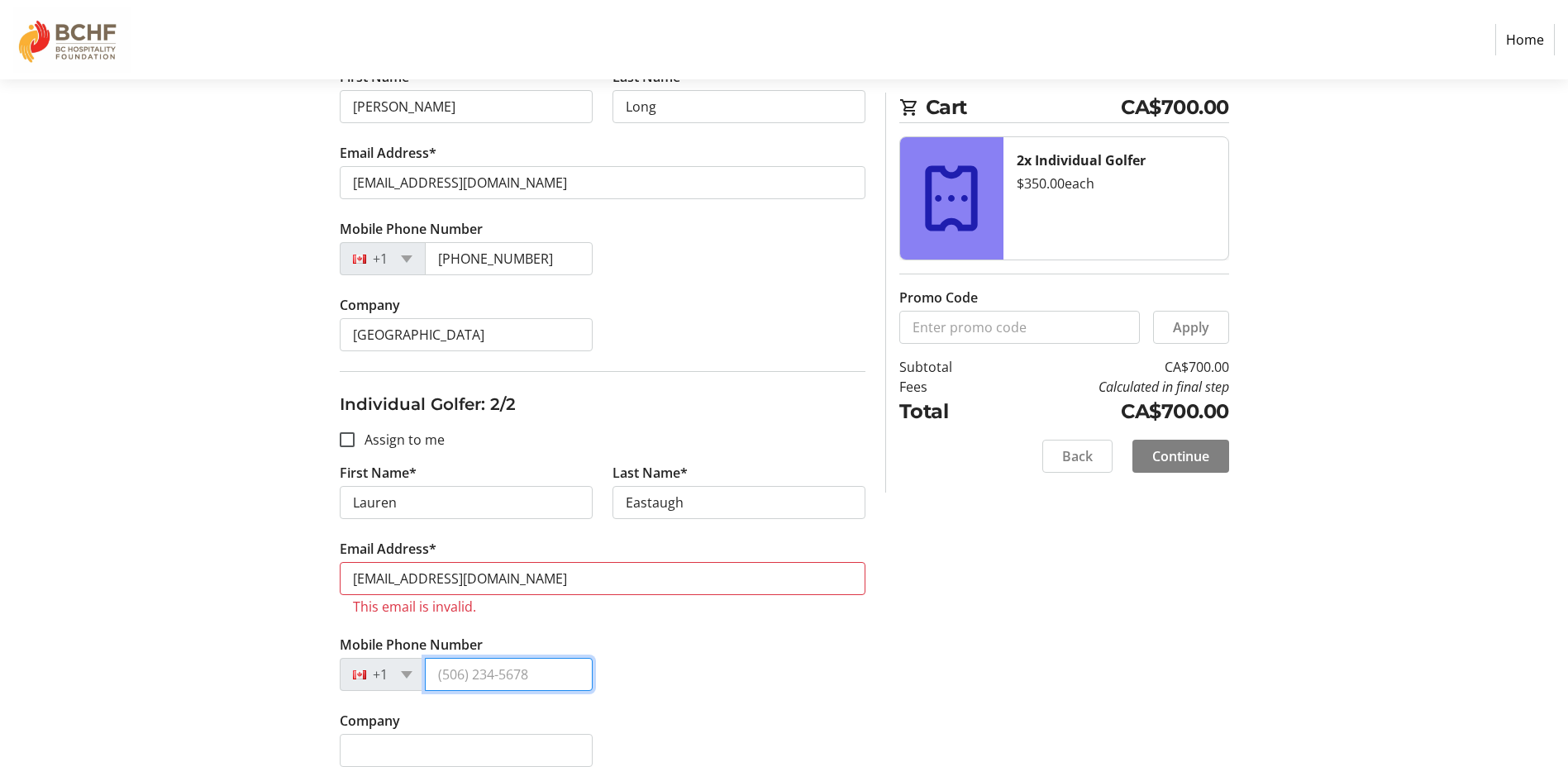
type input "[PHONE_NUMBER]"
type input "[GEOGRAPHIC_DATA]"
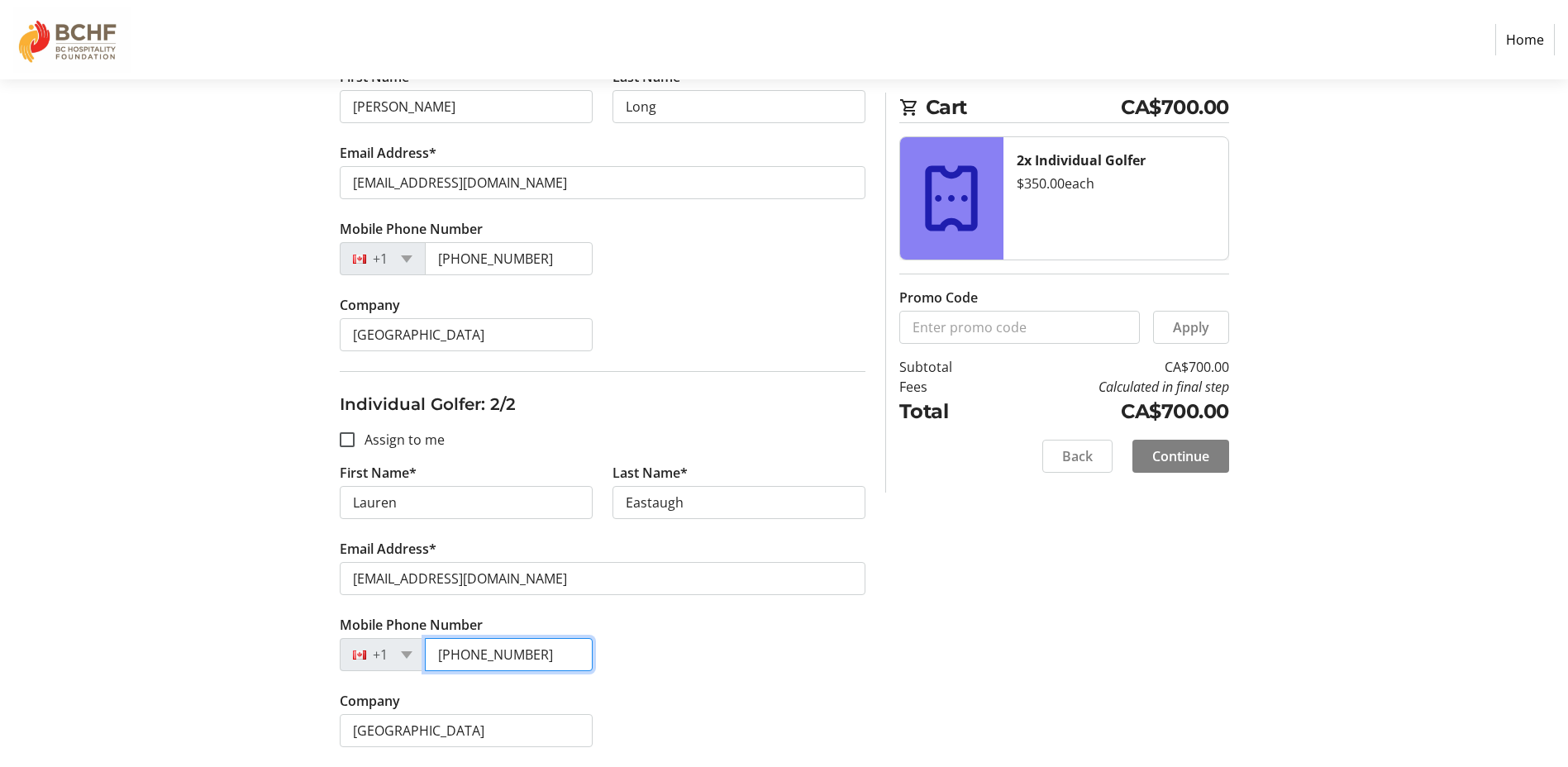
drag, startPoint x: 548, startPoint y: 648, endPoint x: 289, endPoint y: 660, distance: 259.3
click at [289, 660] on div "Assign Tickets Enter details for each attendee so that they receive their ticke…" at bounding box center [784, 296] width 1091 height 940
type input "[PHONE_NUMBER]"
click at [224, 645] on section "Purchase Step 2 of 5 Cart CA$700.00 2x Individual Golfer $350.00 each Promo Cod…" at bounding box center [784, 228] width 1568 height 1077
click at [1194, 456] on span "Continue" at bounding box center [1180, 456] width 57 height 20
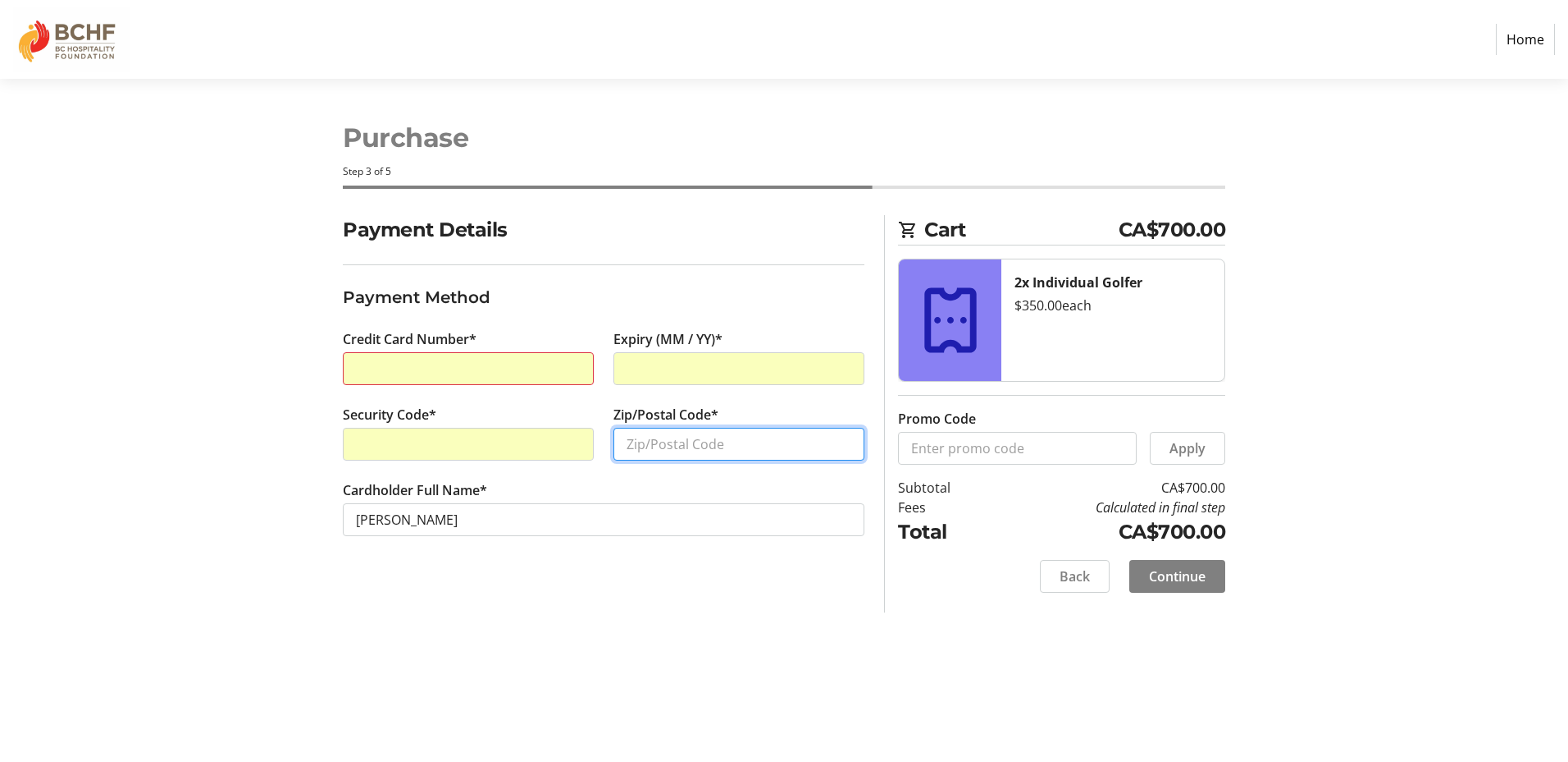
click at [685, 449] on input "Zip/Postal Code*" at bounding box center [738, 444] width 251 height 33
type input "V9C4M4"
click at [730, 646] on div "Purchase Step 3 of 5 Cart CA$700.00 2x Individual Golfer $350.00 each Promo Cod…" at bounding box center [784, 420] width 1082 height 683
click at [1195, 577] on span "Continue" at bounding box center [1177, 576] width 56 height 19
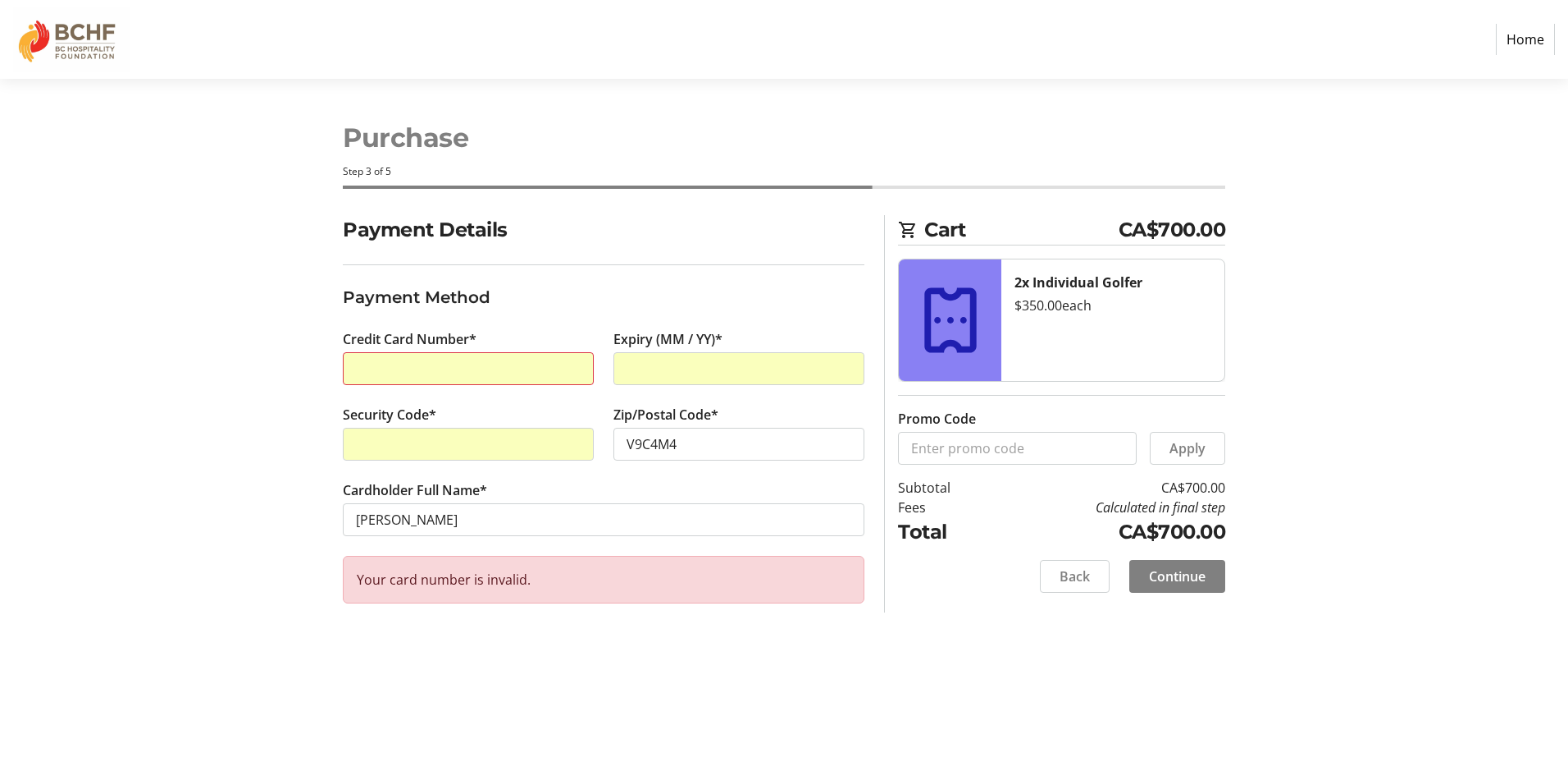
click at [628, 271] on section "Payment Details Payment Method Credit Card Number* Expiry (MM / YY)* Security C…" at bounding box center [604, 426] width 521 height 421
click at [455, 433] on div at bounding box center [468, 444] width 251 height 33
click at [819, 626] on section "Payment Details Payment Method Credit Card Number* Expiry (MM / YY)* Security C…" at bounding box center [604, 426] width 521 height 421
click at [1182, 582] on span "Continue" at bounding box center [1177, 576] width 56 height 19
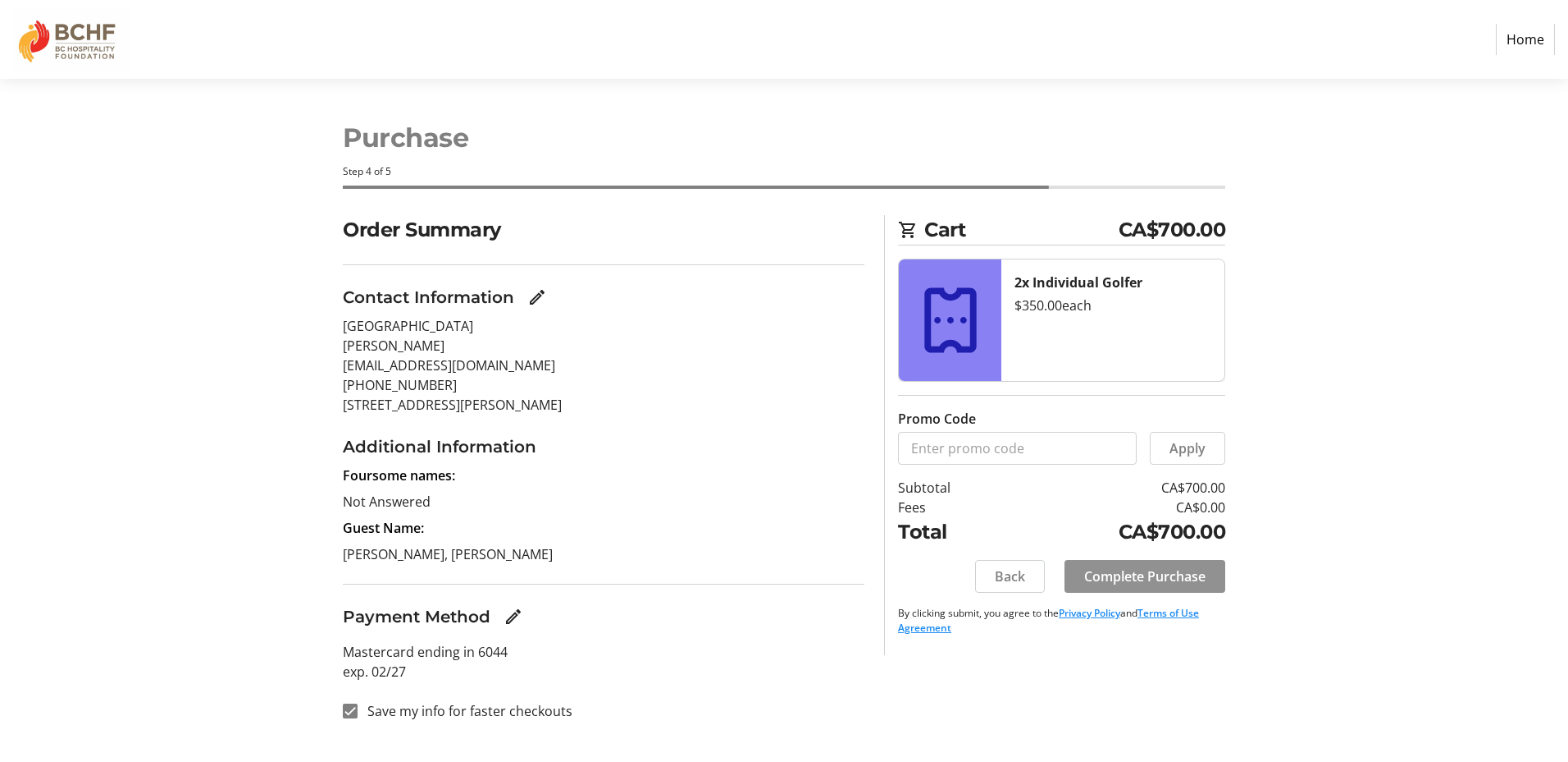
click at [1161, 581] on span "Complete Purchase" at bounding box center [1145, 576] width 121 height 19
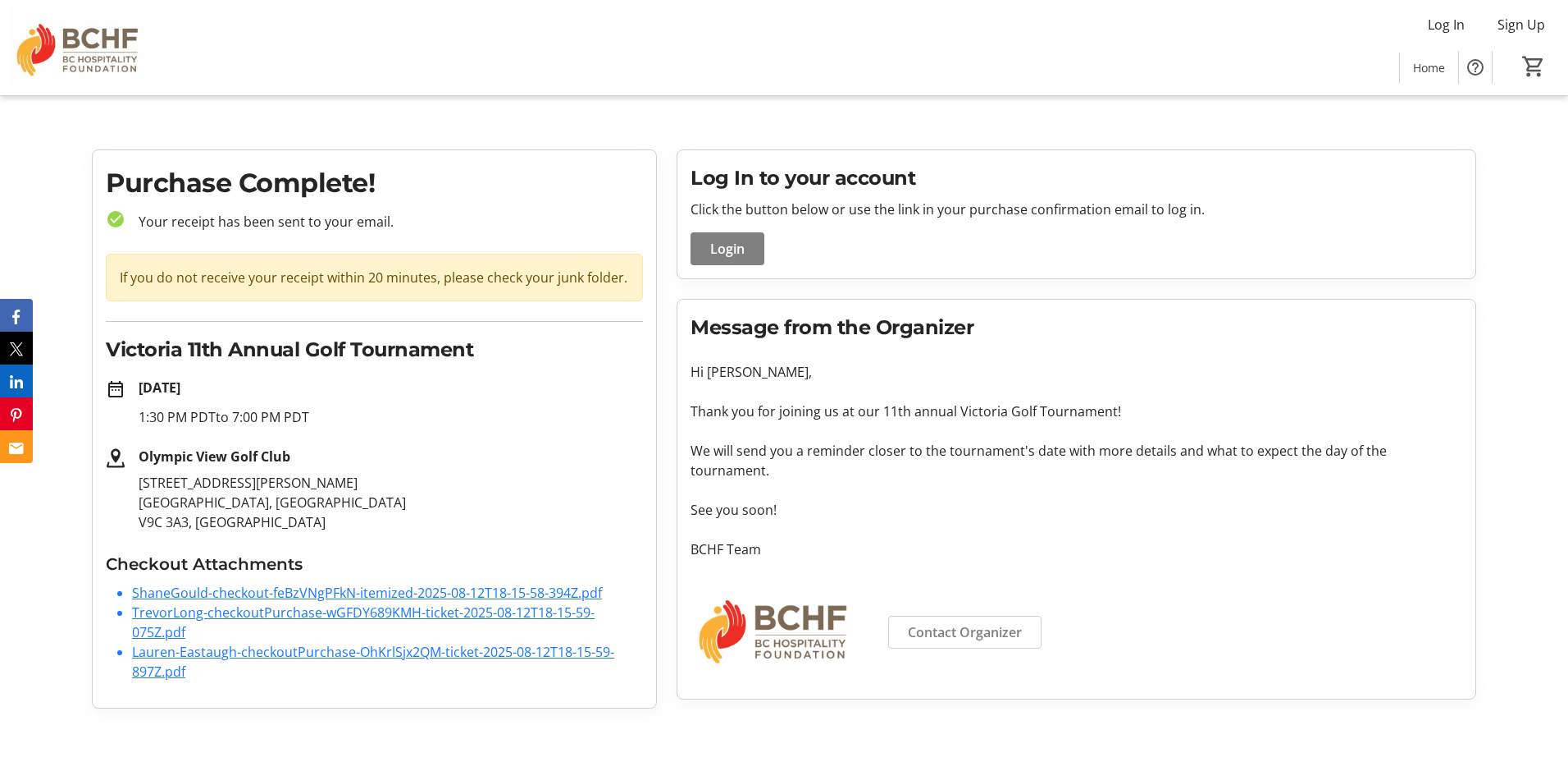
click at [303, 615] on link "TrevorLong-checkoutPurchase-wGFDY689KMH-ticket-2025-08-12T18-15-59-075Z.pdf" at bounding box center [362, 621] width 462 height 38
click at [257, 596] on link "ShaneGould-checkout-feBzVNgPFkN-itemized-2025-08-12T18-15-58-394Z.pdf" at bounding box center [366, 592] width 470 height 18
